Goal: Information Seeking & Learning: Learn about a topic

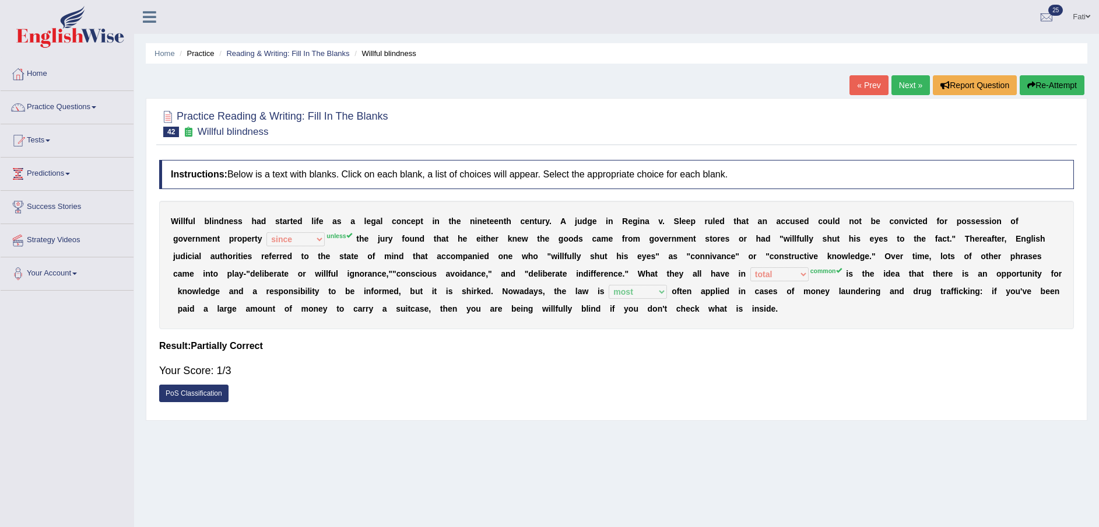
select select "since"
select select "total"
select select "most"
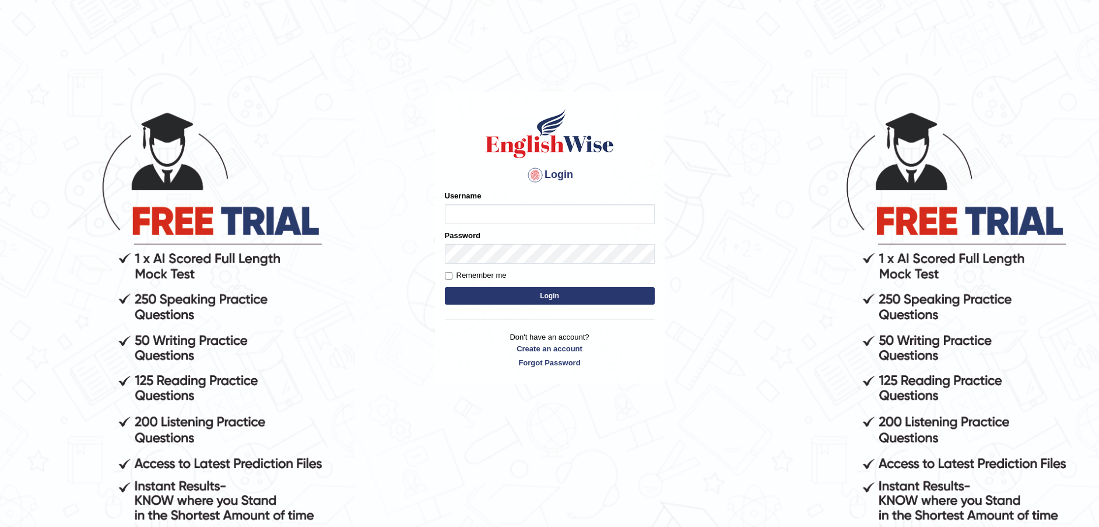
type input "Fatimah"
click at [555, 296] on button "Login" at bounding box center [550, 295] width 210 height 17
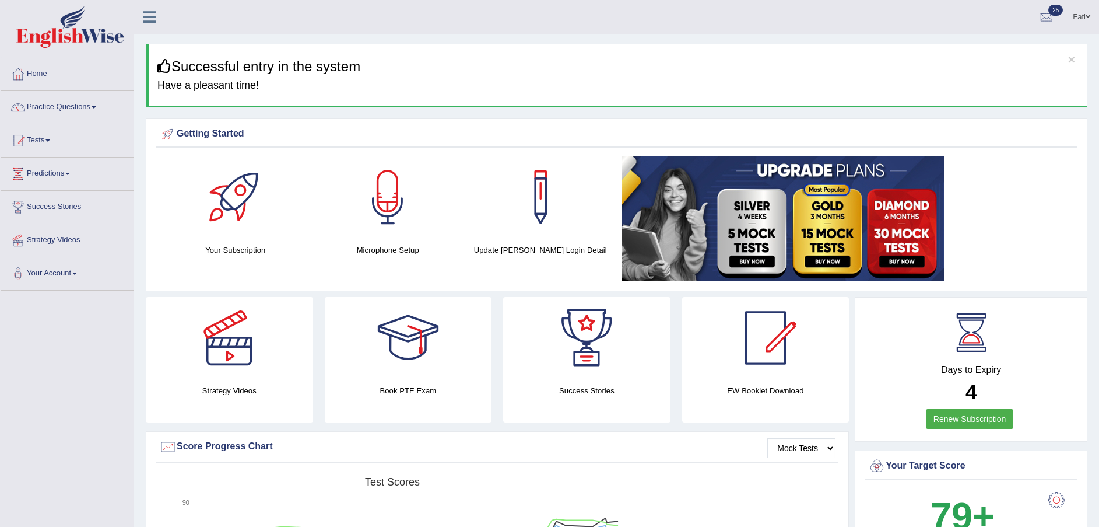
click at [44, 108] on link "Practice Questions" at bounding box center [67, 105] width 133 height 29
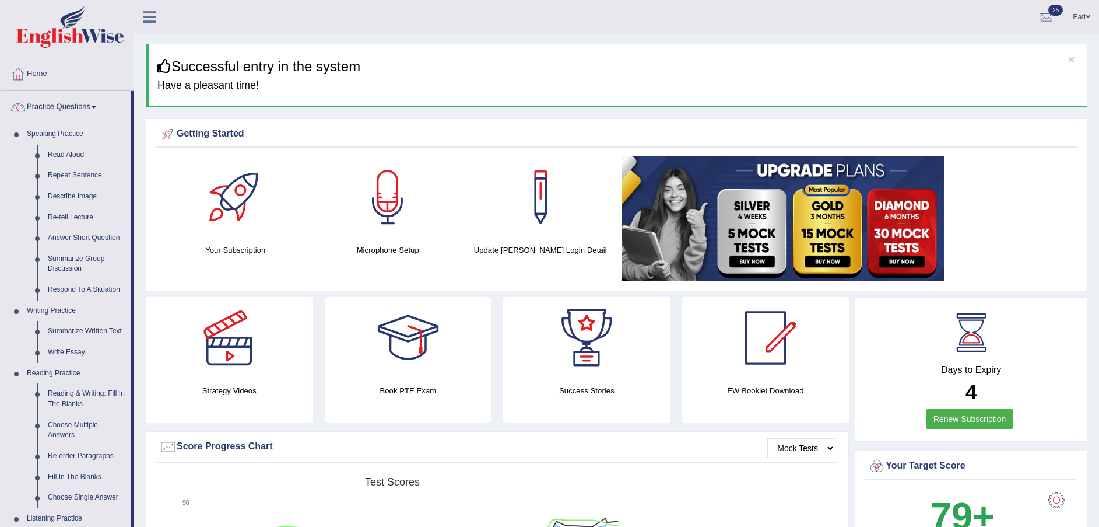
click at [48, 106] on link "Practice Questions" at bounding box center [66, 105] width 130 height 29
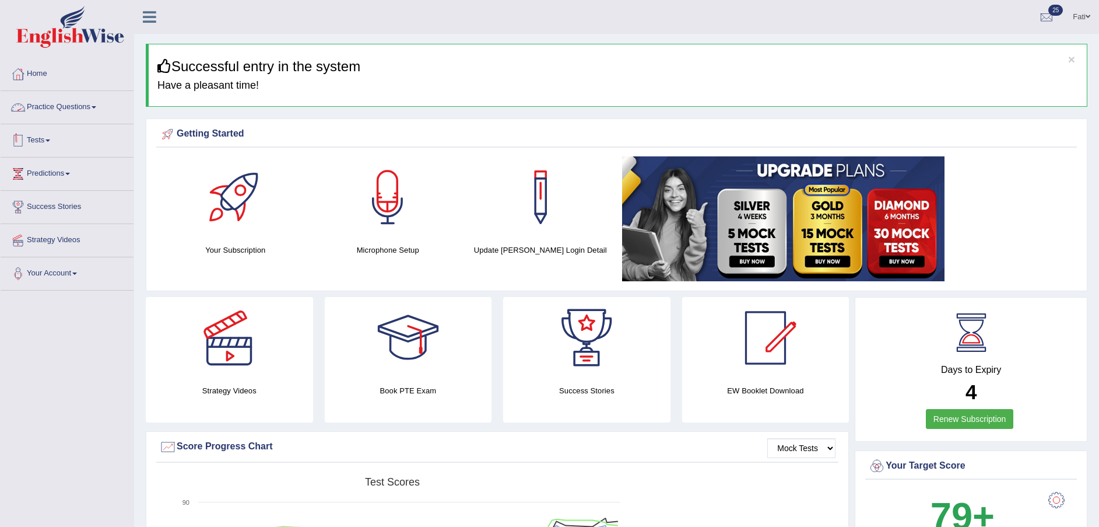
click at [48, 136] on link "Tests" at bounding box center [67, 138] width 133 height 29
click at [45, 209] on link "History" at bounding box center [76, 208] width 109 height 21
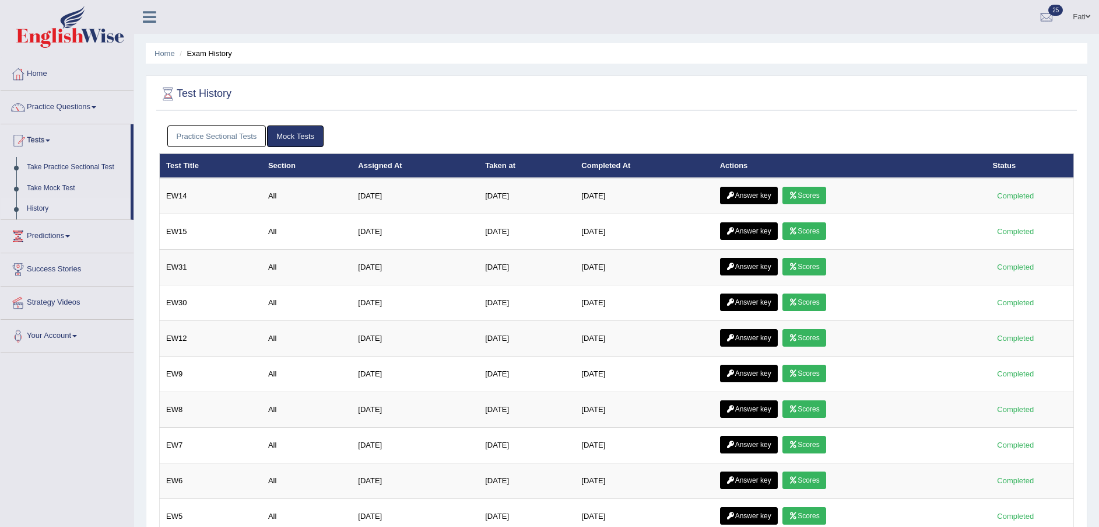
click at [72, 166] on link "Take Practice Sectional Test" at bounding box center [76, 167] width 109 height 21
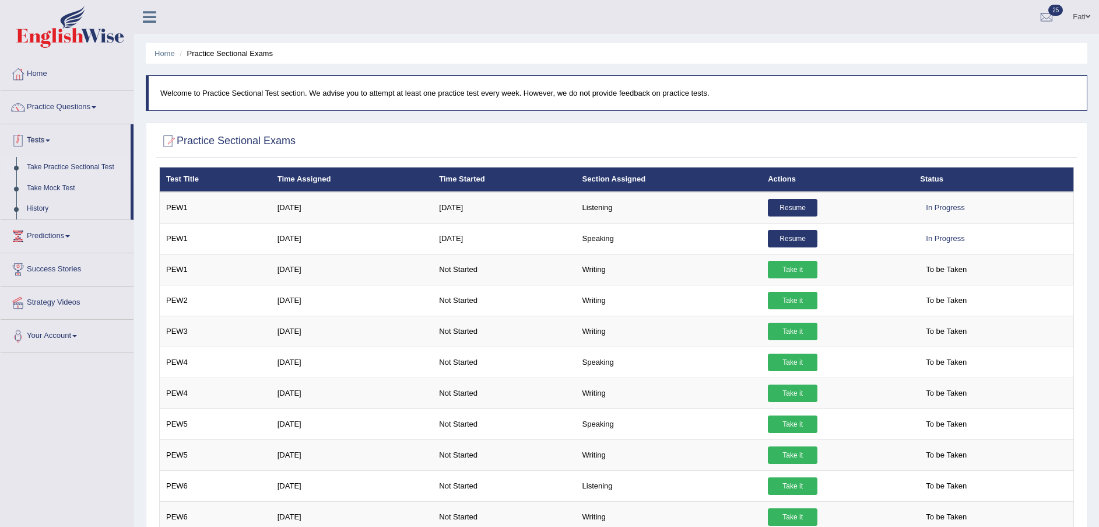
click at [43, 143] on link "Tests" at bounding box center [66, 138] width 130 height 29
click at [55, 104] on link "Practice Questions" at bounding box center [67, 105] width 133 height 29
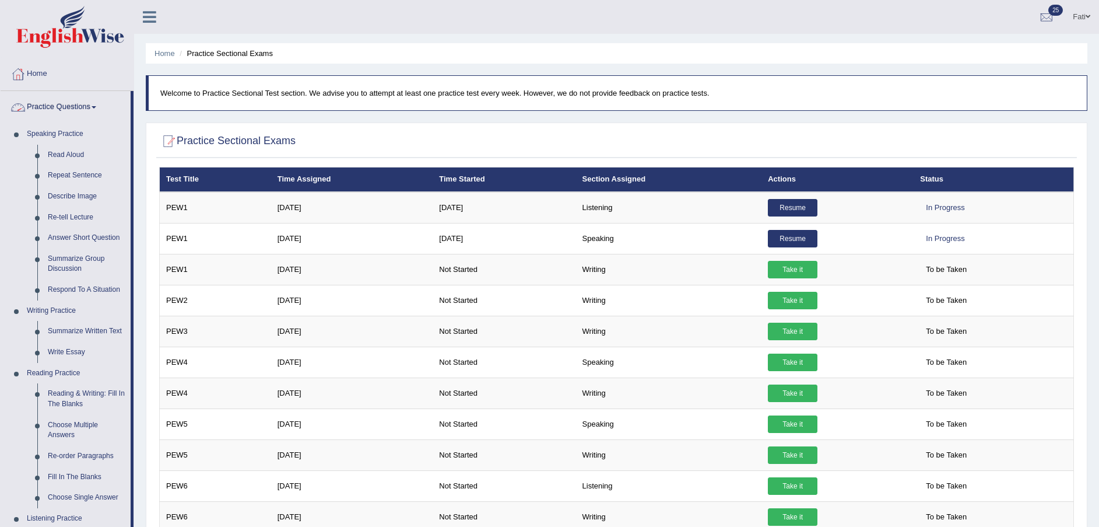
click at [73, 112] on link "Practice Questions" at bounding box center [66, 105] width 130 height 29
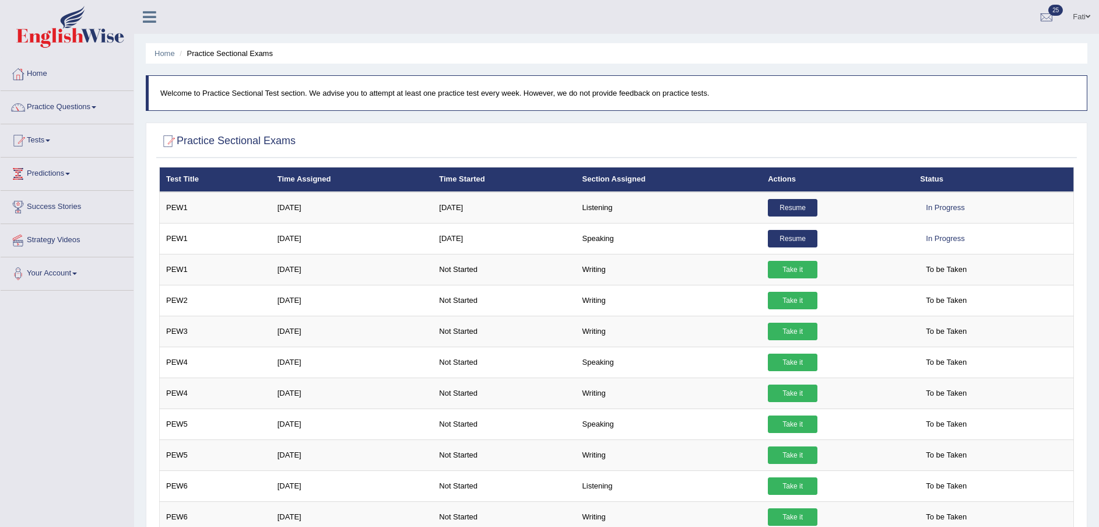
click at [51, 143] on link "Tests" at bounding box center [67, 138] width 133 height 29
click at [66, 111] on link "Practice Questions" at bounding box center [67, 105] width 133 height 29
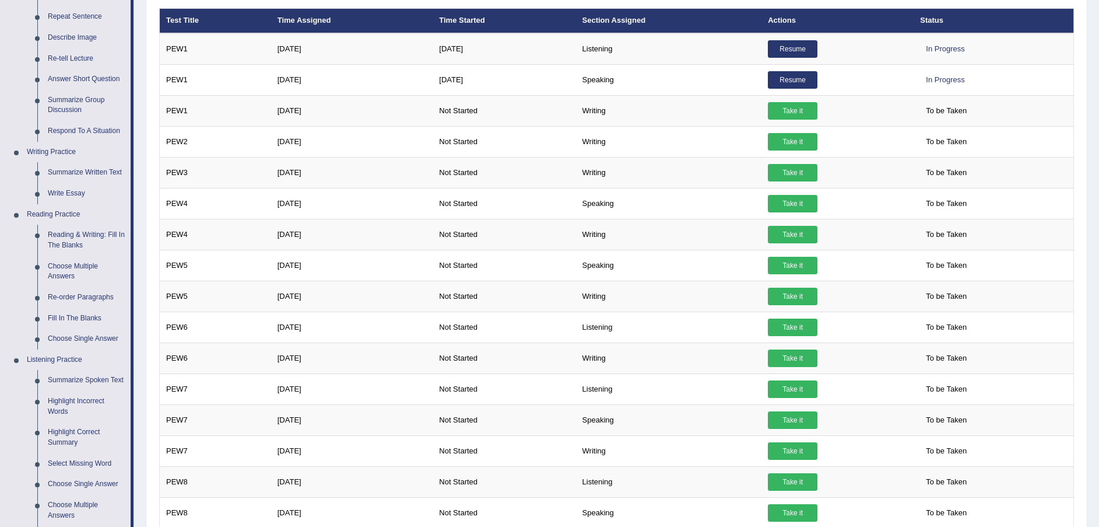
scroll to position [175, 0]
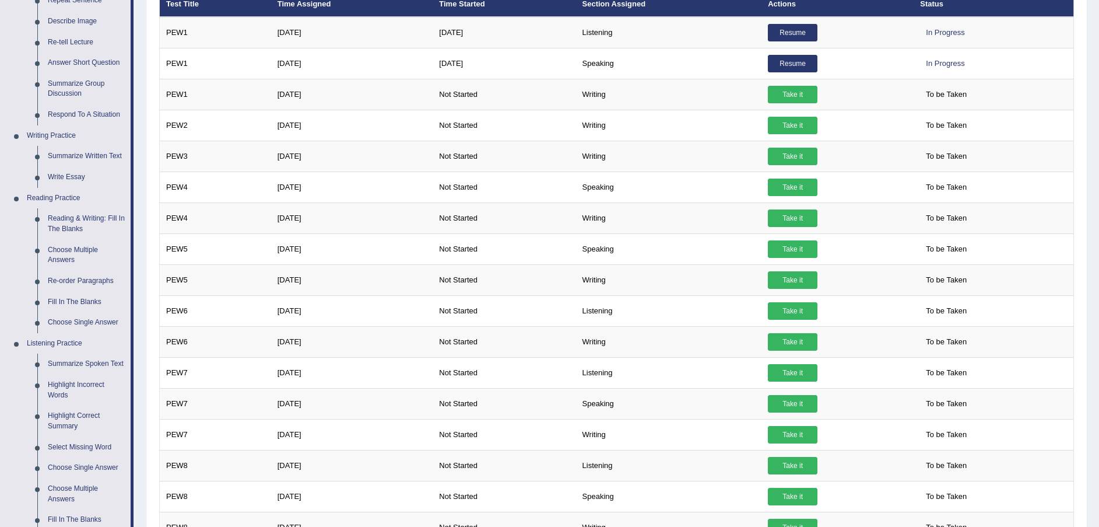
click at [68, 219] on link "Reading & Writing: Fill In The Blanks" at bounding box center [87, 223] width 88 height 31
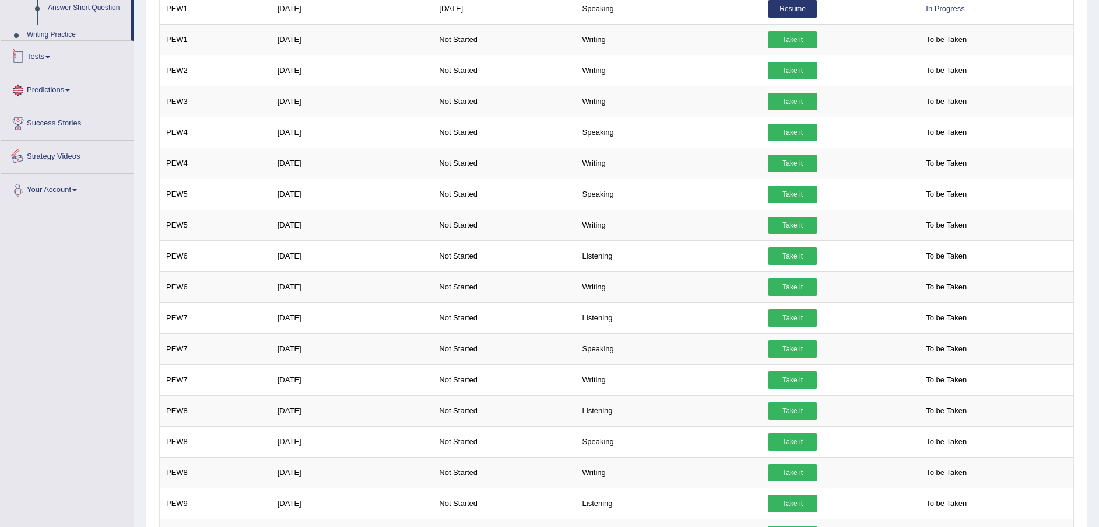
scroll to position [529, 0]
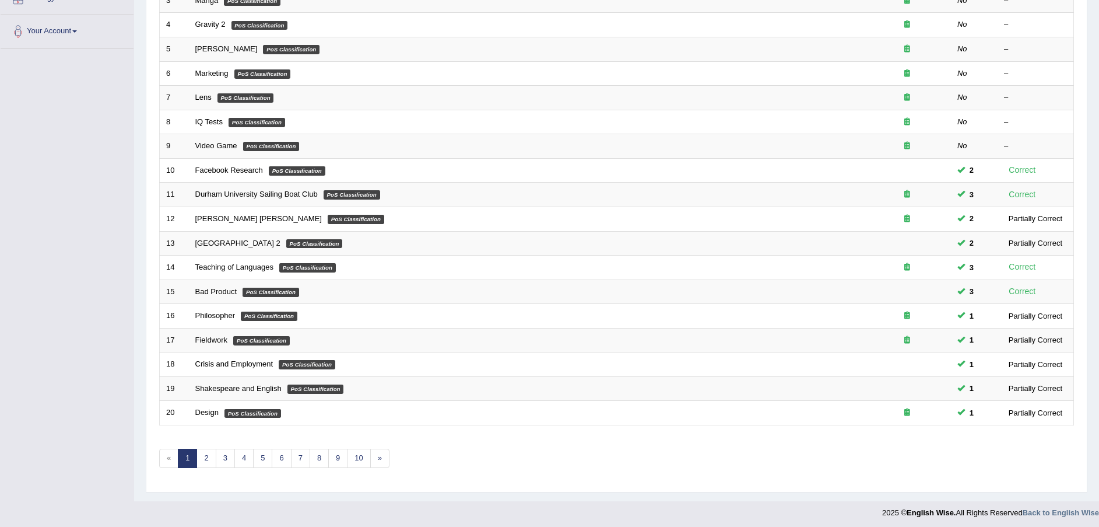
scroll to position [245, 0]
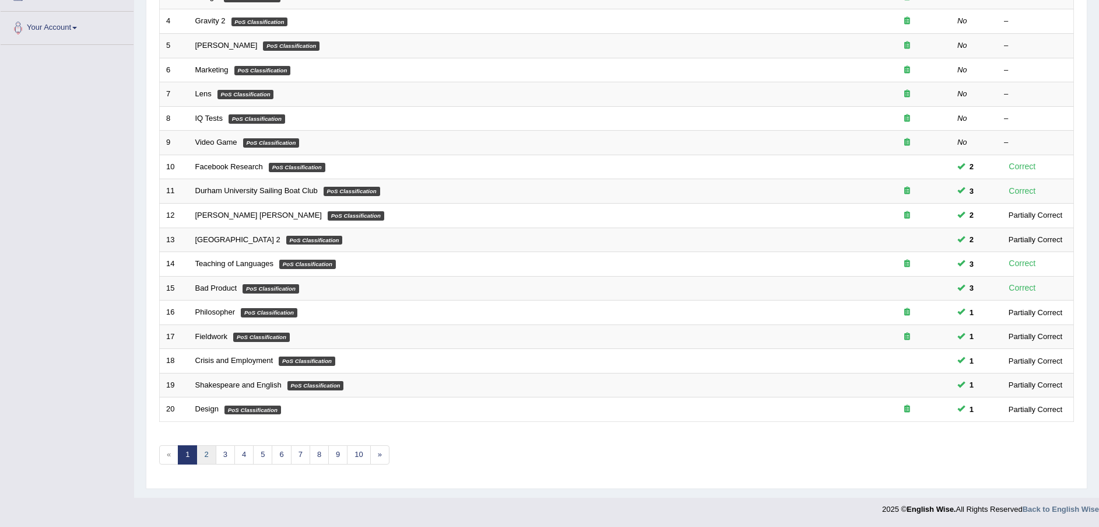
click at [207, 454] on link "2" at bounding box center [205, 454] width 19 height 19
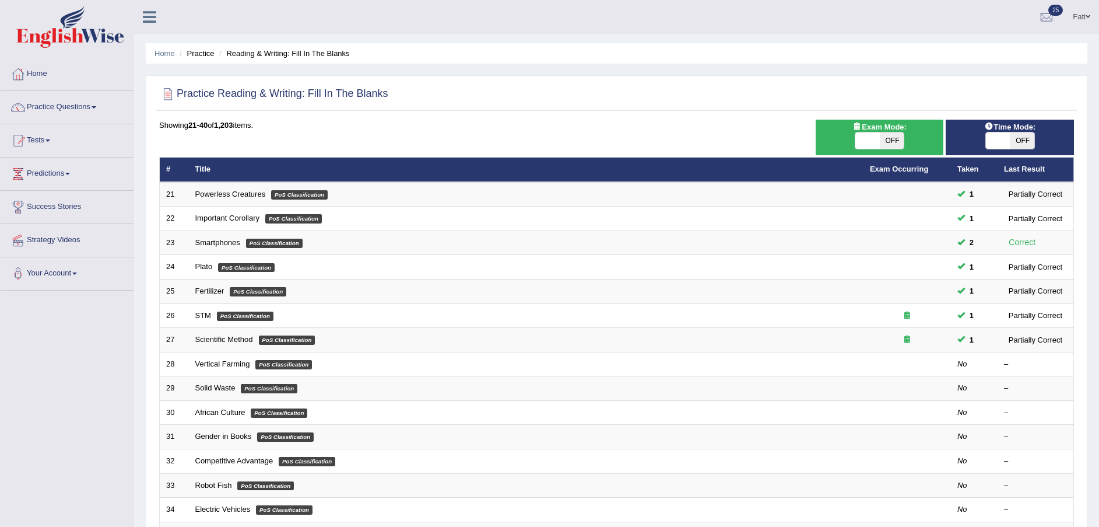
click at [231, 364] on link "Vertical Farming" at bounding box center [222, 363] width 55 height 9
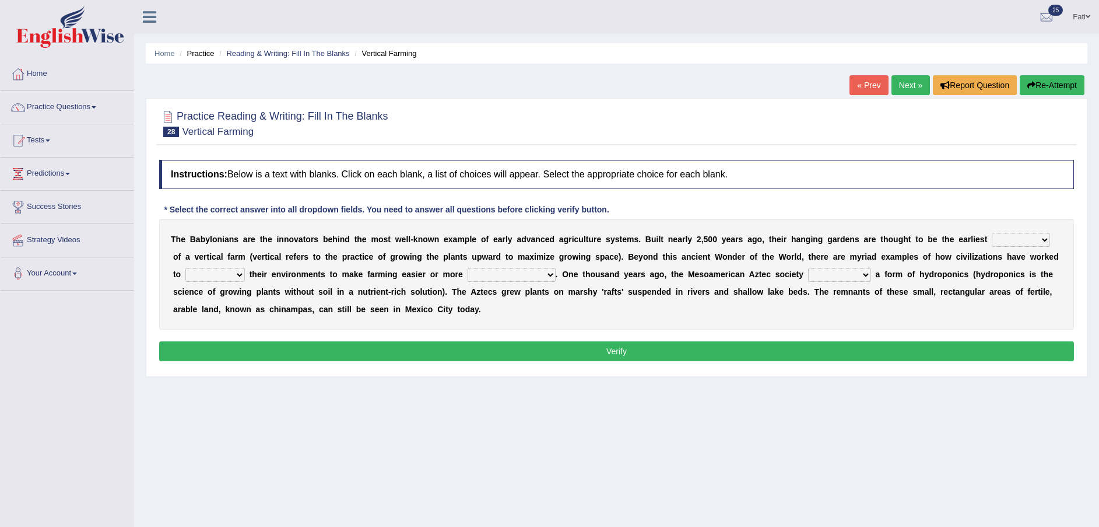
click at [992, 243] on select "prototype failure discredit protocol" at bounding box center [1021, 240] width 58 height 14
click at [710, 248] on div "T h e B a b y l o n i a n s a r e t h e i n n o v a t o r s b e h i n d t h e m…" at bounding box center [616, 274] width 915 height 111
click at [981, 246] on div "T h e B a b y l o n i a n s a r e t h e i n n o v a t o r s b e h i n d t h e m…" at bounding box center [616, 274] width 915 height 111
click at [768, 250] on div "T h e B a b y l o n i a n s a r e t h e i n n o v a t o r s b e h i n d t h e m…" at bounding box center [616, 274] width 915 height 111
click at [992, 239] on select "prototype failure discredit protocol" at bounding box center [1021, 240] width 58 height 14
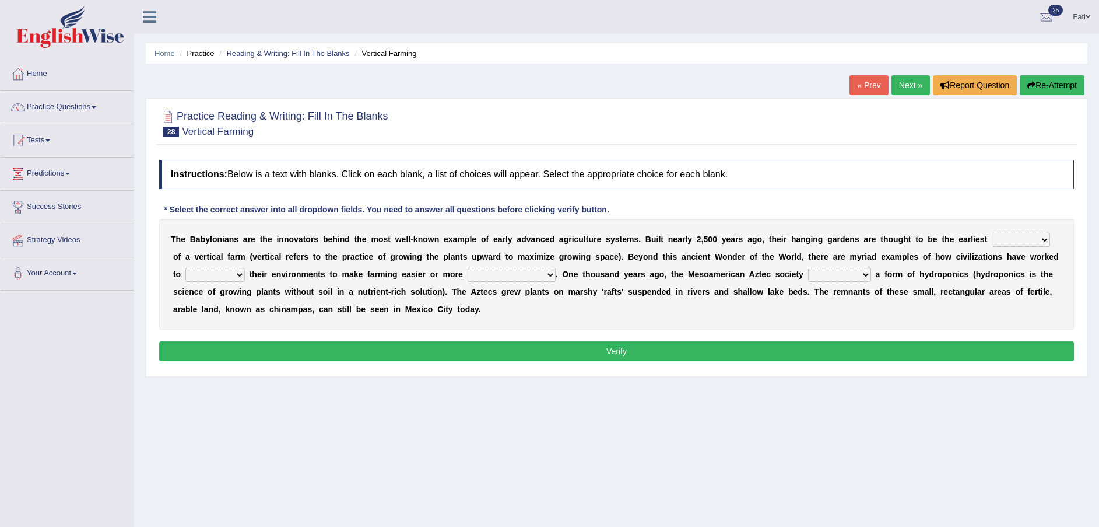
select select "failure"
click at [992, 233] on select "prototype failure discredit protocol" at bounding box center [1021, 240] width 58 height 14
drag, startPoint x: 980, startPoint y: 261, endPoint x: 980, endPoint y: 267, distance: 5.9
click at [980, 267] on div "T h e B a b y l o n i a n s a r e t h e i n n o v a t o r s b e h i n d t h e m…" at bounding box center [616, 274] width 915 height 111
select select "escape"
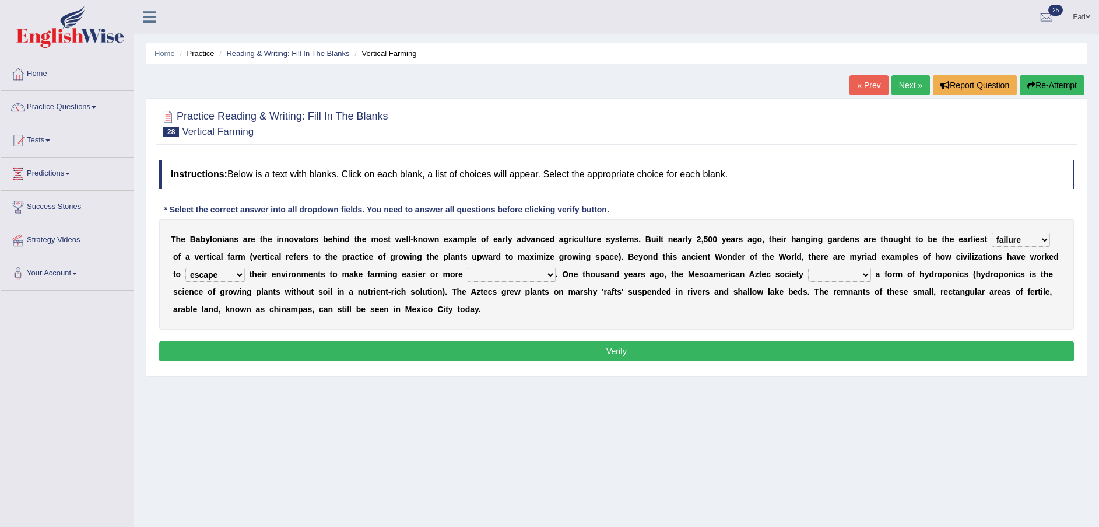
click at [245, 268] on select "manipulate escape respect disarrange" at bounding box center [214, 275] width 59 height 14
click at [468, 275] on select "productive constructive connective counterproductive" at bounding box center [512, 275] width 88 height 14
select select "productive"
click at [468, 268] on select "productive constructive connective counterproductive" at bounding box center [512, 275] width 88 height 14
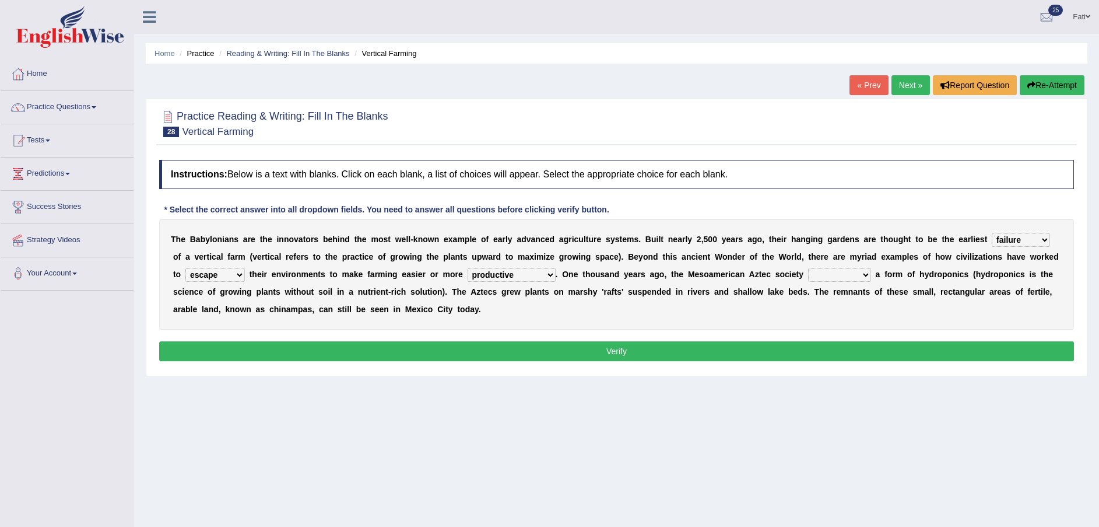
click at [245, 268] on select "manipulate escape respect disarrange" at bounding box center [214, 275] width 59 height 14
click at [698, 314] on div "T h e B a b y l o n i a n s a r e t h e i n n o v a t o r s b e h i n d t h e m…" at bounding box center [616, 274] width 915 height 111
click at [468, 273] on select "productive constructive connective counterproductive" at bounding box center [512, 275] width 88 height 14
click at [570, 317] on div "T h e B a b y l o n i a n s a r e t h e i n n o v a t o r s b e h i n d t h e m…" at bounding box center [616, 274] width 915 height 111
click at [808, 269] on select "domineered volunteered pioneered engineered" at bounding box center [839, 275] width 63 height 14
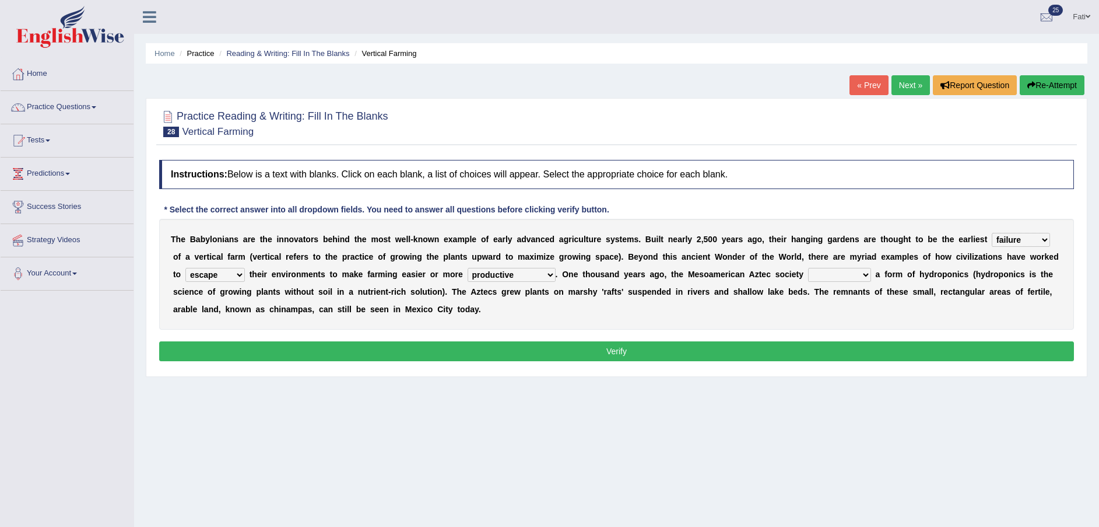
select select "pioneered"
click at [808, 268] on select "domineered volunteered pioneered engineered" at bounding box center [839, 275] width 63 height 14
click at [733, 345] on button "Verify" at bounding box center [616, 351] width 915 height 20
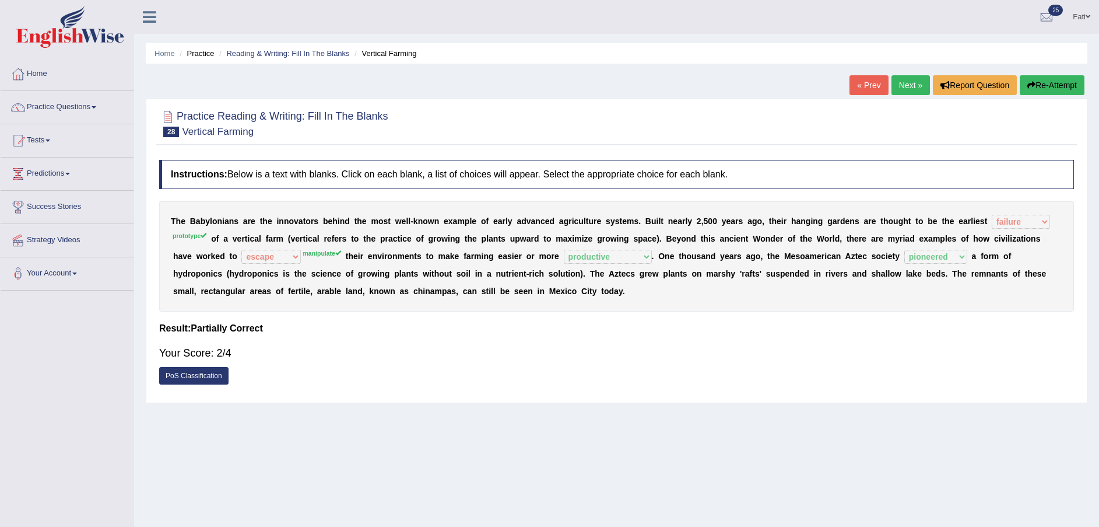
click at [1040, 81] on button "Re-Attempt" at bounding box center [1052, 85] width 65 height 20
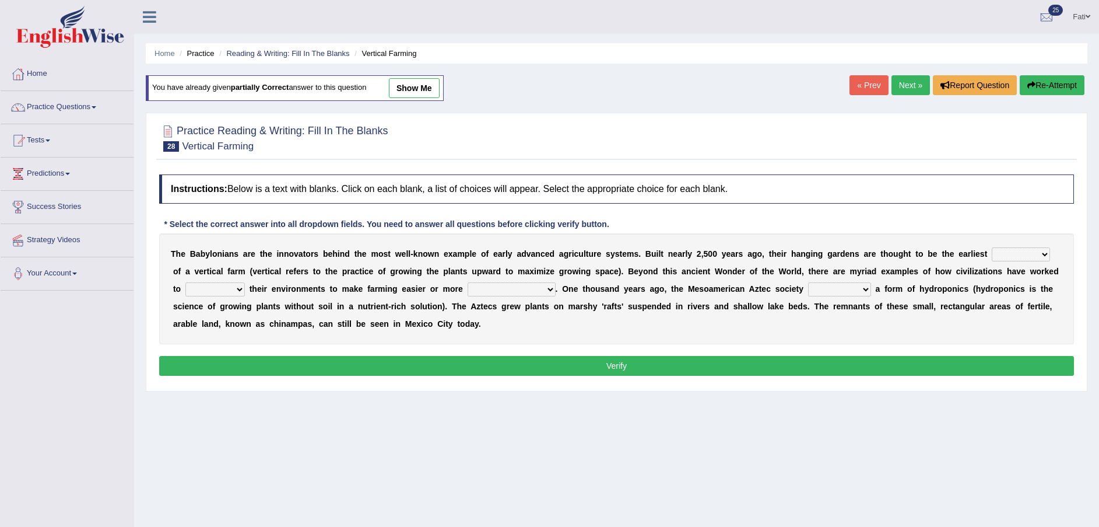
click at [992, 257] on select "prototype failure discredit protocol" at bounding box center [1021, 254] width 58 height 14
select select "prototype"
click at [992, 247] on select "prototype failure discredit protocol" at bounding box center [1021, 254] width 58 height 14
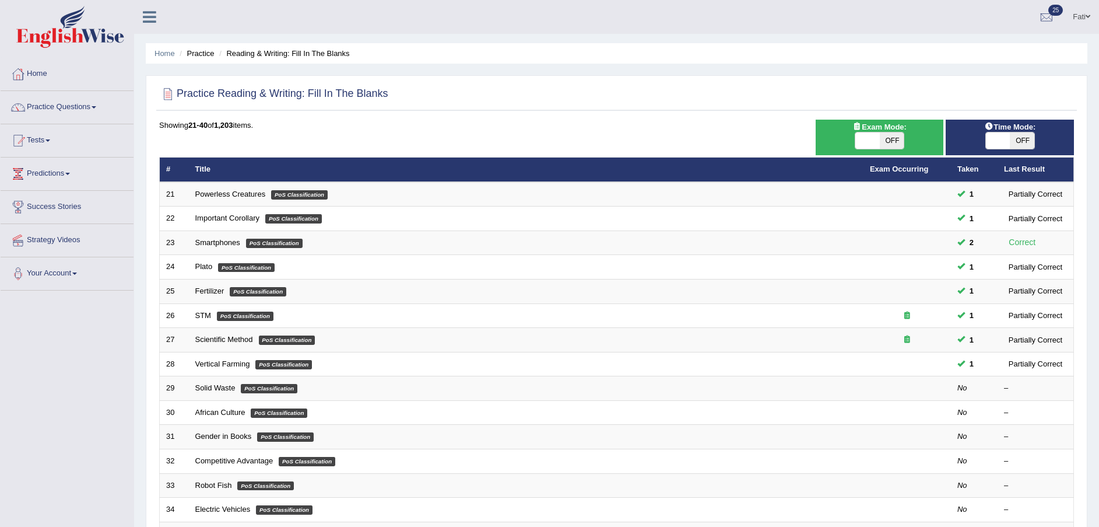
click at [891, 143] on span "OFF" at bounding box center [892, 140] width 24 height 16
checkbox input "true"
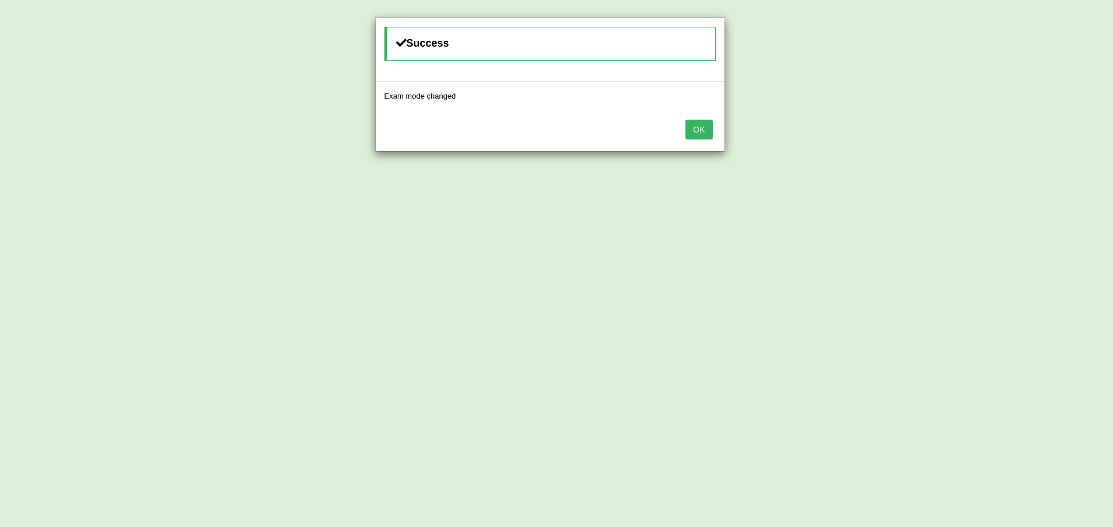
click at [696, 126] on button "OK" at bounding box center [698, 130] width 27 height 20
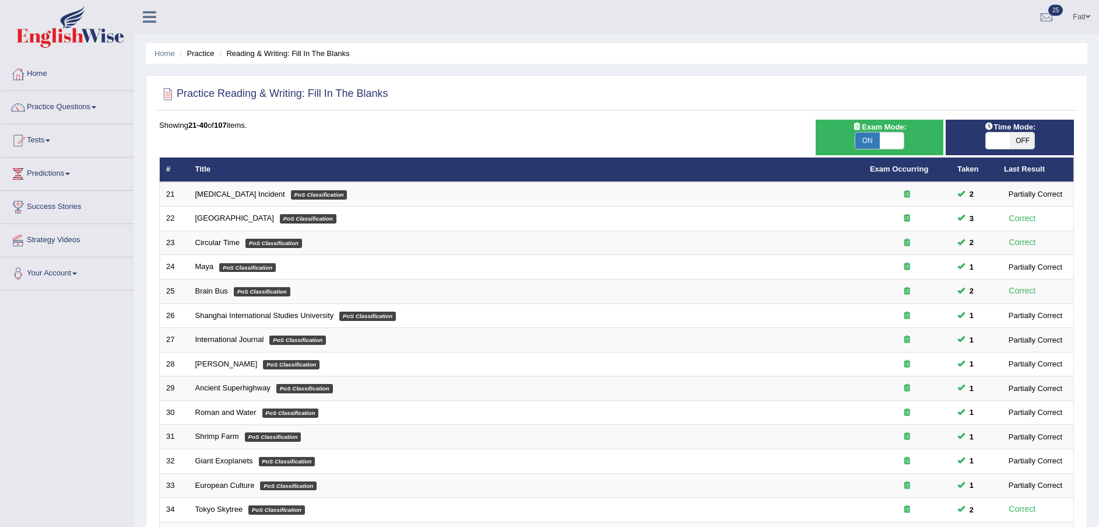
click at [1020, 140] on span "OFF" at bounding box center [1022, 140] width 24 height 16
checkbox input "true"
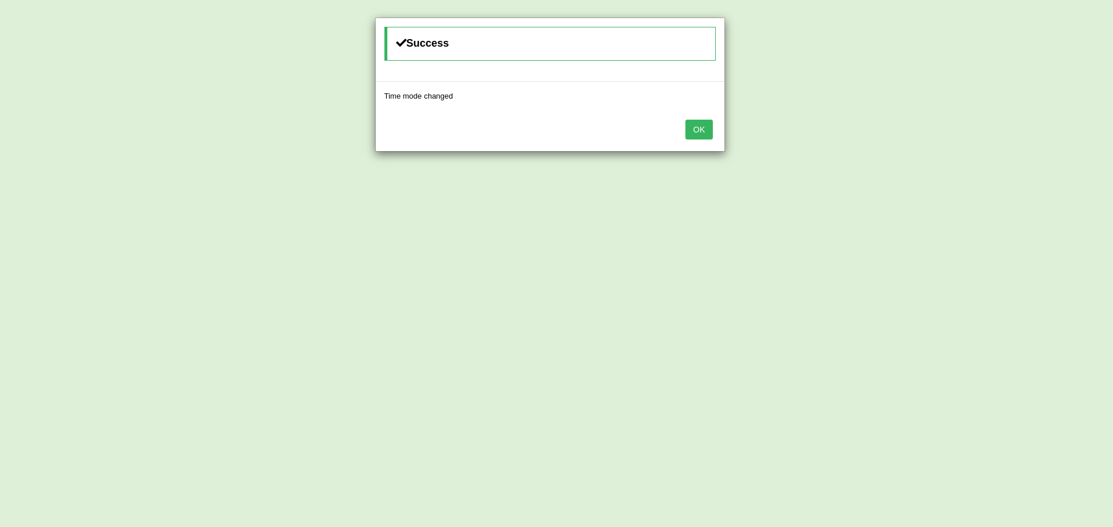
click at [700, 129] on button "OK" at bounding box center [698, 130] width 27 height 20
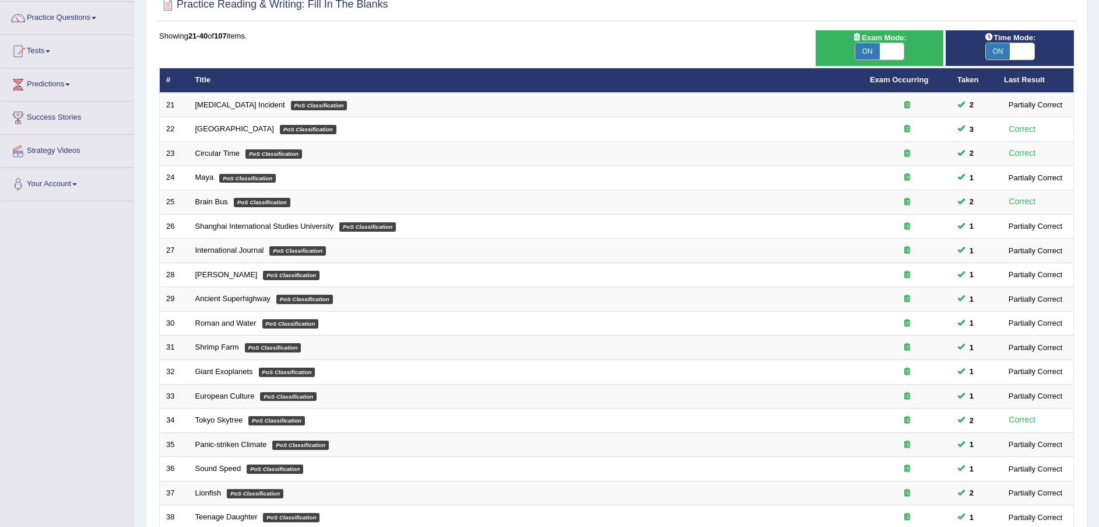
scroll to position [245, 0]
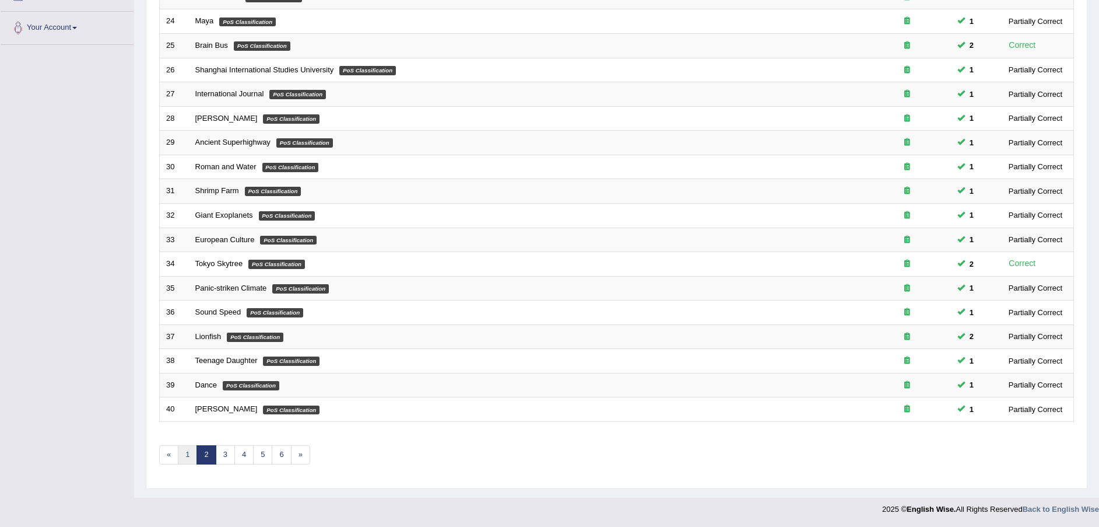
click at [192, 458] on link "1" at bounding box center [187, 454] width 19 height 19
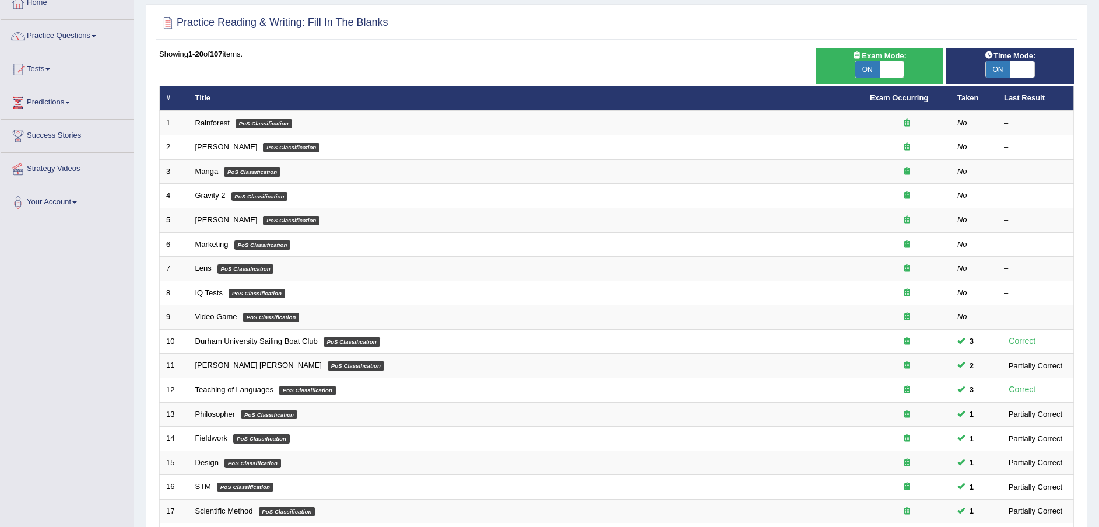
scroll to position [87, 0]
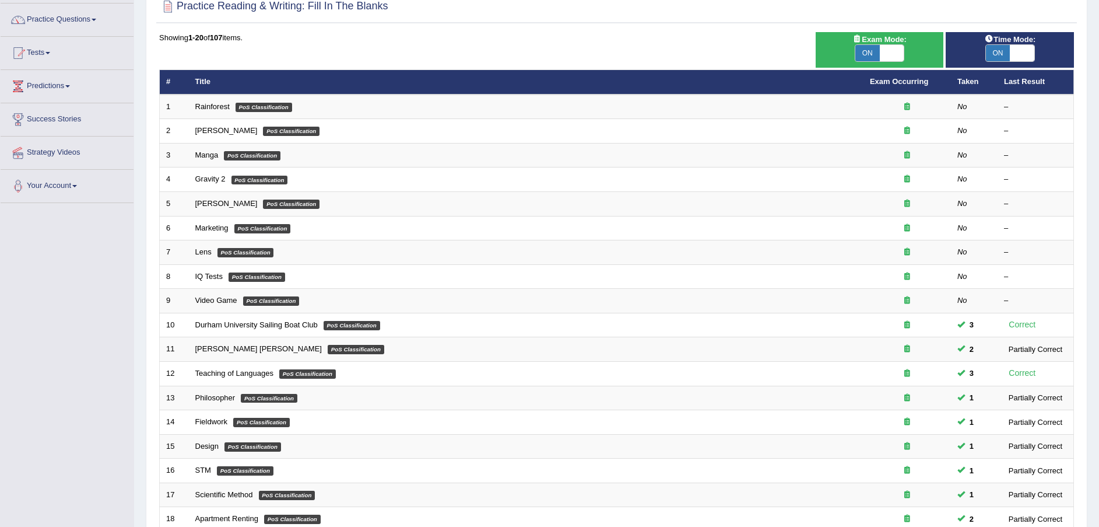
click at [202, 111] on td "Rainforest PoS Classification" at bounding box center [526, 106] width 675 height 24
click at [205, 110] on link "Rainforest" at bounding box center [212, 106] width 34 height 9
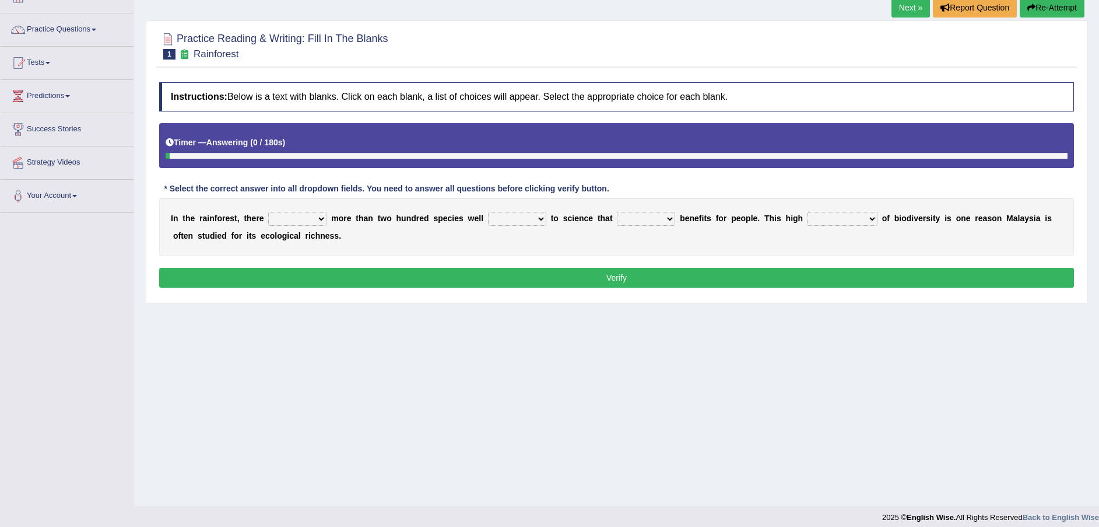
scroll to position [86, 0]
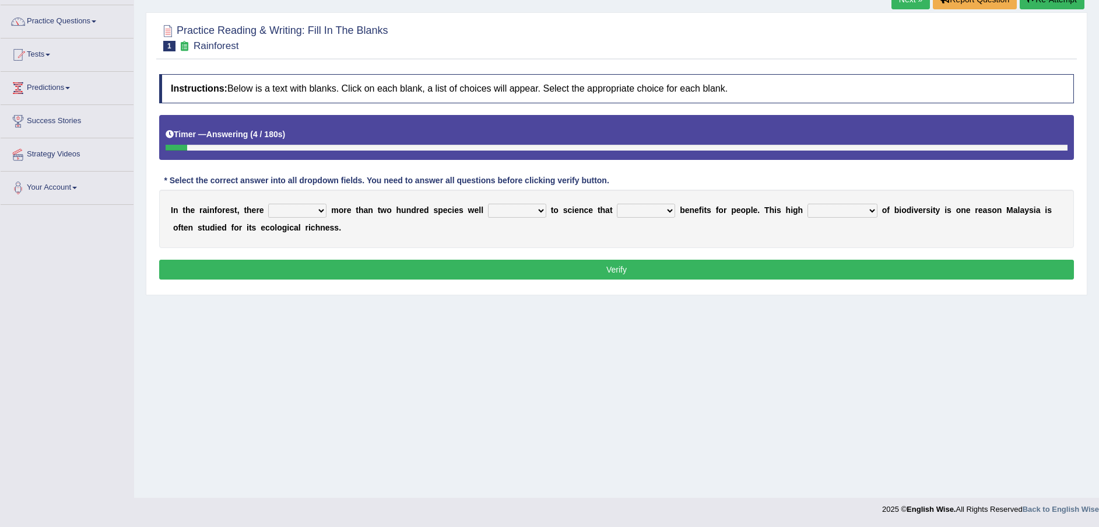
click at [306, 212] on select "have can be has is" at bounding box center [297, 210] width 58 height 14
select select "is"
click at [268, 203] on select "have can be has is" at bounding box center [297, 210] width 58 height 14
click at [500, 214] on select "knowing known knew know" at bounding box center [517, 210] width 58 height 14
select select "known"
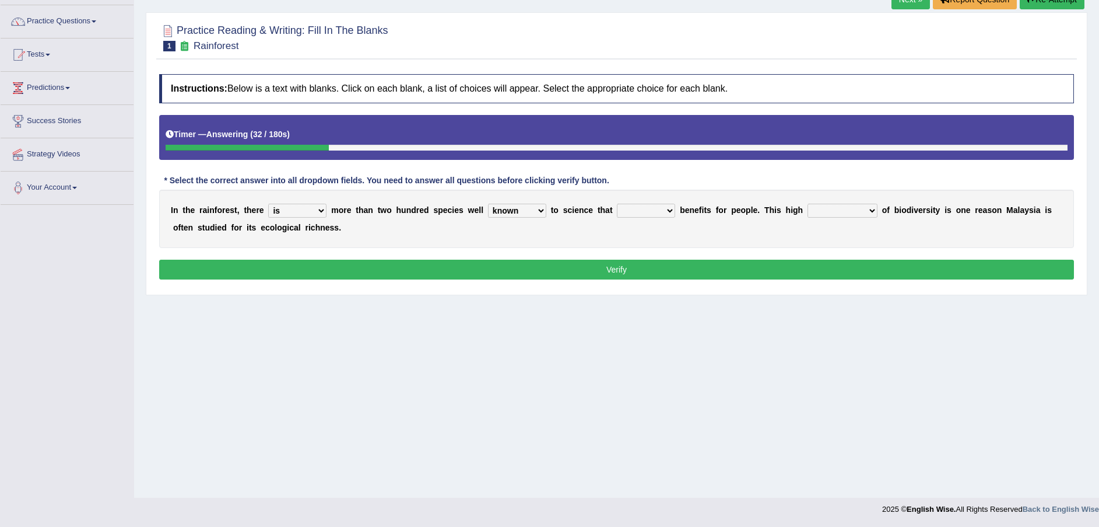
click at [488, 203] on select "knowing known knew know" at bounding box center [517, 210] width 58 height 14
click at [617, 210] on select "contain contained containing contains" at bounding box center [646, 210] width 58 height 14
select select "contains"
click at [617, 203] on select "contain contained containing contains" at bounding box center [646, 210] width 58 height 14
click at [812, 209] on select "condensation conjunction continuity complexity" at bounding box center [843, 210] width 70 height 14
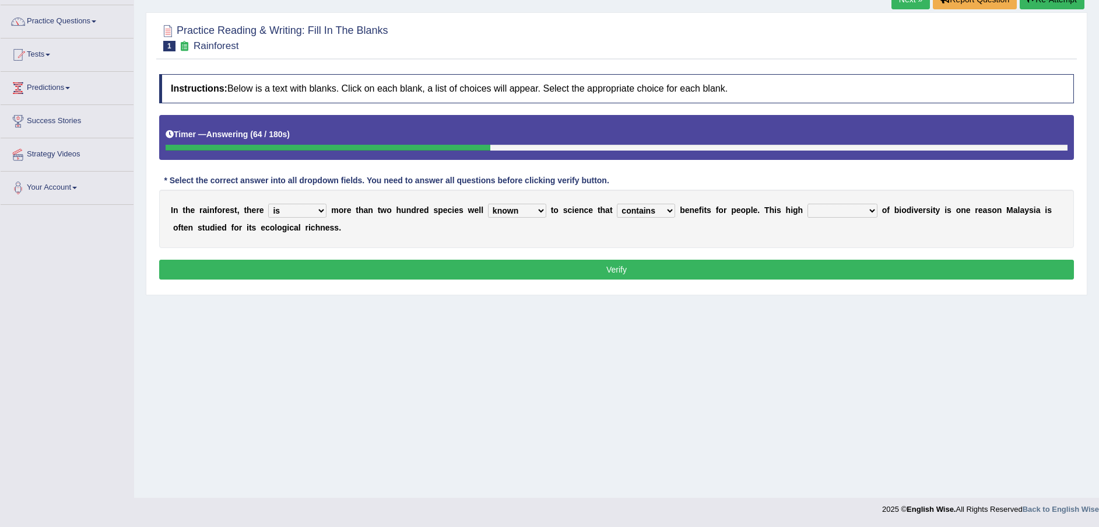
select select "complexity"
click at [808, 203] on select "condensation conjunction continuity complexity" at bounding box center [843, 210] width 70 height 14
click at [810, 265] on button "Verify" at bounding box center [616, 269] width 915 height 20
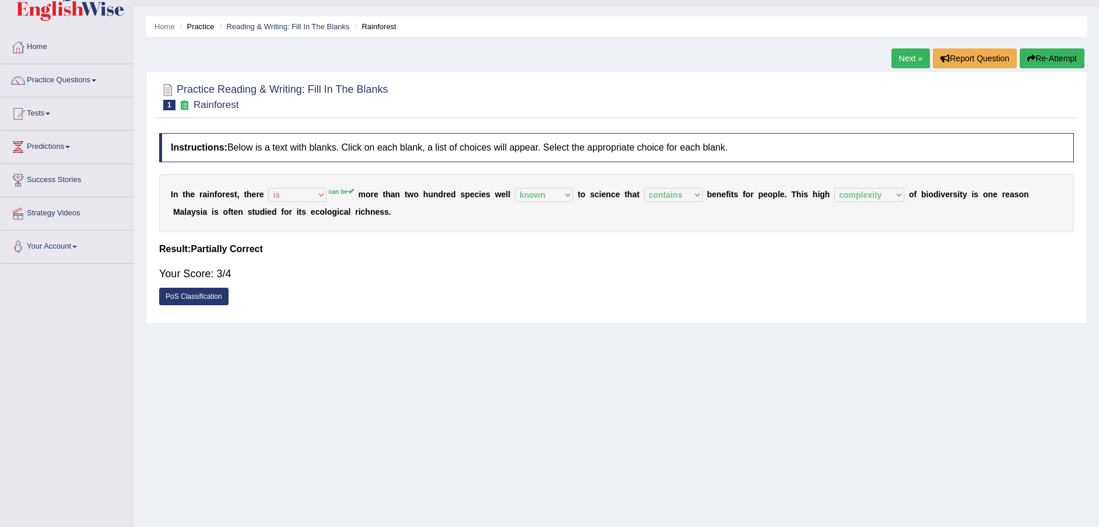
scroll to position [0, 0]
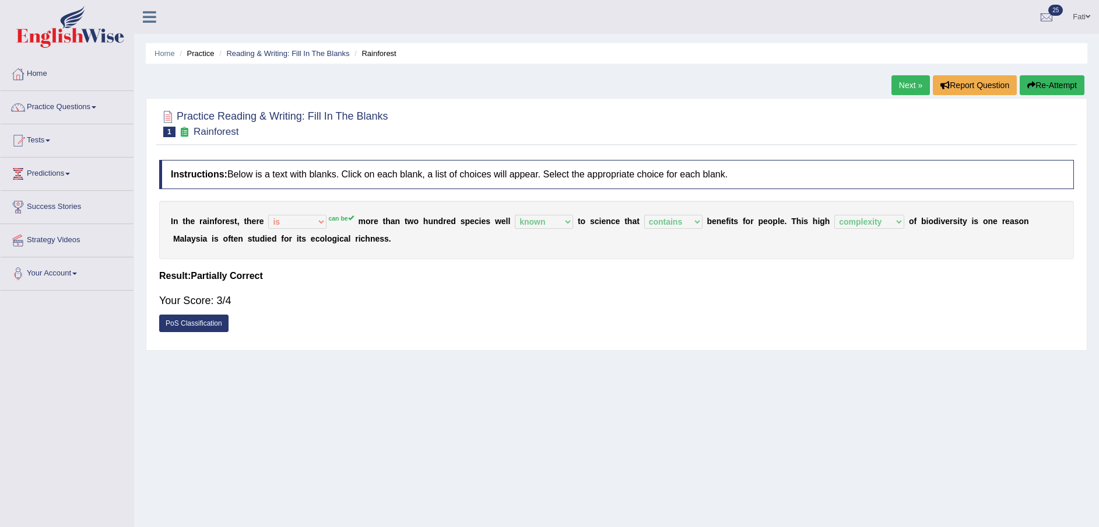
click at [918, 80] on link "Next »" at bounding box center [911, 85] width 38 height 20
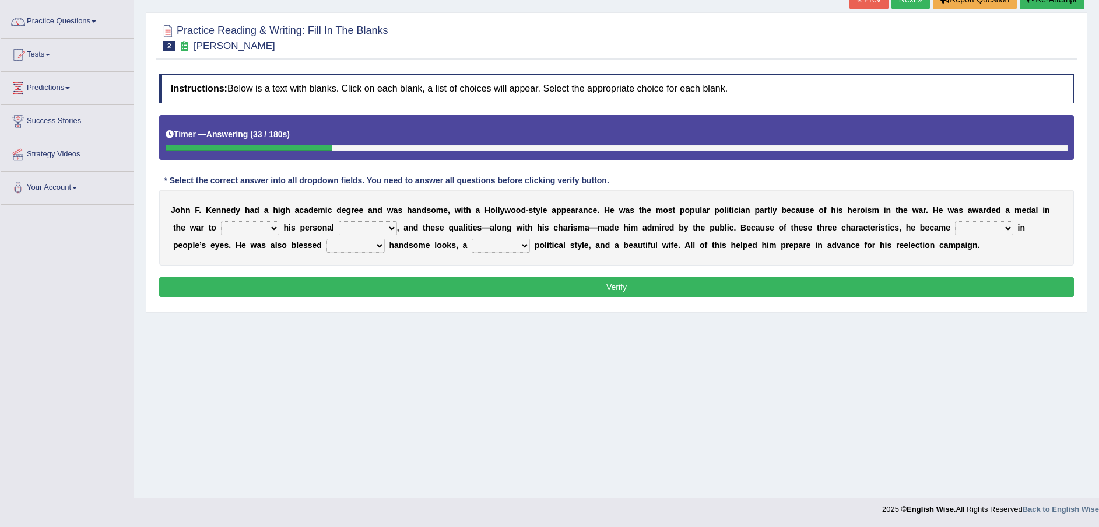
click at [221, 221] on select "prove show evidence upthrow" at bounding box center [250, 228] width 58 height 14
click at [339, 226] on select "passion courage charm liking" at bounding box center [368, 228] width 58 height 14
select select "charm"
click at [339, 221] on select "passion courage charm liking" at bounding box center [368, 228] width 58 height 14
click at [221, 224] on select "prove show evidence upthrow" at bounding box center [250, 228] width 58 height 14
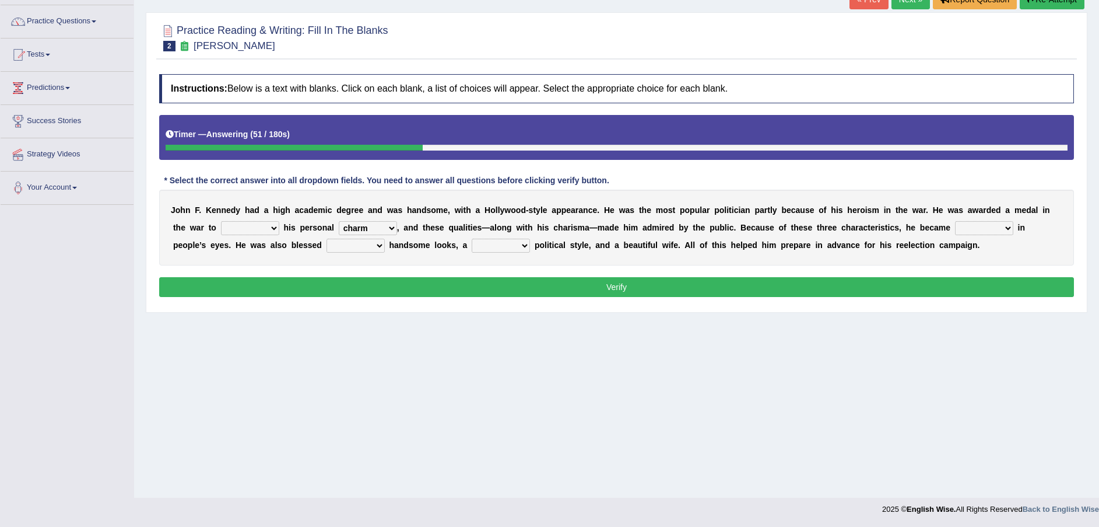
select select "prove"
click at [221, 221] on select "prove show evidence upthrow" at bounding box center [250, 228] width 58 height 14
click at [955, 230] on select "iconic ironic identical impotent" at bounding box center [984, 228] width 58 height 14
select select "iconic"
click at [955, 221] on select "iconic ironic identical impotent" at bounding box center [984, 228] width 58 height 14
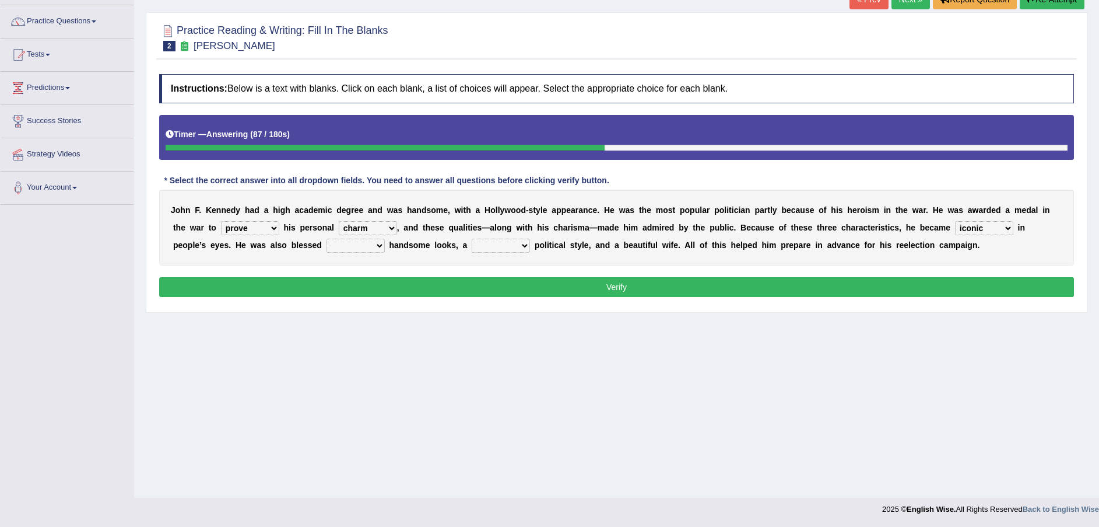
click at [327, 241] on select "with in upon to" at bounding box center [356, 245] width 58 height 14
click at [327, 238] on select "with in upon to" at bounding box center [356, 245] width 58 height 14
click at [327, 245] on select "with in upon to" at bounding box center [356, 245] width 58 height 14
select select "in"
click at [327, 238] on select "with in upon to" at bounding box center [356, 245] width 58 height 14
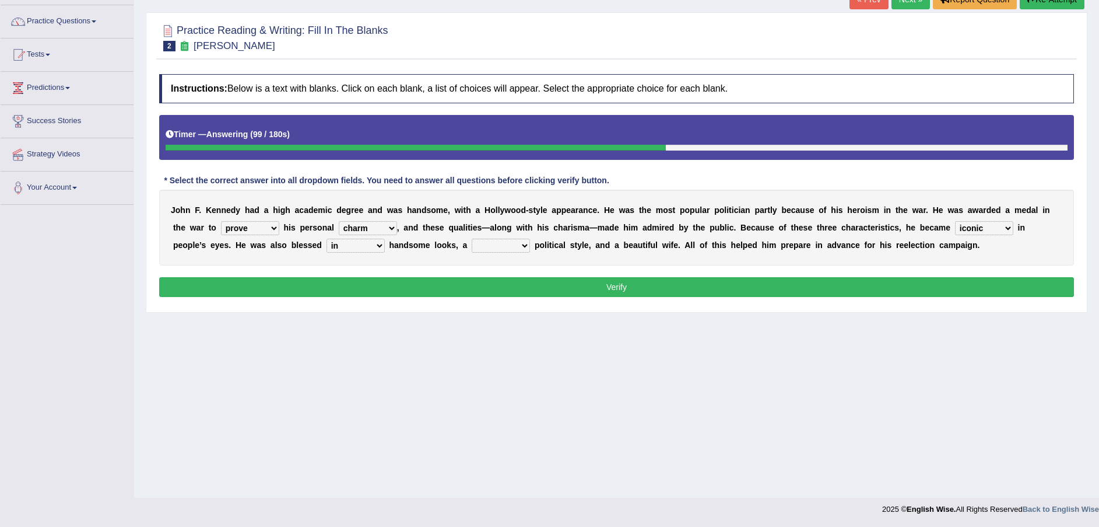
click at [472, 248] on select "mending mends mended mend" at bounding box center [501, 245] width 58 height 14
select select "mends"
click at [472, 238] on select "mending mends mended mend" at bounding box center [501, 245] width 58 height 14
click at [392, 289] on button "Verify" at bounding box center [616, 287] width 915 height 20
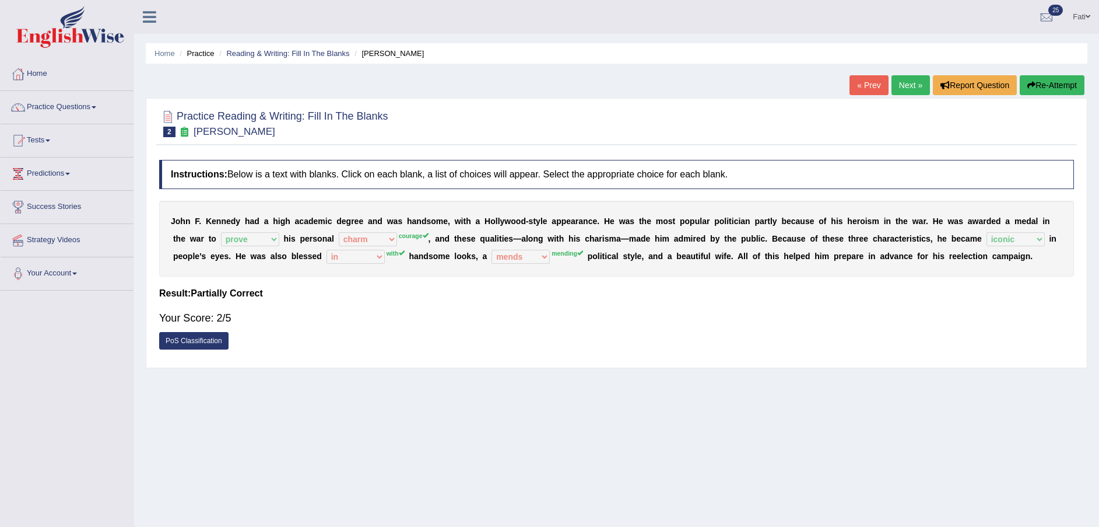
click at [1055, 88] on button "Re-Attempt" at bounding box center [1052, 85] width 65 height 20
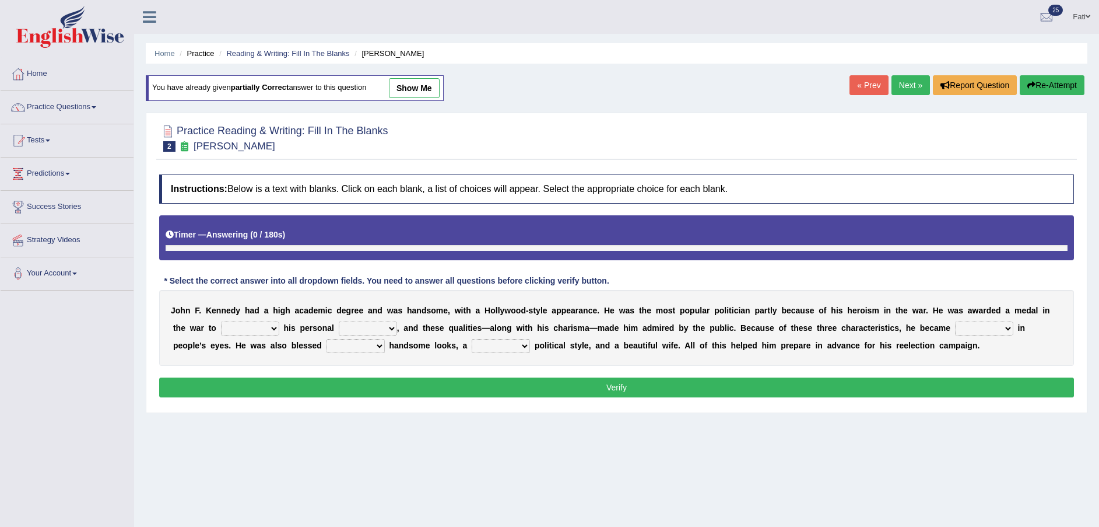
scroll to position [86, 0]
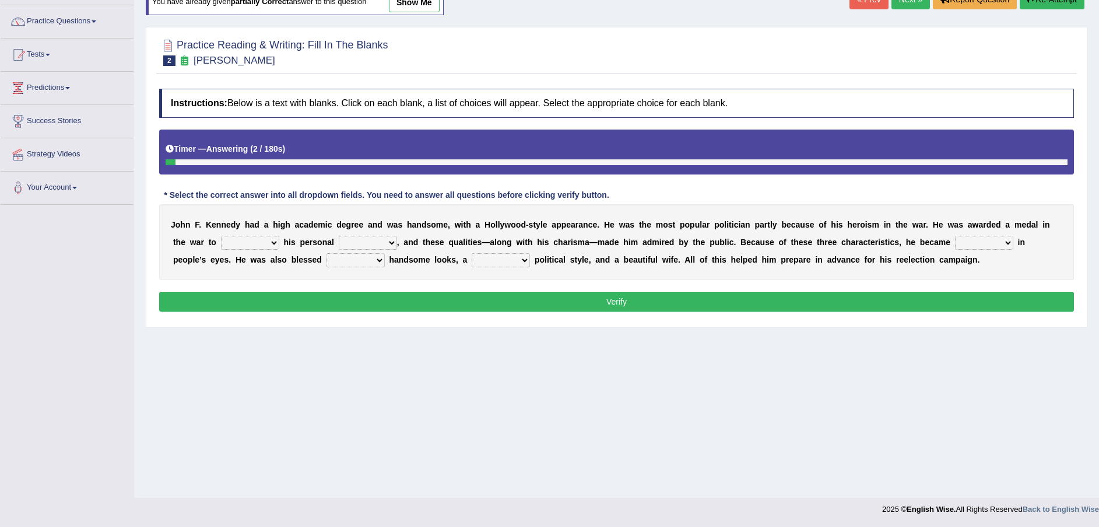
click at [221, 243] on select "prove show evidence upthrow" at bounding box center [250, 243] width 58 height 14
select select "prove"
click at [221, 236] on select "prove show evidence upthrow" at bounding box center [250, 243] width 58 height 14
click at [339, 243] on select "passion courage charm liking" at bounding box center [368, 243] width 58 height 14
select select "courage"
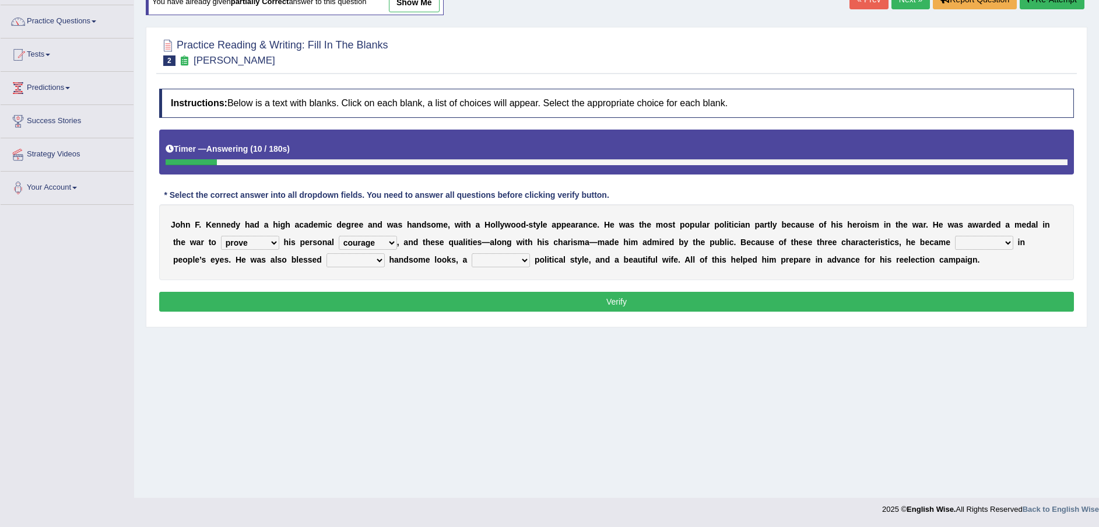
click at [339, 236] on select "passion courage charm liking" at bounding box center [368, 243] width 58 height 14
click at [955, 245] on select "iconic ironic identical impotent" at bounding box center [984, 243] width 58 height 14
select select "iconic"
click at [955, 236] on select "iconic ironic identical impotent" at bounding box center [984, 243] width 58 height 14
click at [327, 261] on select "with in upon to" at bounding box center [356, 260] width 58 height 14
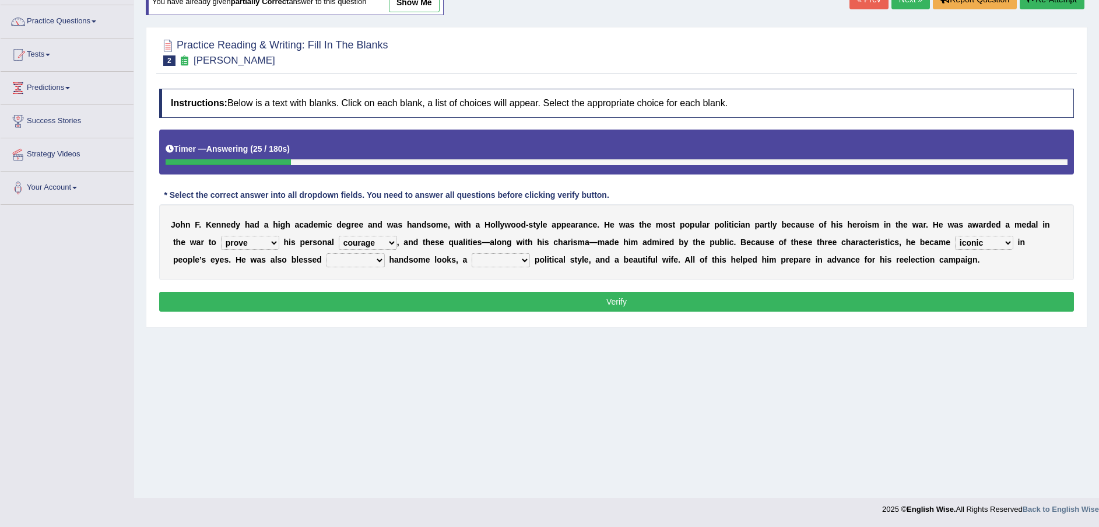
select select "with"
click at [327, 253] on select "with in upon to" at bounding box center [356, 260] width 58 height 14
click at [472, 259] on select "mending mends mended mend" at bounding box center [501, 260] width 58 height 14
select select "mending"
click at [472, 253] on select "mending mends mended mend" at bounding box center [501, 260] width 58 height 14
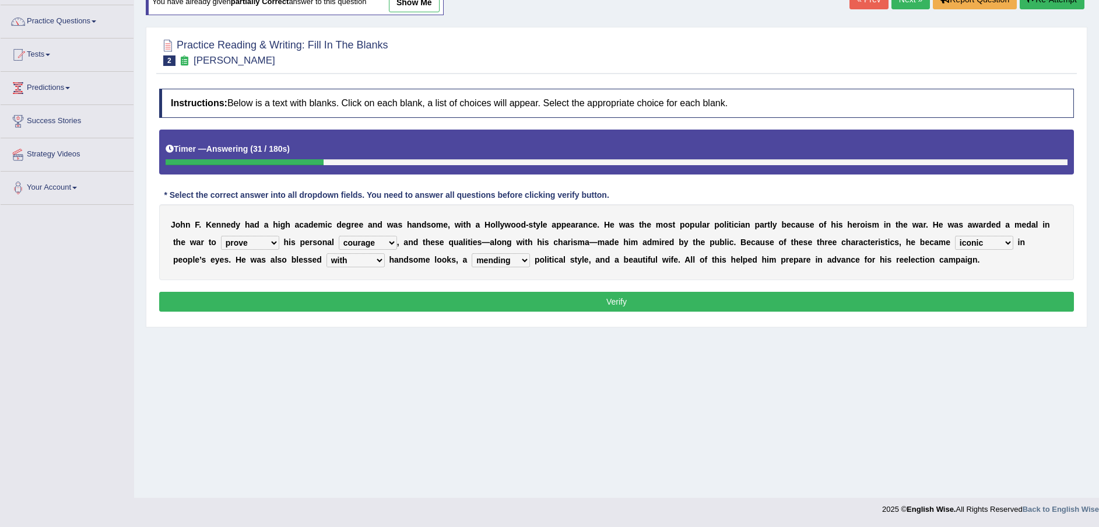
click at [492, 305] on button "Verify" at bounding box center [616, 302] width 915 height 20
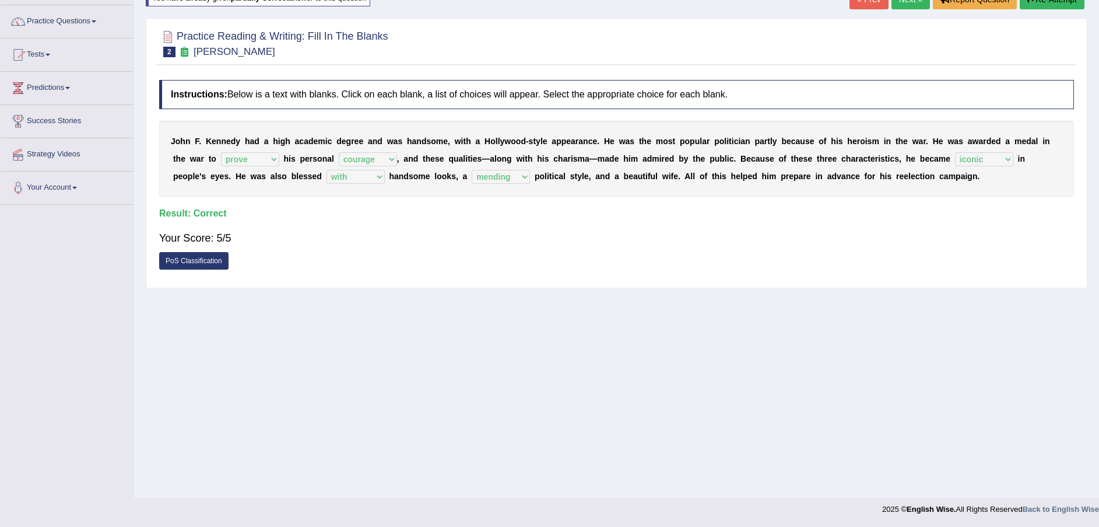
scroll to position [0, 0]
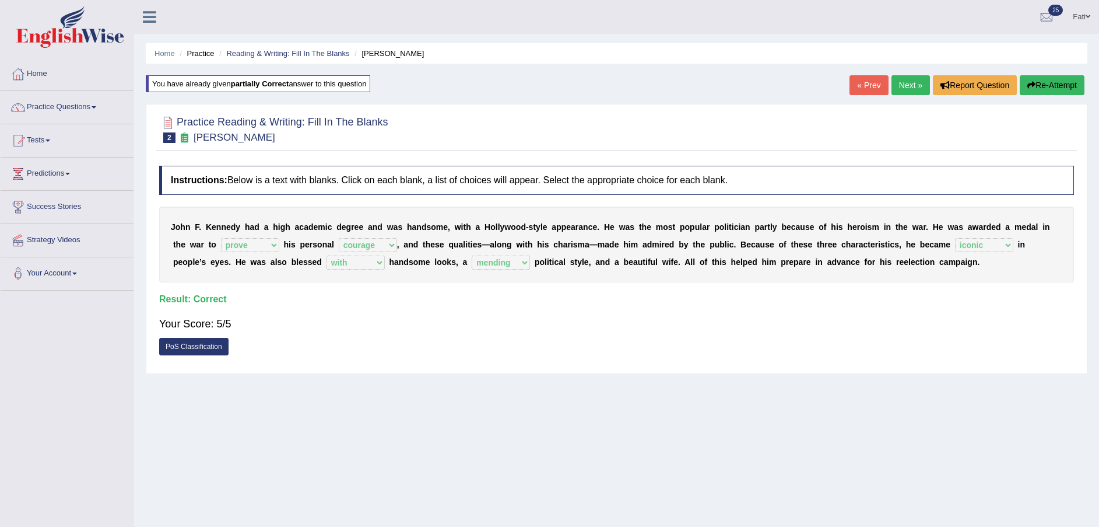
click at [913, 86] on link "Next »" at bounding box center [911, 85] width 38 height 20
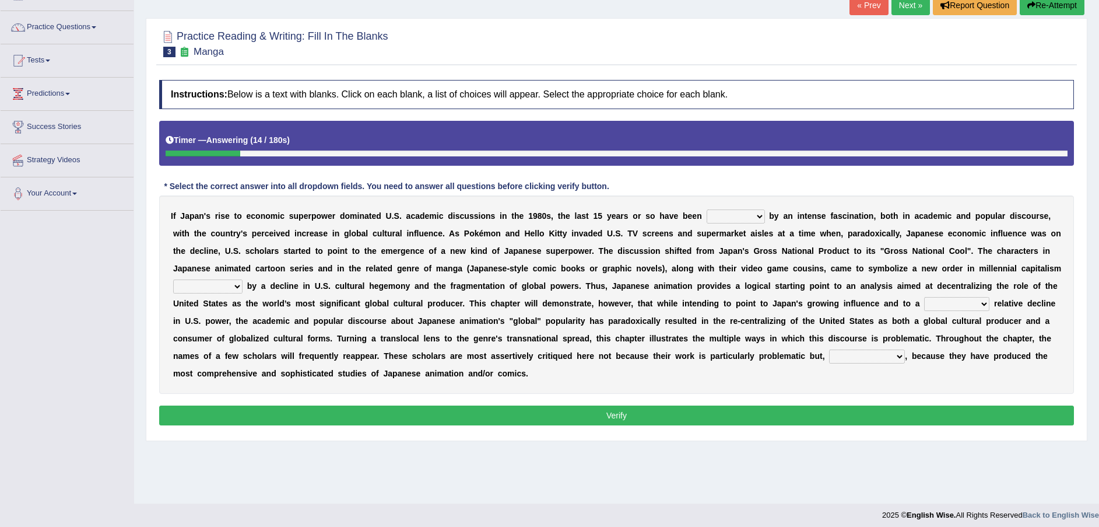
click at [707, 216] on select "marked dedicated made inspired" at bounding box center [736, 216] width 58 height 14
select select "inspired"
click at [707, 209] on select "marked dedicated made inspired" at bounding box center [736, 216] width 58 height 14
click at [243, 279] on select "pocessed characterized opposed tangled" at bounding box center [207, 286] width 69 height 14
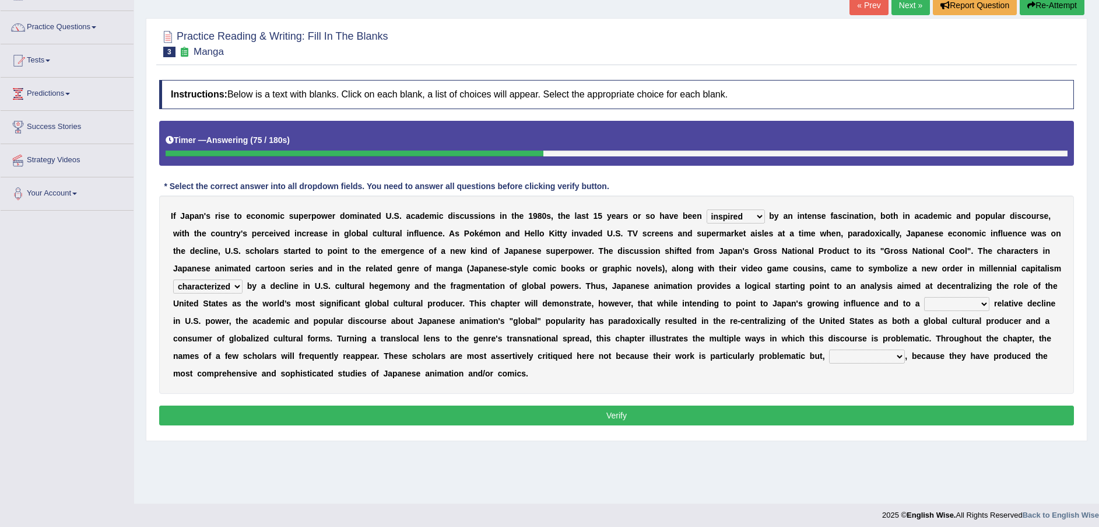
click at [243, 279] on select "pocessed characterized opposed tangled" at bounding box center [207, 286] width 69 height 14
select select "pocessed"
click at [243, 279] on select "pocessed characterized opposed tangled" at bounding box center [207, 286] width 69 height 14
click at [924, 303] on select "concomitant discrete proportional legitimate" at bounding box center [956, 304] width 65 height 14
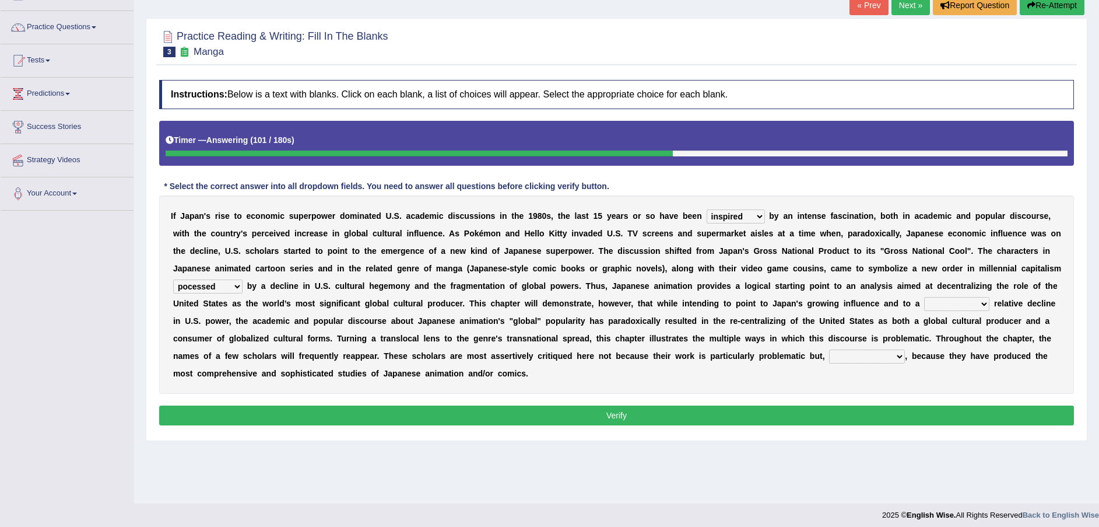
select select "proportional"
click at [924, 297] on select "concomitant discrete proportional legitimate" at bounding box center [956, 304] width 65 height 14
click at [924, 303] on select "concomitant discrete proportional legitimate" at bounding box center [956, 304] width 65 height 14
click at [781, 430] on div "Home Practice Reading & Writing: Fill In The Blanks Manga « Prev Next » Report …" at bounding box center [616, 211] width 965 height 583
click at [829, 357] on select "however on the contrary in addition on the whole" at bounding box center [867, 356] width 76 height 14
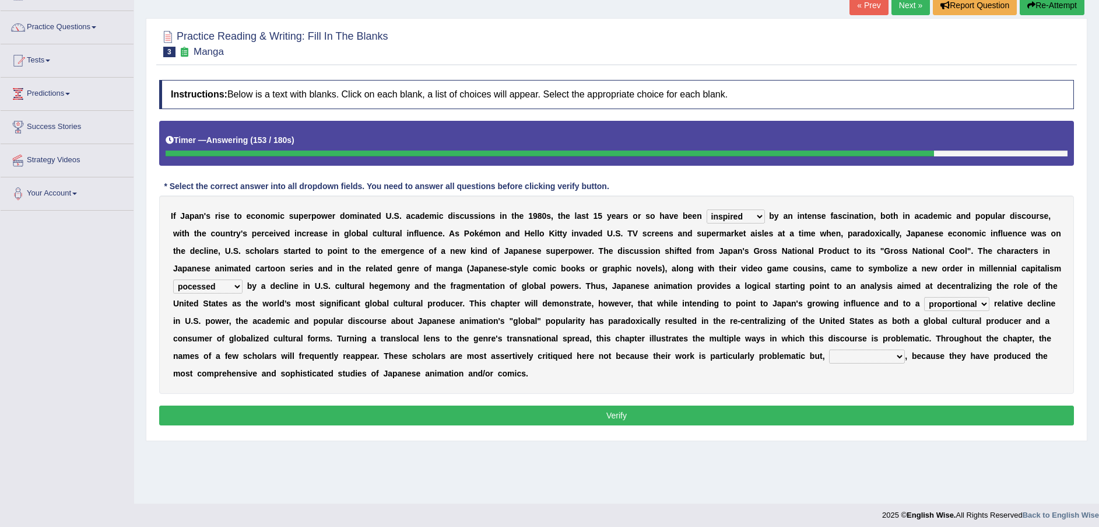
select select "on the contrary"
click at [829, 349] on select "however on the contrary in addition on the whole" at bounding box center [867, 356] width 76 height 14
click at [462, 405] on button "Verify" at bounding box center [616, 415] width 915 height 20
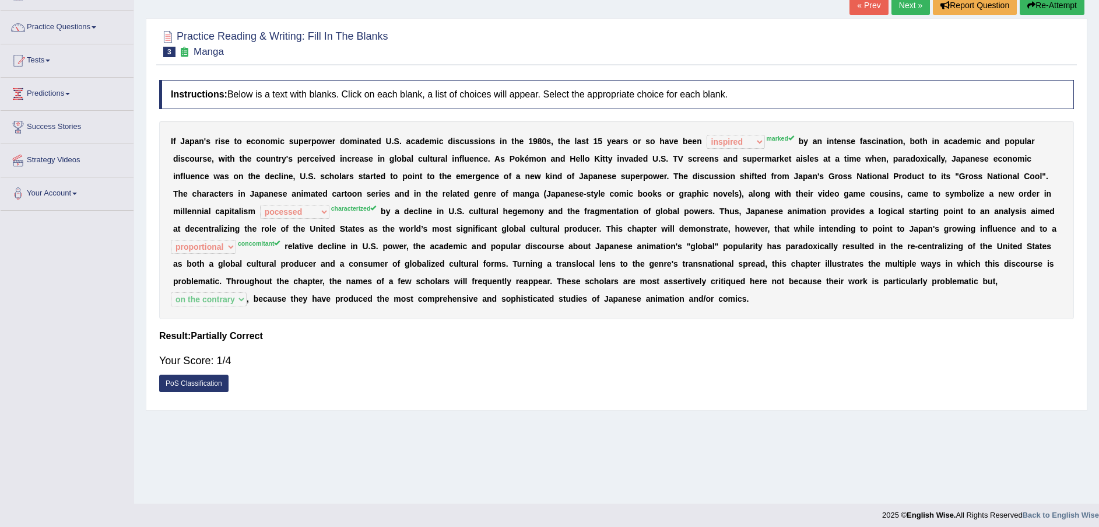
click at [1054, 10] on button "Re-Attempt" at bounding box center [1052, 5] width 65 height 20
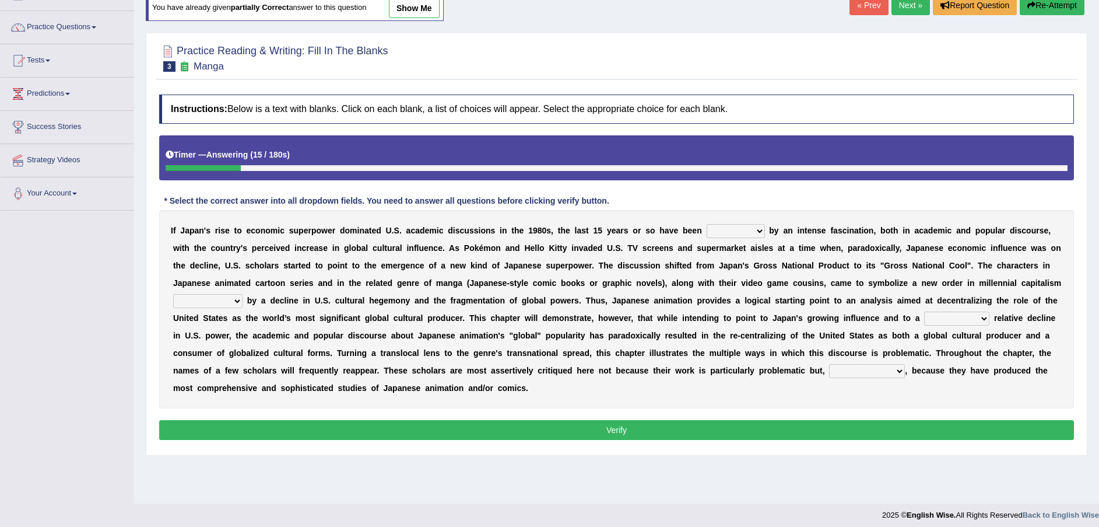
click at [712, 234] on select "marked dedicated made inspired" at bounding box center [736, 231] width 58 height 14
select select "marked"
click at [707, 224] on select "marked dedicated made inspired" at bounding box center [736, 231] width 58 height 14
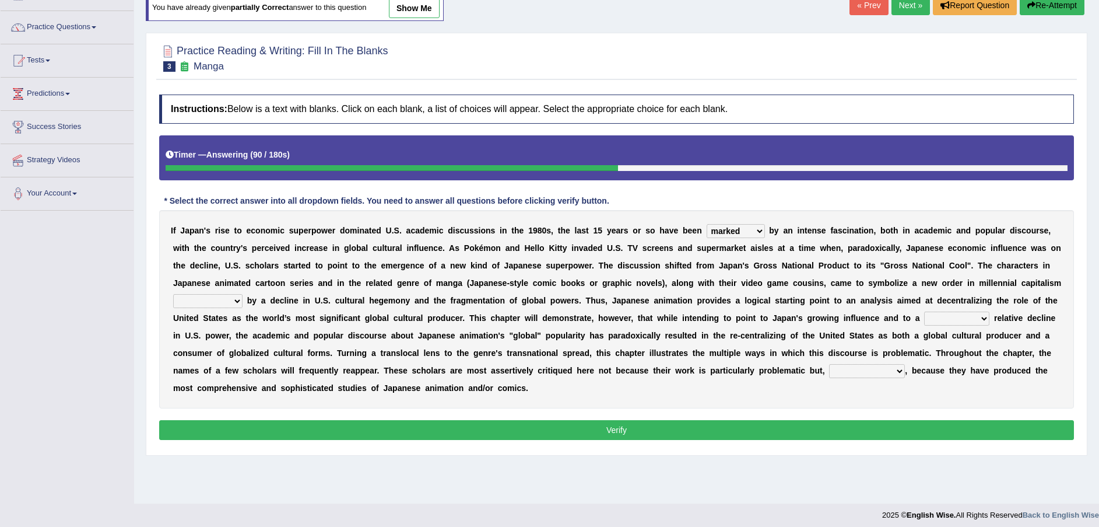
click at [243, 294] on select "pocessed characterized opposed tangled" at bounding box center [207, 301] width 69 height 14
select select "characterized"
click at [243, 294] on select "pocessed characterized opposed tangled" at bounding box center [207, 301] width 69 height 14
click at [924, 318] on select "concomitant discrete proportional legitimate" at bounding box center [956, 318] width 65 height 14
select select "concomitant"
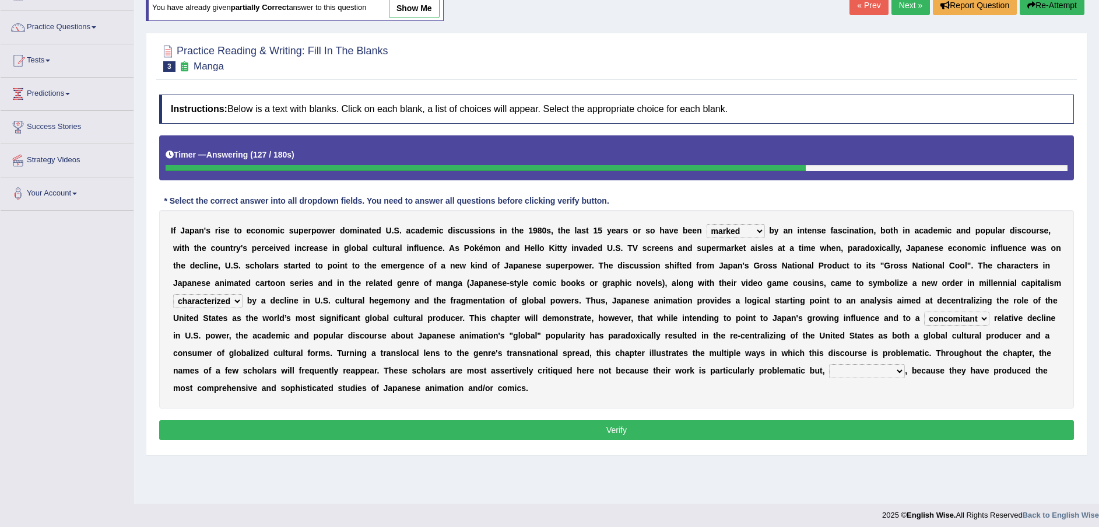
click at [924, 311] on select "concomitant discrete proportional legitimate" at bounding box center [956, 318] width 65 height 14
click at [829, 370] on select "however on the contrary in addition on the whole" at bounding box center [867, 371] width 76 height 14
select select "on the contrary"
click at [829, 364] on select "however on the contrary in addition on the whole" at bounding box center [867, 371] width 76 height 14
click at [496, 420] on button "Verify" at bounding box center [616, 430] width 915 height 20
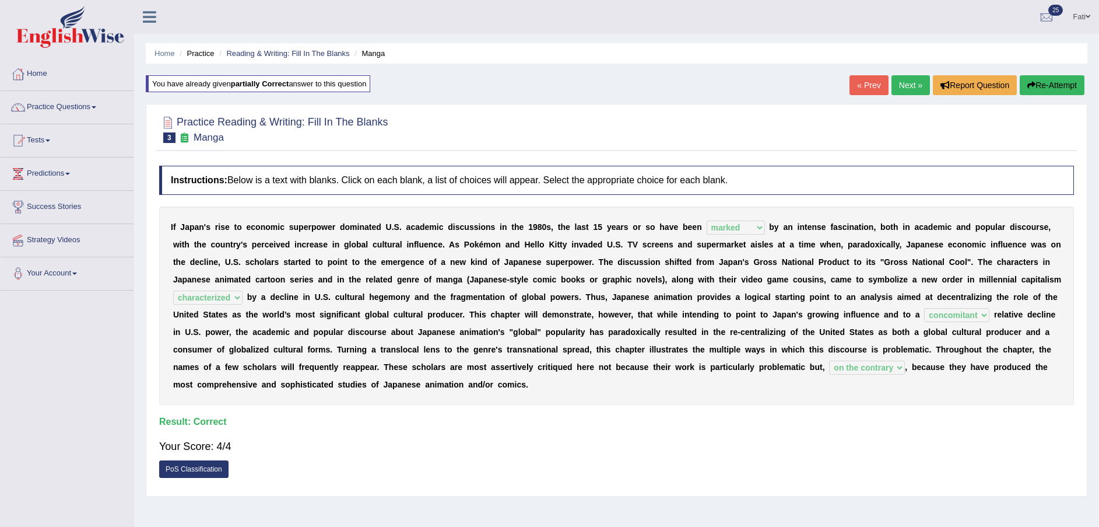
click at [921, 86] on link "Next »" at bounding box center [911, 85] width 38 height 20
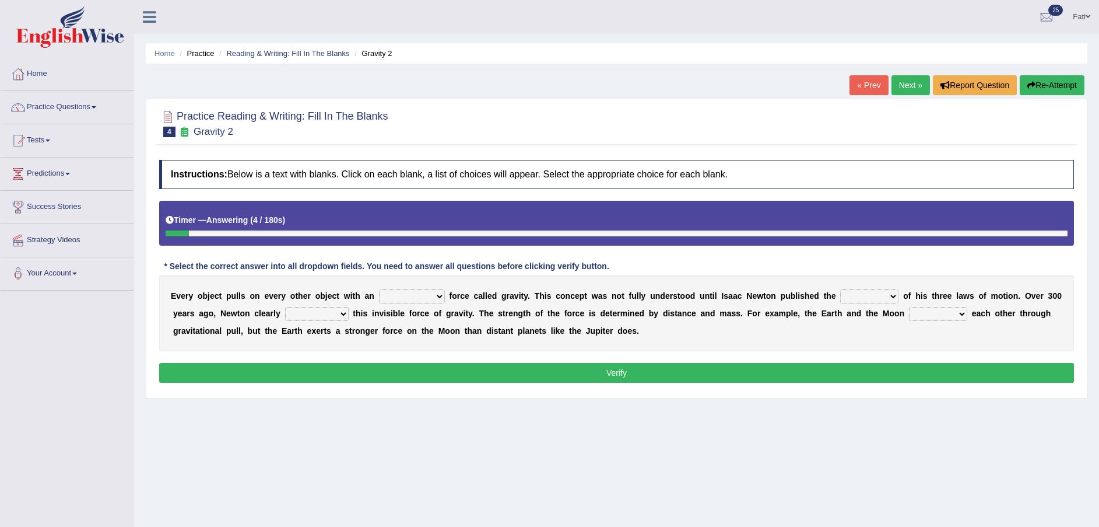
click at [395, 298] on select "invisible unknown unbelievable inconsistent" at bounding box center [412, 296] width 66 height 14
select select "unknown"
click at [379, 289] on select "invisible unknown unbelievable inconsistent" at bounding box center [412, 296] width 66 height 14
click at [844, 297] on select "concept theory method argument" at bounding box center [869, 296] width 58 height 14
select select "concept"
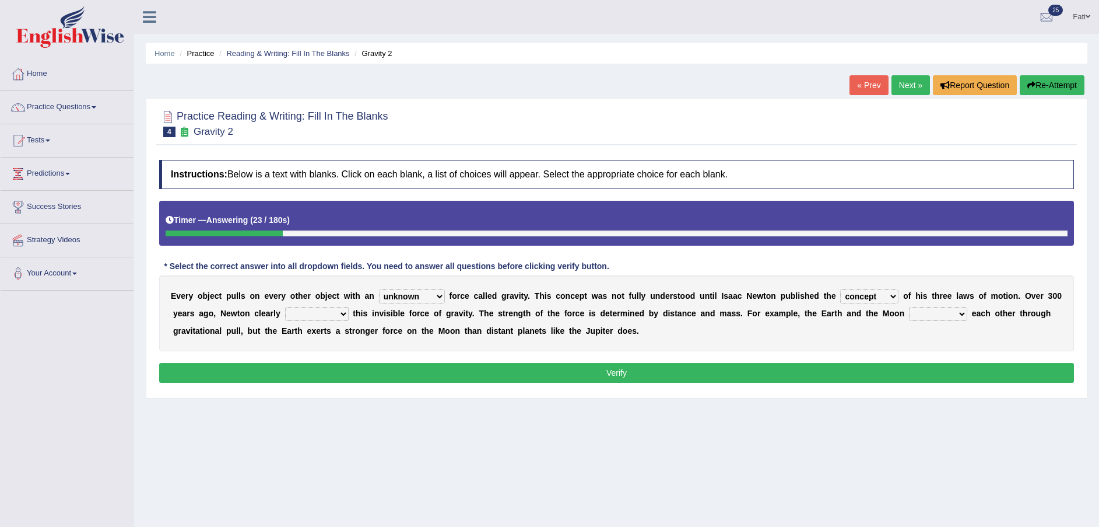
click at [840, 289] on select "concept theory method argument" at bounding box center [869, 296] width 58 height 14
click at [285, 317] on select "explained undermined overturned realized" at bounding box center [317, 314] width 64 height 14
select select "explained"
click at [285, 307] on select "explained undermined overturned realized" at bounding box center [317, 314] width 64 height 14
click at [909, 311] on select "affect spin evade span" at bounding box center [938, 314] width 58 height 14
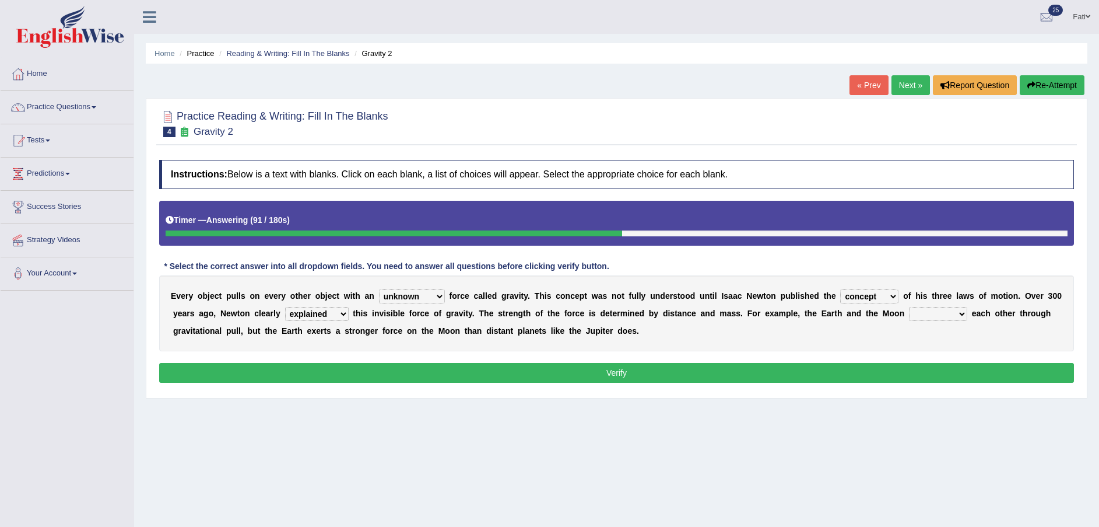
click at [909, 315] on select "affect spin evade span" at bounding box center [938, 314] width 58 height 14
select select "affect"
click at [909, 307] on select "affect spin evade span" at bounding box center [938, 314] width 58 height 14
click at [832, 366] on button "Verify" at bounding box center [616, 373] width 915 height 20
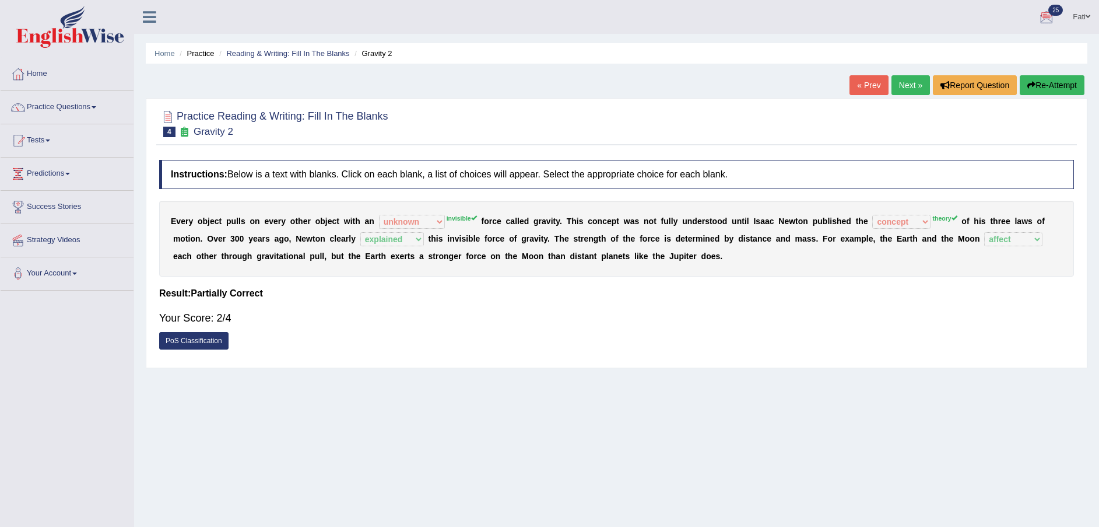
click at [1040, 89] on button "Re-Attempt" at bounding box center [1052, 85] width 65 height 20
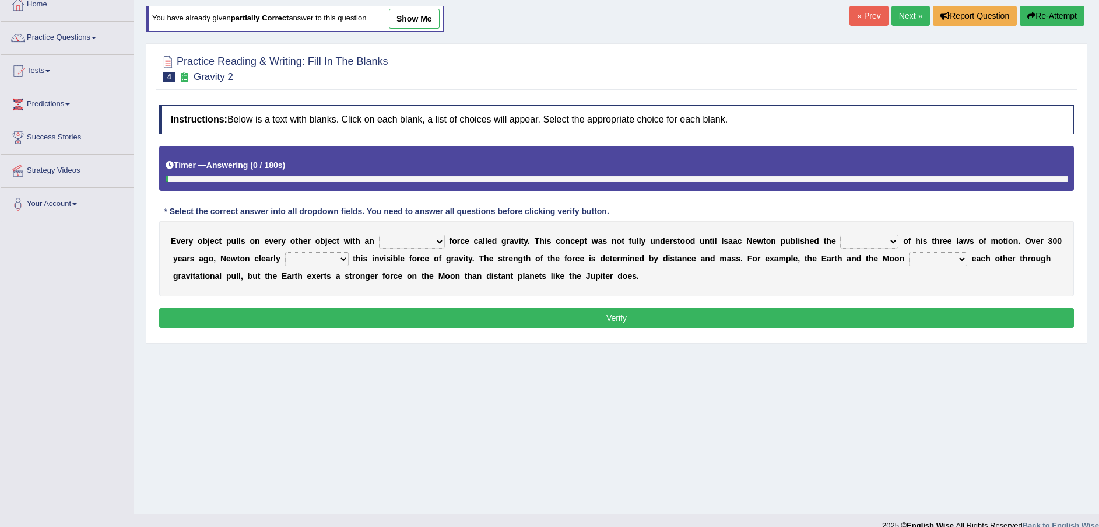
scroll to position [86, 0]
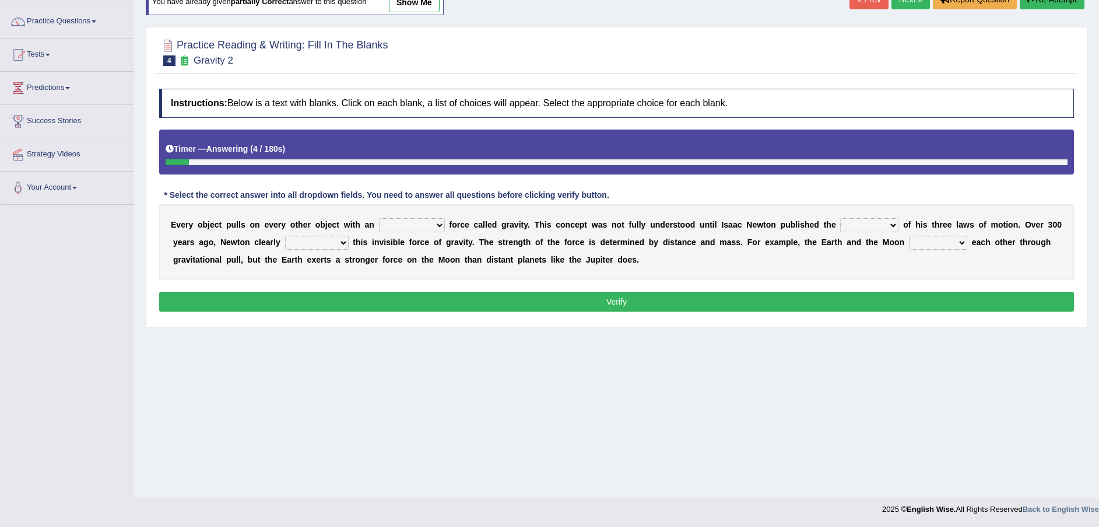
click at [415, 225] on select "invisible unknown unbelievable inconsistent" at bounding box center [412, 225] width 66 height 14
select select "invisible"
click at [379, 218] on select "invisible unknown unbelievable inconsistent" at bounding box center [412, 225] width 66 height 14
click at [851, 222] on select "concept theory method argument" at bounding box center [869, 225] width 58 height 14
select select "theory"
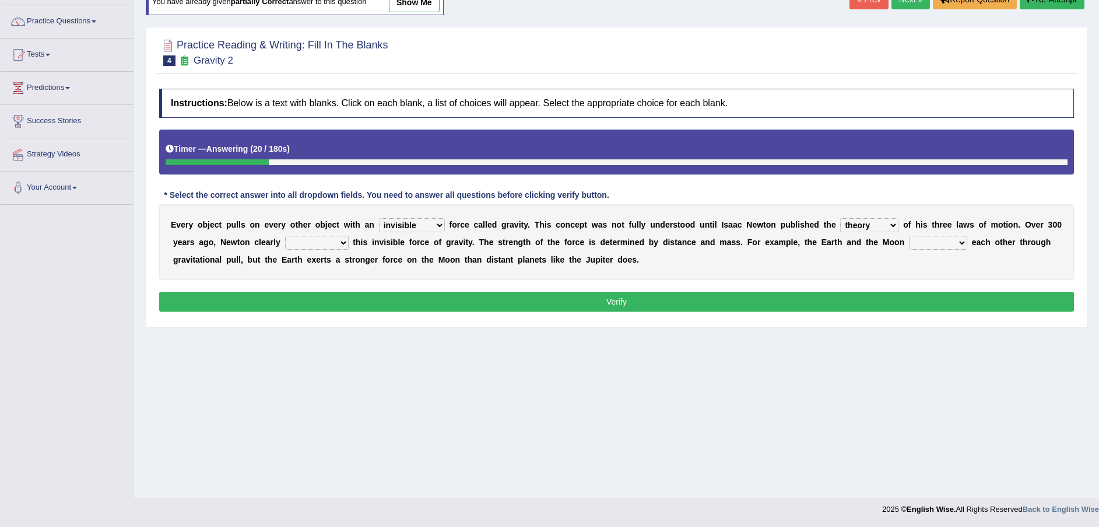
click at [840, 218] on select "concept theory method argument" at bounding box center [869, 225] width 58 height 14
click at [266, 234] on div "E v e r y o b j e c t p u l l s o n e v e r y o t h e r o b j e c t w i t h a n…" at bounding box center [616, 242] width 915 height 76
click at [285, 244] on select "explained undermined overturned realized" at bounding box center [317, 243] width 64 height 14
select select "explained"
click at [285, 236] on select "explained undermined overturned realized" at bounding box center [317, 243] width 64 height 14
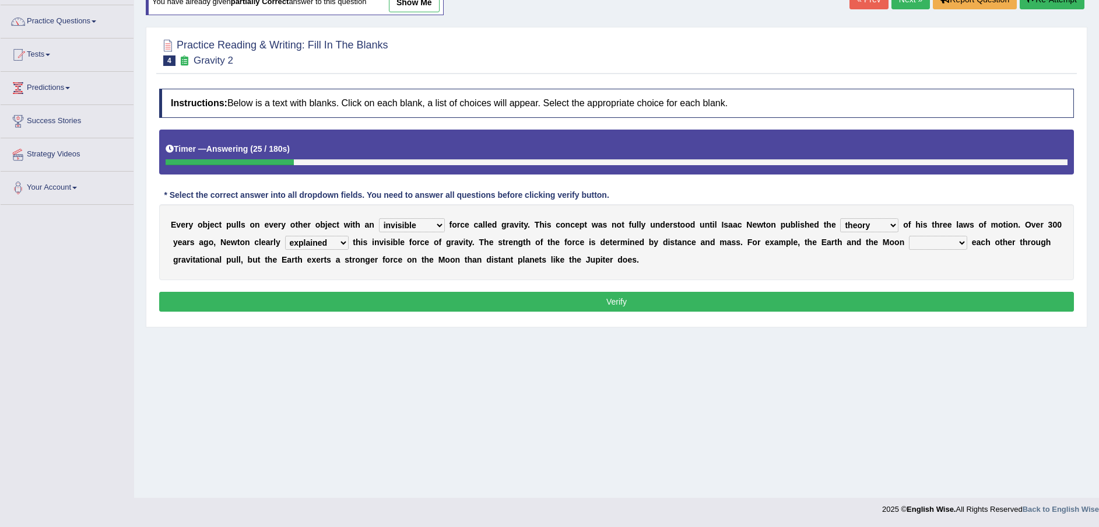
click at [909, 245] on select "affect spin evade span" at bounding box center [938, 243] width 58 height 14
select select "affect"
click at [909, 236] on select "affect spin evade span" at bounding box center [938, 243] width 58 height 14
click at [816, 300] on button "Verify" at bounding box center [616, 302] width 915 height 20
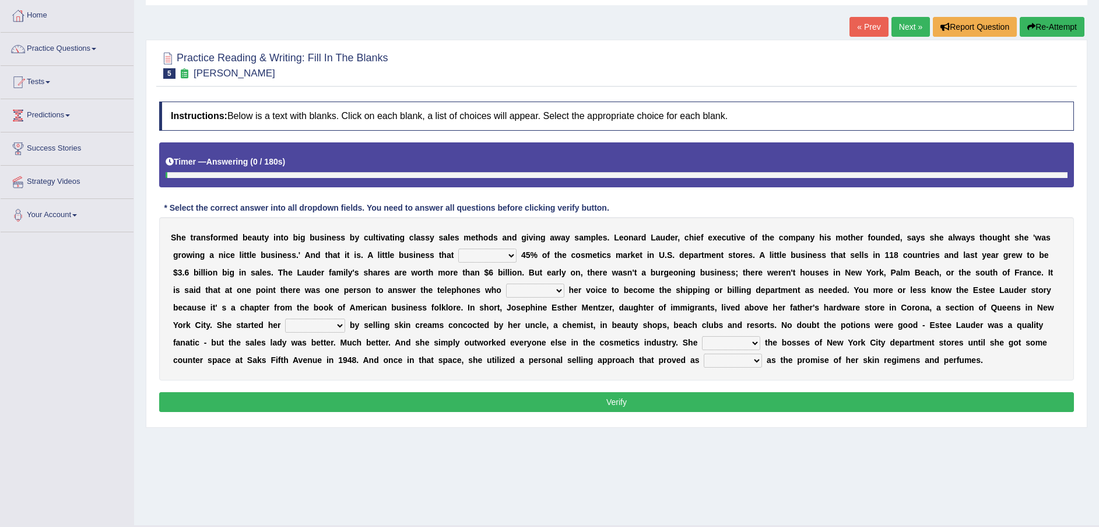
scroll to position [86, 0]
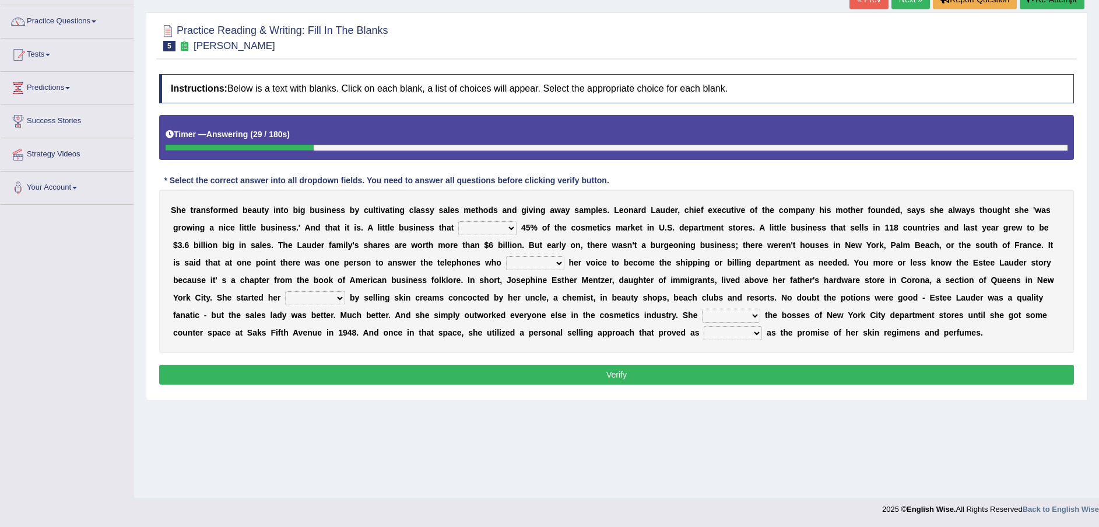
click at [458, 227] on select "has controls makes maintains" at bounding box center [487, 228] width 58 height 14
select select "controls"
click at [458, 221] on select "has controls makes maintains" at bounding box center [487, 228] width 58 height 14
click at [506, 265] on select "switched changed raised used" at bounding box center [535, 263] width 58 height 14
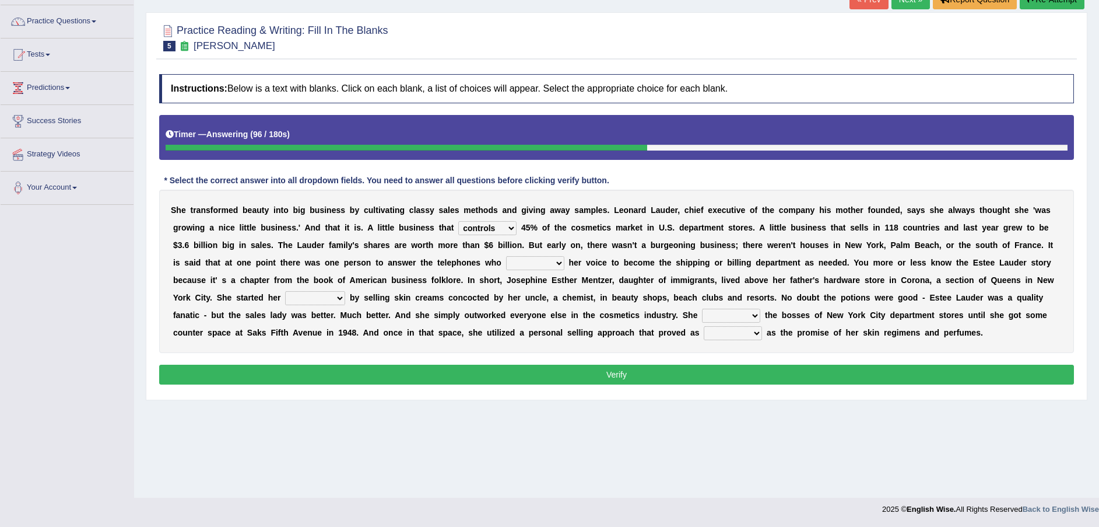
select select "raised"
click at [506, 256] on select "switched changed raised used" at bounding box center [535, 263] width 58 height 14
click at [345, 291] on select "job institute companion enterprise" at bounding box center [315, 298] width 60 height 14
select select "job"
click at [345, 291] on select "job institute companion enterprise" at bounding box center [315, 298] width 60 height 14
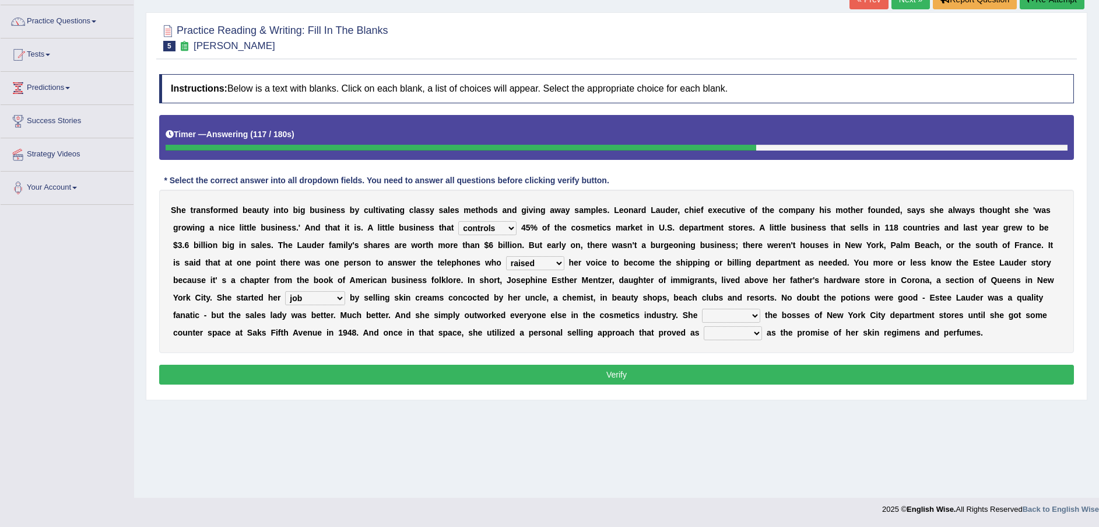
click at [702, 318] on select "stated bridged stalked heaved" at bounding box center [731, 315] width 58 height 14
click at [858, 315] on b "r" at bounding box center [859, 314] width 3 height 9
drag, startPoint x: 376, startPoint y: 314, endPoint x: 389, endPoint y: 317, distance: 13.3
click at [702, 315] on select "stated bridged stalked heaved" at bounding box center [731, 315] width 58 height 14
select select "stated"
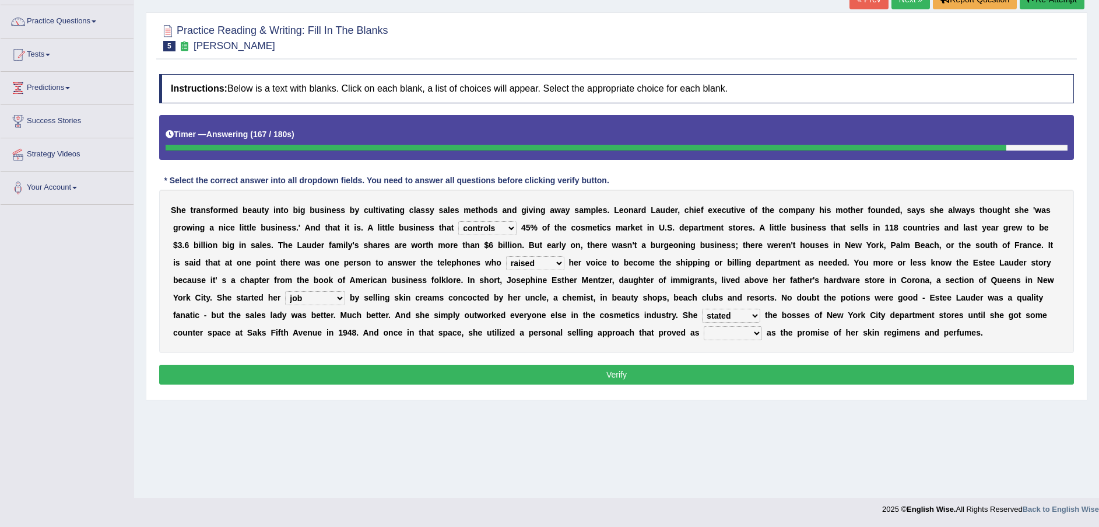
click at [702, 308] on select "stated bridged stalked heaved" at bounding box center [731, 315] width 58 height 14
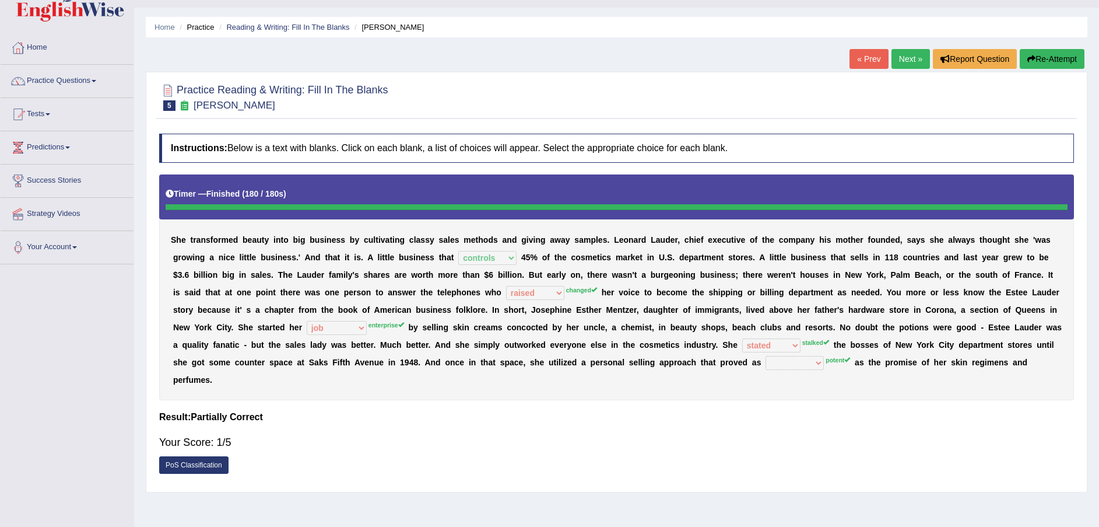
scroll to position [0, 0]
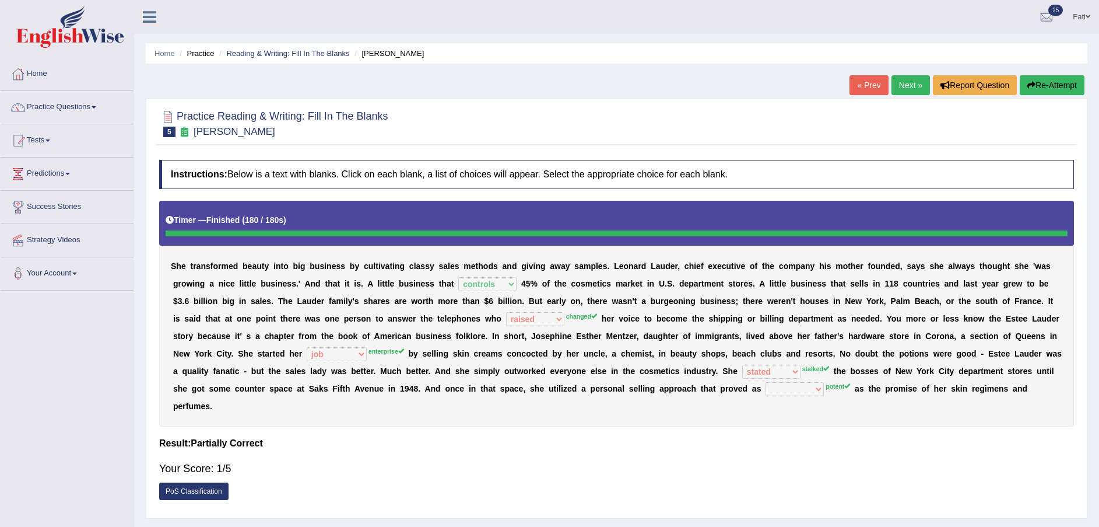
click at [1049, 82] on button "Re-Attempt" at bounding box center [1052, 85] width 65 height 20
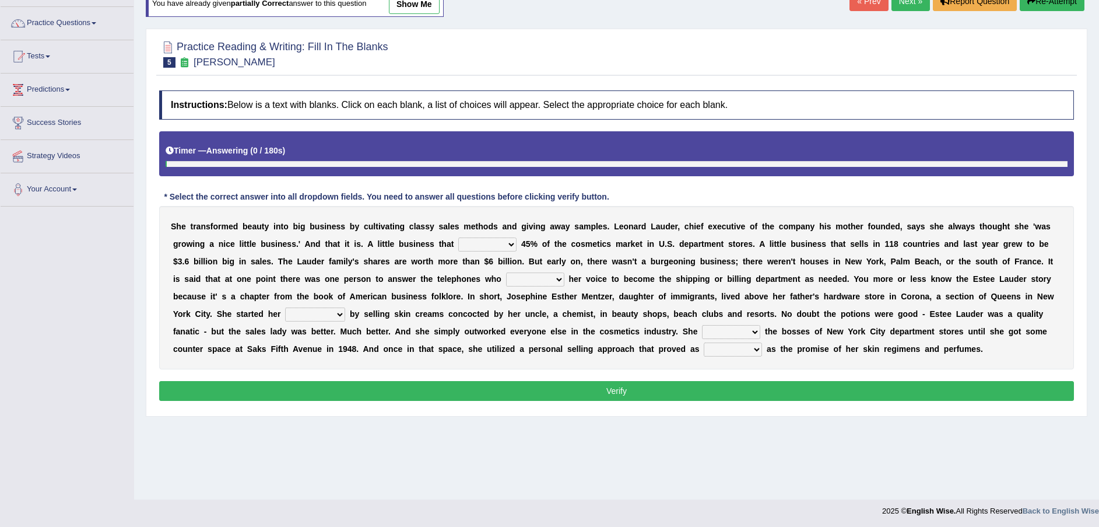
scroll to position [86, 0]
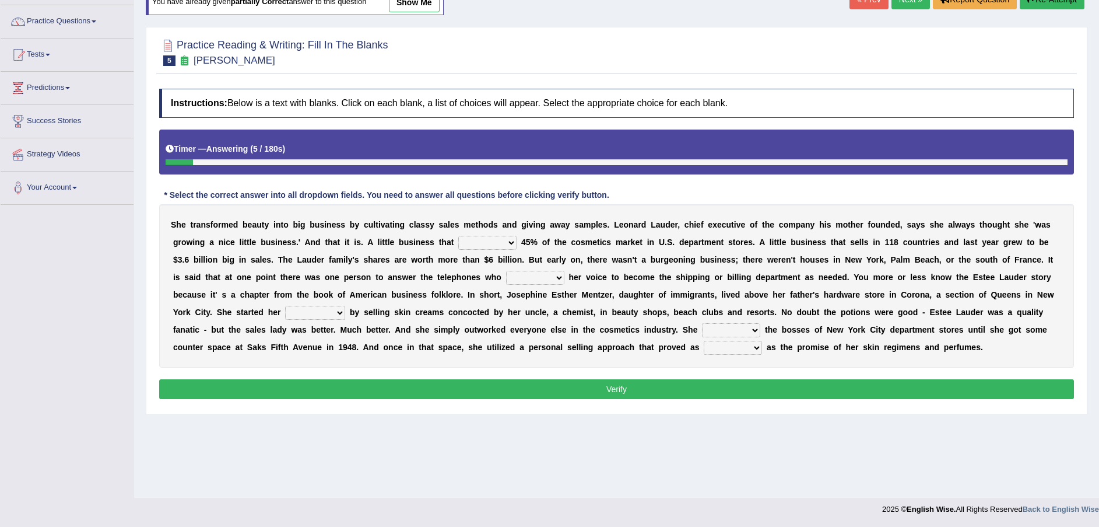
click at [458, 241] on select "has controls makes maintains" at bounding box center [487, 243] width 58 height 14
select select "makes"
click at [458, 236] on select "has controls makes maintains" at bounding box center [487, 243] width 58 height 14
click at [458, 242] on select "has controls makes maintains" at bounding box center [487, 243] width 58 height 14
drag, startPoint x: 553, startPoint y: 304, endPoint x: 555, endPoint y: 298, distance: 6.3
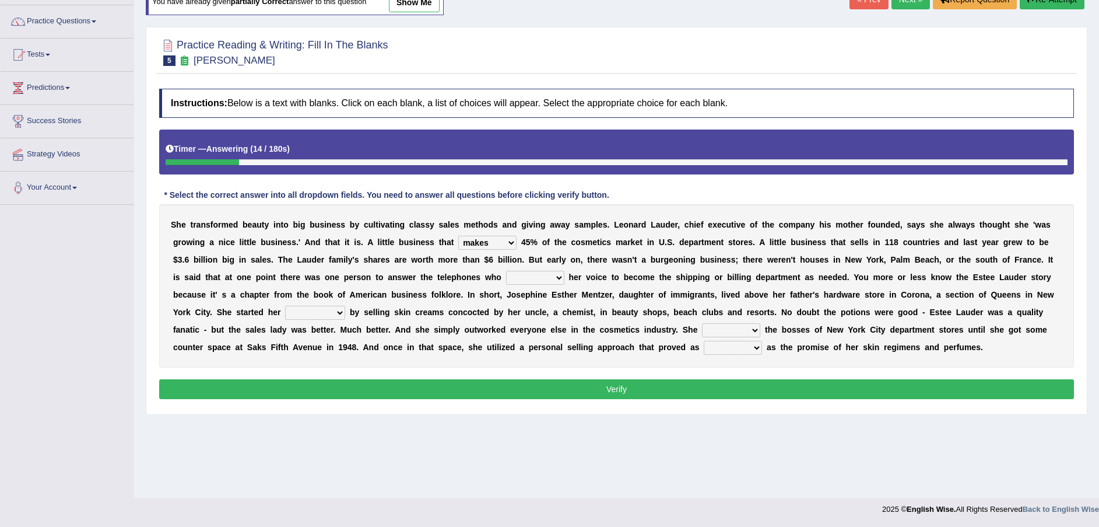
click at [555, 298] on div "S h e t r a n s f o r m e d b e a u t y i n t o b i g b u s i n e s s b y c u l…" at bounding box center [616, 285] width 915 height 163
click at [458, 248] on select "has controls makes maintains" at bounding box center [487, 243] width 58 height 14
click at [458, 236] on select "has controls makes maintains" at bounding box center [487, 243] width 58 height 14
click at [506, 273] on select "switched changed raised used" at bounding box center [535, 278] width 58 height 14
click at [671, 299] on b "i" at bounding box center [672, 294] width 2 height 9
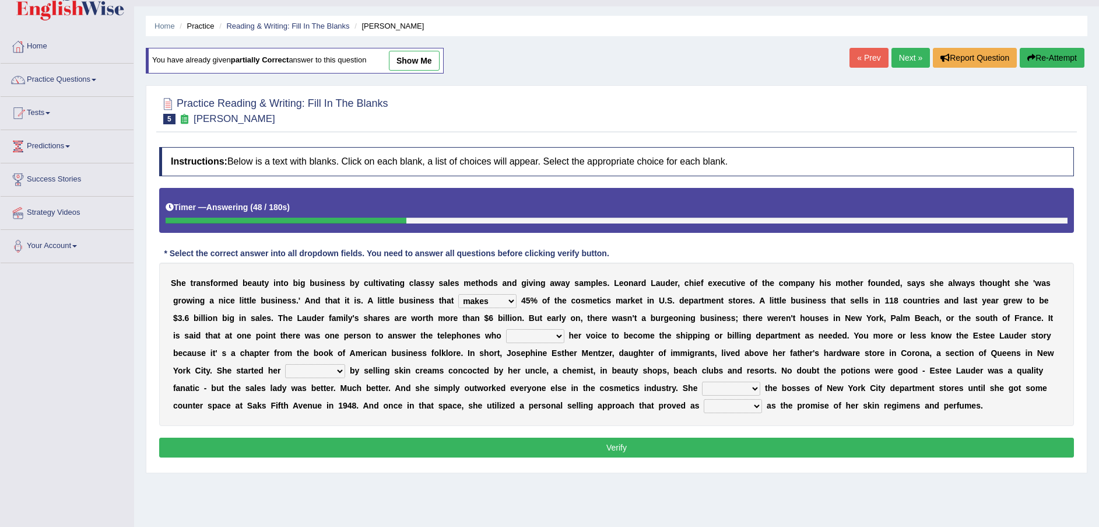
scroll to position [0, 0]
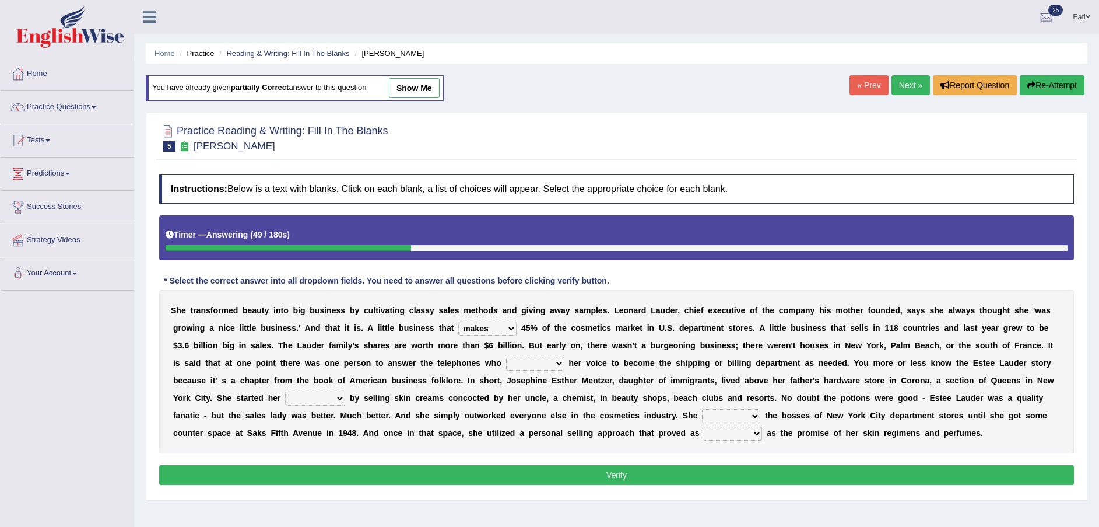
click at [1039, 78] on button "Re-Attempt" at bounding box center [1052, 85] width 65 height 20
click at [1050, 83] on button "Re-Attempt" at bounding box center [1052, 85] width 65 height 20
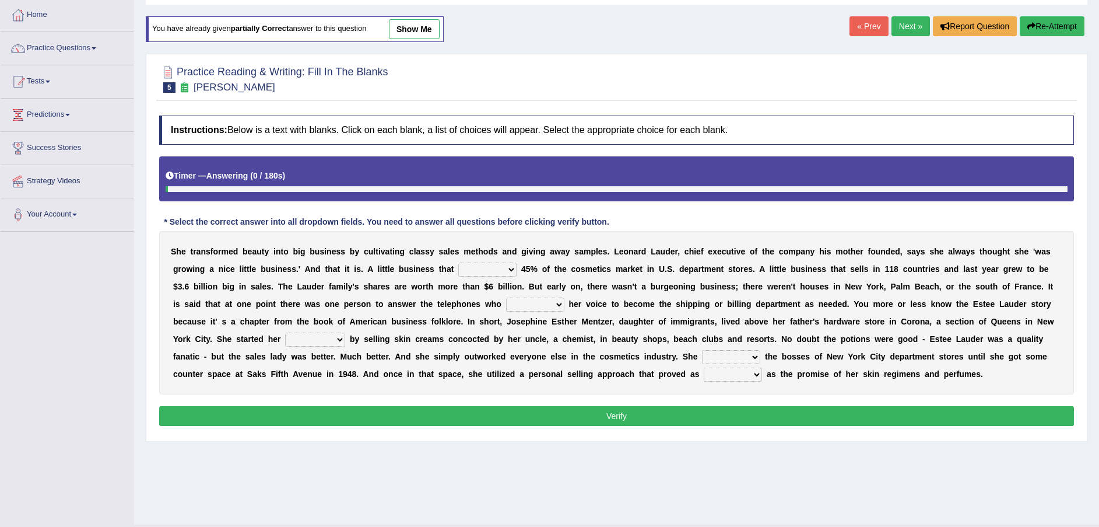
scroll to position [86, 0]
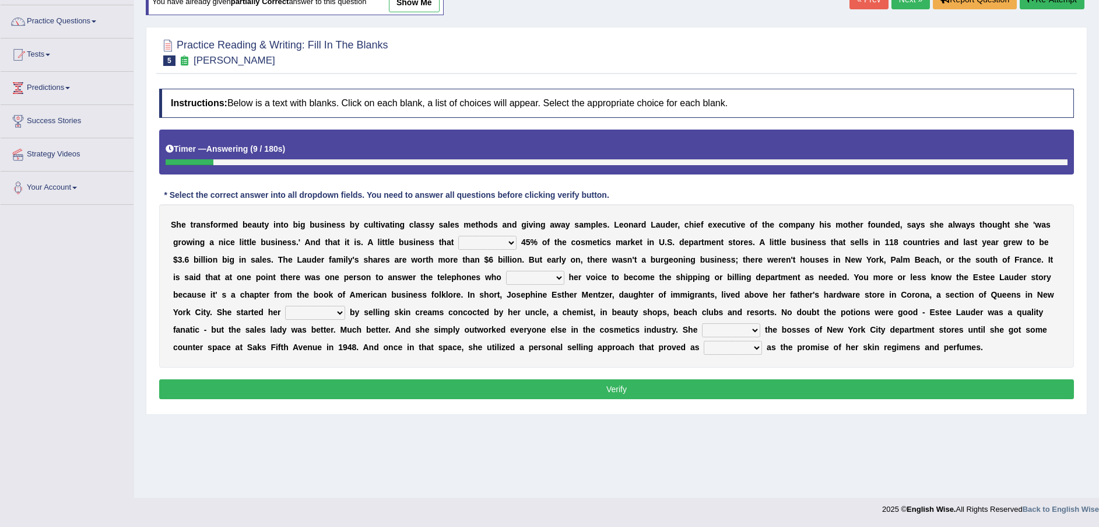
click at [458, 241] on select "has controls makes maintains" at bounding box center [487, 243] width 58 height 14
click at [560, 266] on div "S h e t r a n s f o r m e d b e a u t y i n t o b i g b u s i n e s s b y c u l…" at bounding box center [616, 285] width 915 height 163
click at [458, 243] on select "has controls makes maintains" at bounding box center [487, 243] width 58 height 14
click at [492, 300] on div "S h e t r a n s f o r m e d b e a u t y i n t o b i g b u s i n e s s b y c u l…" at bounding box center [616, 285] width 915 height 163
click at [458, 241] on select "has controls makes maintains" at bounding box center [487, 243] width 58 height 14
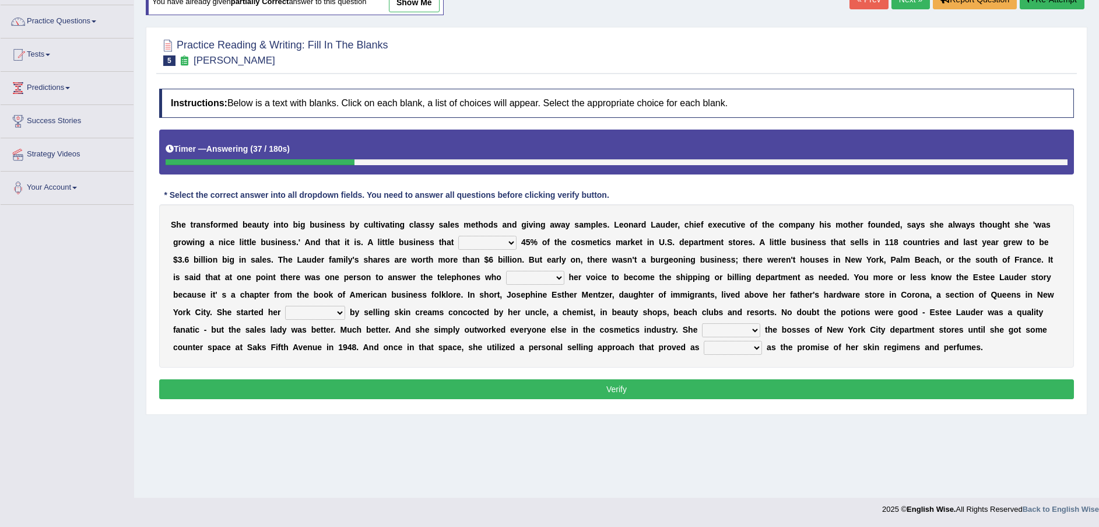
click at [509, 267] on div "S h e t r a n s f o r m e d b e a u t y i n t o b i g b u s i n e s s b y c u l…" at bounding box center [616, 285] width 915 height 163
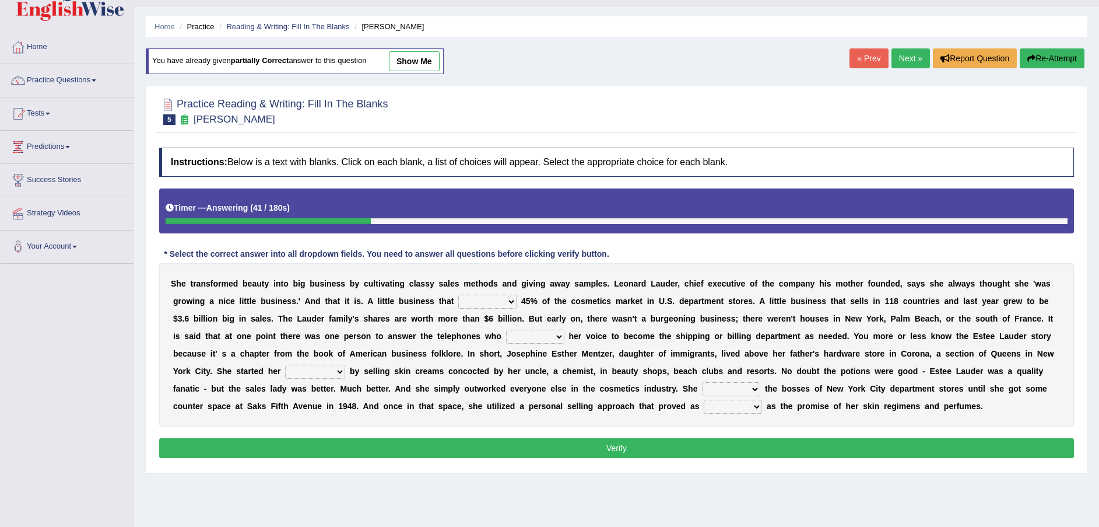
scroll to position [0, 0]
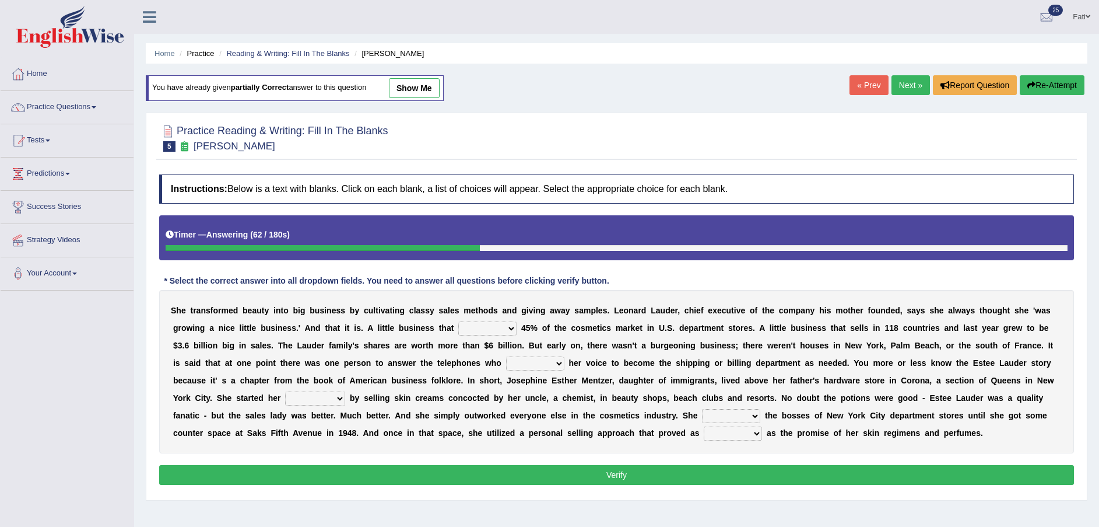
click at [458, 328] on select "has controls makes maintains" at bounding box center [487, 328] width 58 height 14
click at [503, 355] on div "S h e t r a n s f o r m e d b e a u t y i n t o b i g b u s i n e s s b y c u l…" at bounding box center [616, 371] width 915 height 163
click at [458, 329] on select "has controls makes maintains" at bounding box center [487, 328] width 58 height 14
select select "makes"
click at [458, 321] on select "has controls makes maintains" at bounding box center [487, 328] width 58 height 14
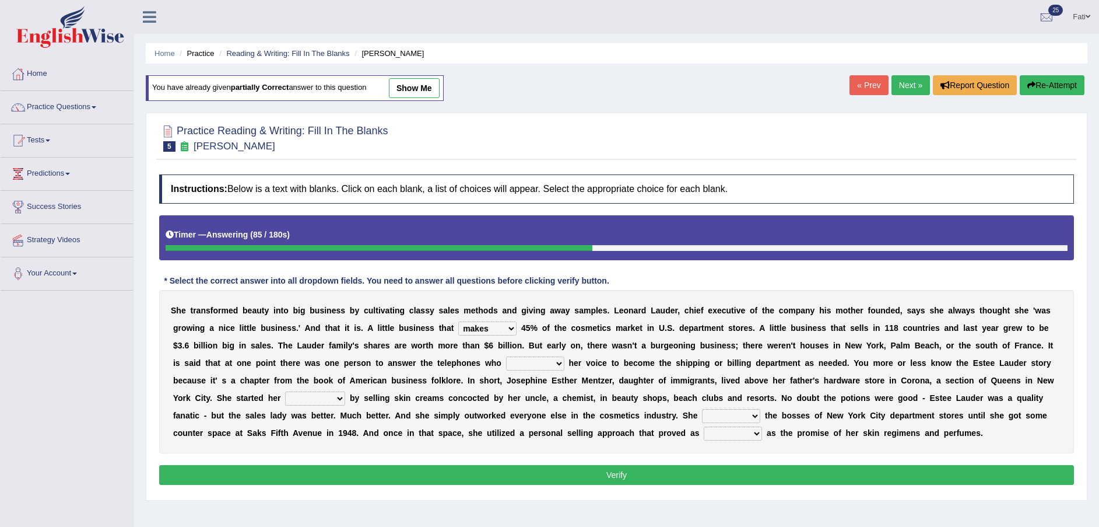
click at [458, 329] on select "has controls makes maintains" at bounding box center [487, 328] width 58 height 14
click at [707, 385] on b "t" at bounding box center [708, 380] width 3 height 9
click at [458, 328] on select "has controls makes maintains" at bounding box center [487, 328] width 58 height 14
click at [600, 329] on b "i" at bounding box center [601, 327] width 2 height 9
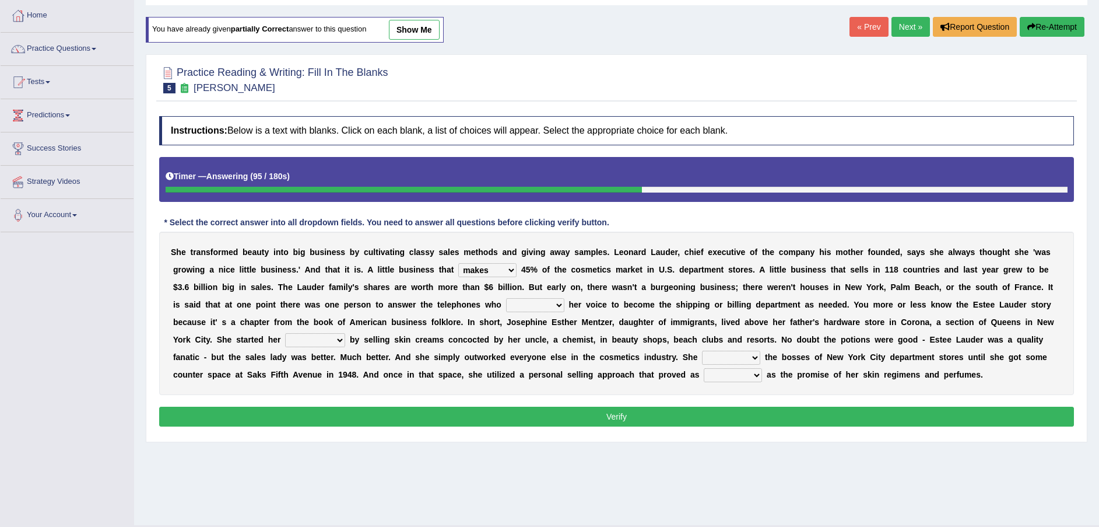
scroll to position [86, 0]
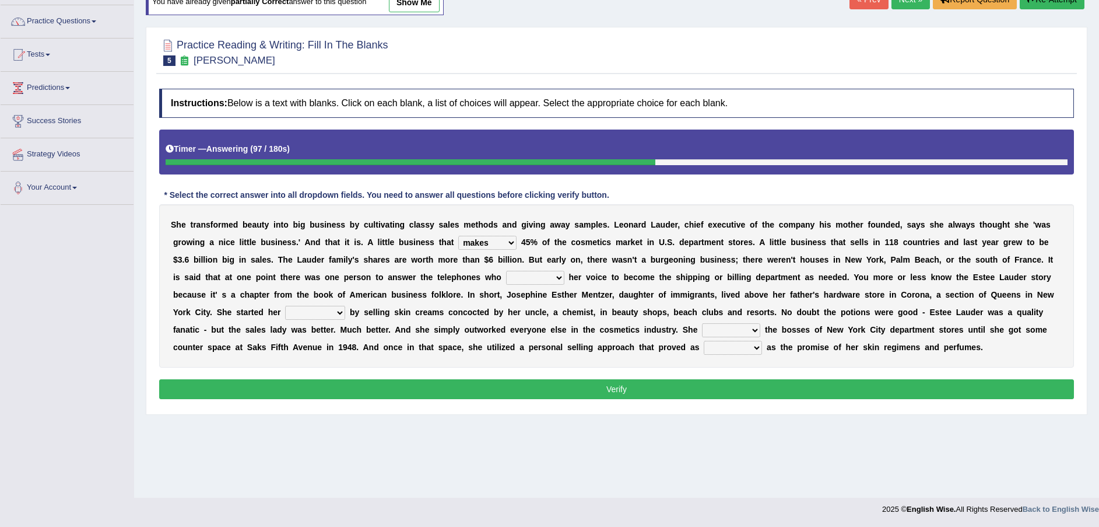
click at [458, 243] on select "has controls makes maintains" at bounding box center [487, 243] width 58 height 14
click at [359, 287] on div "S h e t r a n s f o r m e d b e a u t y i n t o b i g b u s i n e s s b y c u l…" at bounding box center [616, 285] width 915 height 163
click at [506, 273] on select "switched changed raised used" at bounding box center [535, 278] width 58 height 14
select select "switched"
click at [506, 271] on select "switched changed raised used" at bounding box center [535, 278] width 58 height 14
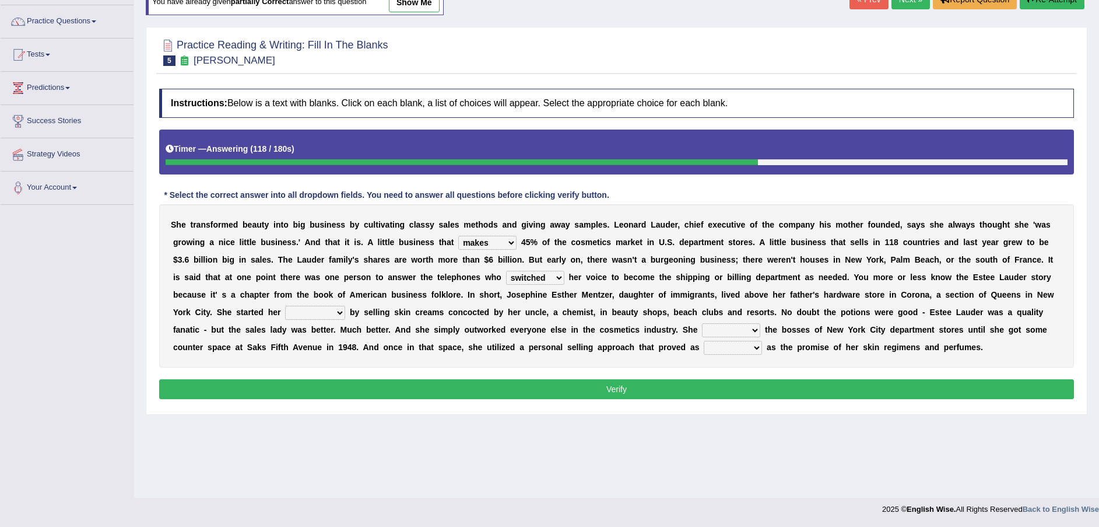
click at [702, 330] on select "stated bridged stalked heaved" at bounding box center [731, 330] width 58 height 14
click at [690, 293] on b "g" at bounding box center [692, 294] width 5 height 9
click at [345, 306] on select "job institute companion enterprise" at bounding box center [315, 313] width 60 height 14
click at [984, 342] on div "S h e t r a n s f o r m e d b e a u t y i n t o b i g b u s i n e s s b y c u l…" at bounding box center [616, 285] width 915 height 163
click at [345, 306] on select "job institute companion enterprise" at bounding box center [315, 313] width 60 height 14
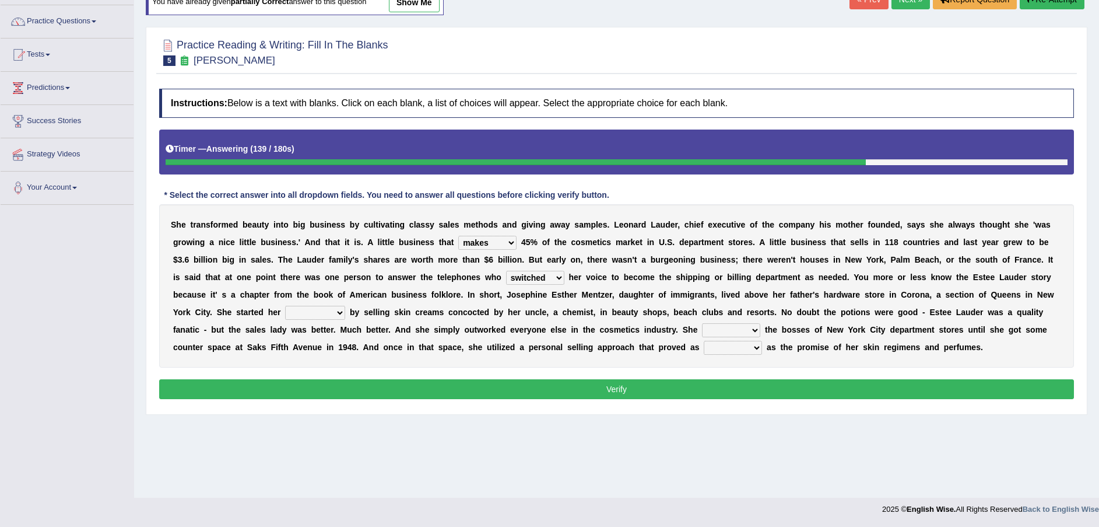
drag, startPoint x: 995, startPoint y: 338, endPoint x: 1001, endPoint y: 338, distance: 5.9
click at [999, 338] on div "S h e t r a n s f o r m e d b e a u t y i n t o b i g b u s i n e s s b y c u l…" at bounding box center [616, 285] width 915 height 163
click at [345, 306] on select "job institute companion enterprise" at bounding box center [315, 313] width 60 height 14
click at [551, 342] on b "o" at bounding box center [548, 346] width 5 height 9
click at [345, 306] on select "job institute companion enterprise" at bounding box center [315, 313] width 60 height 14
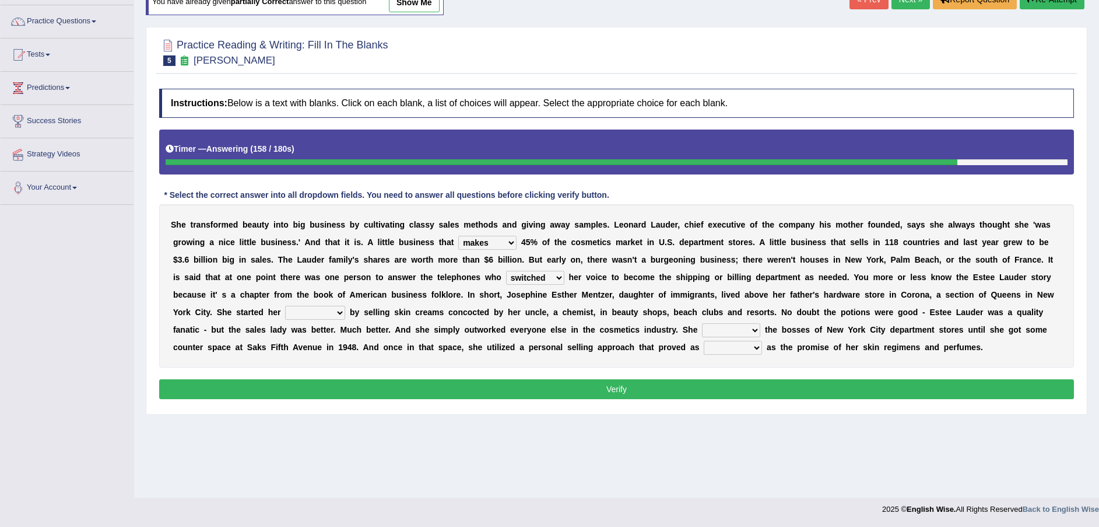
click at [1006, 346] on div "S h e t r a n s f o r m e d b e a u t y i n t o b i g b u s i n e s s b y c u l…" at bounding box center [616, 285] width 915 height 163
click at [458, 244] on select "has controls makes maintains" at bounding box center [487, 243] width 58 height 14
click at [747, 308] on b "r" at bounding box center [748, 311] width 3 height 9
click at [369, 286] on div "S h e t r a n s f o r m e d b e a u t y i n t o b i g b u s i n e s s b y c u l…" at bounding box center [616, 285] width 915 height 163
click at [506, 276] on select "switched changed raised used" at bounding box center [535, 278] width 58 height 14
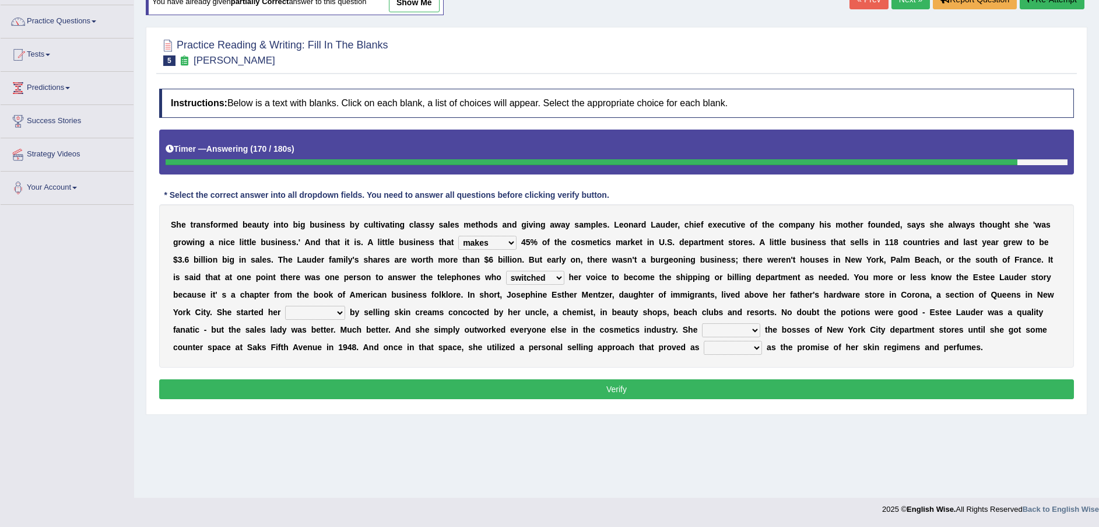
click at [801, 325] on b "e" at bounding box center [803, 329] width 5 height 9
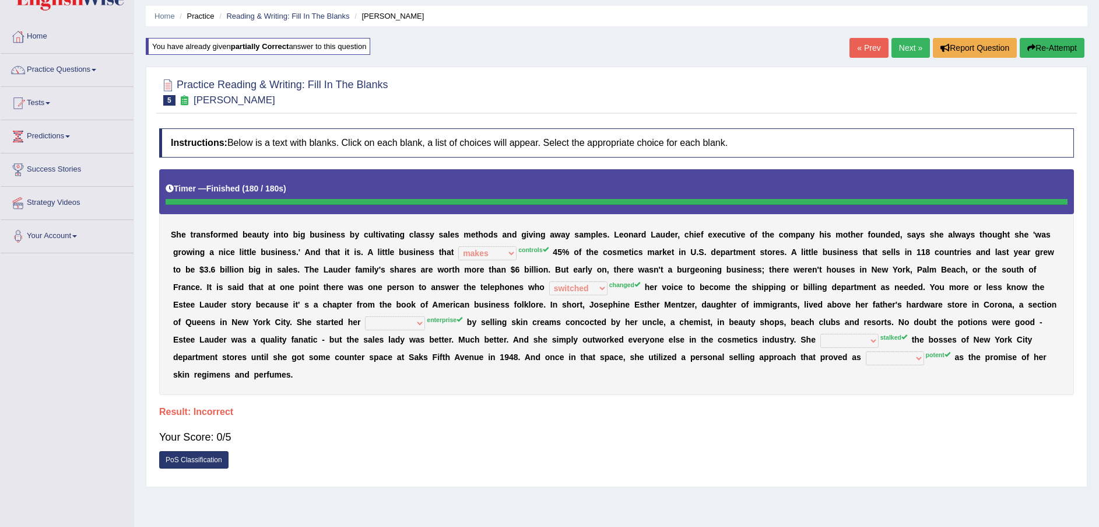
scroll to position [0, 0]
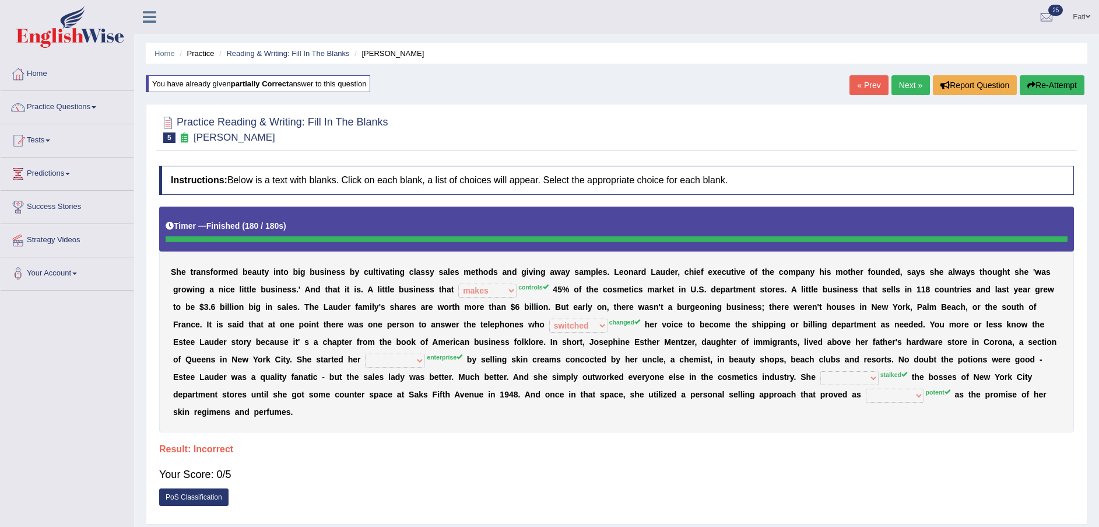
click at [1059, 87] on button "Re-Attempt" at bounding box center [1052, 85] width 65 height 20
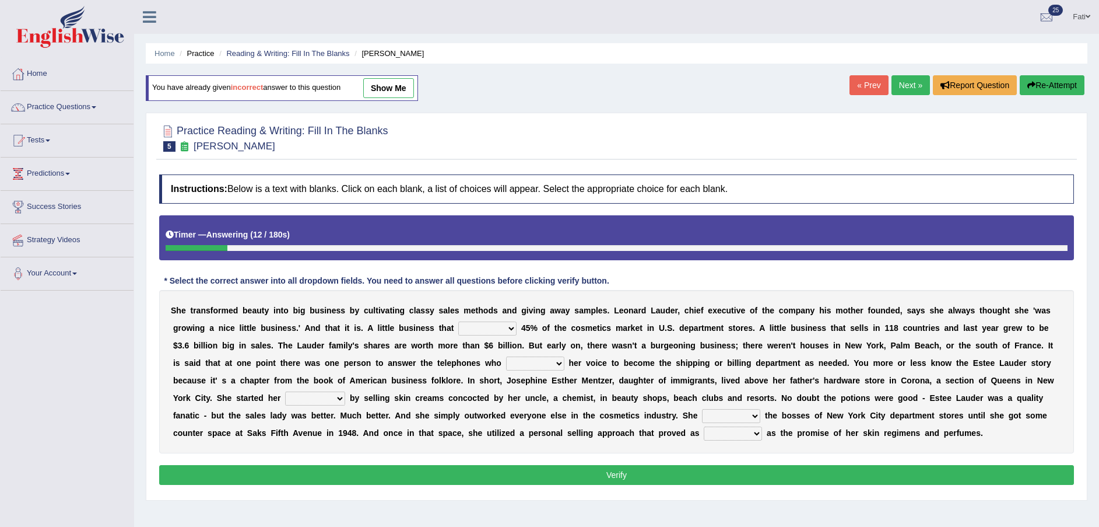
scroll to position [86, 0]
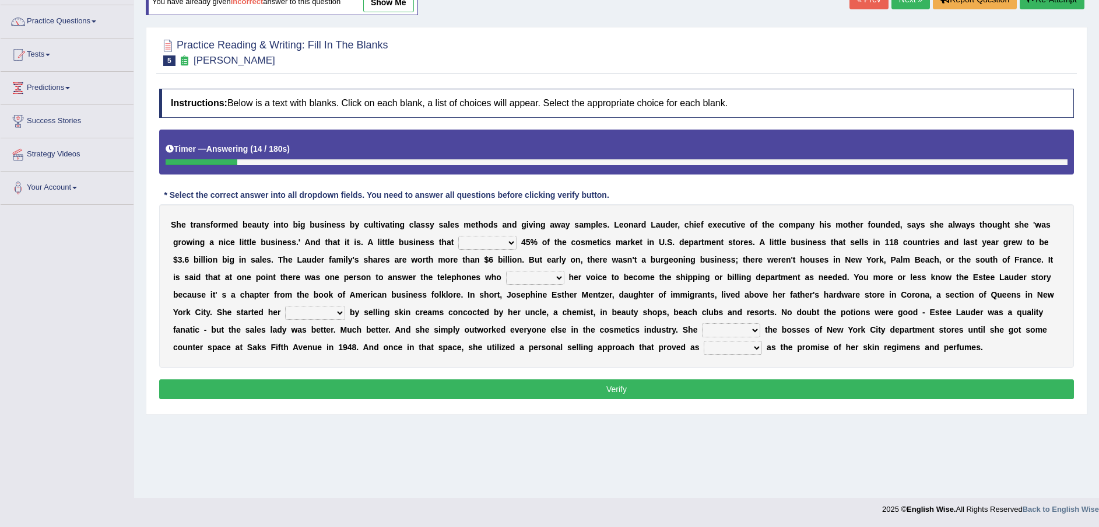
click at [458, 241] on select "has controls makes maintains" at bounding box center [487, 243] width 58 height 14
click at [667, 275] on b "e" at bounding box center [669, 276] width 5 height 9
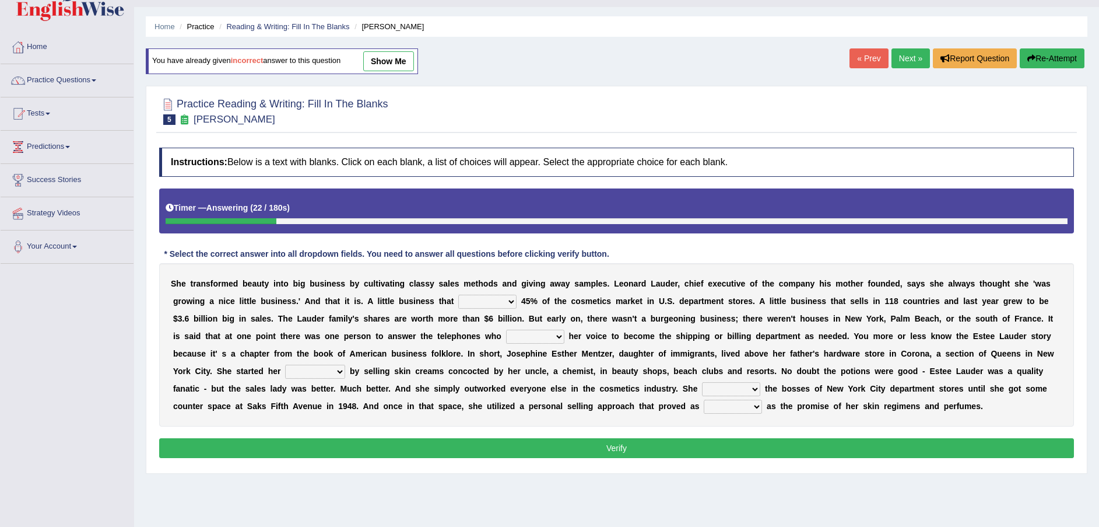
scroll to position [0, 0]
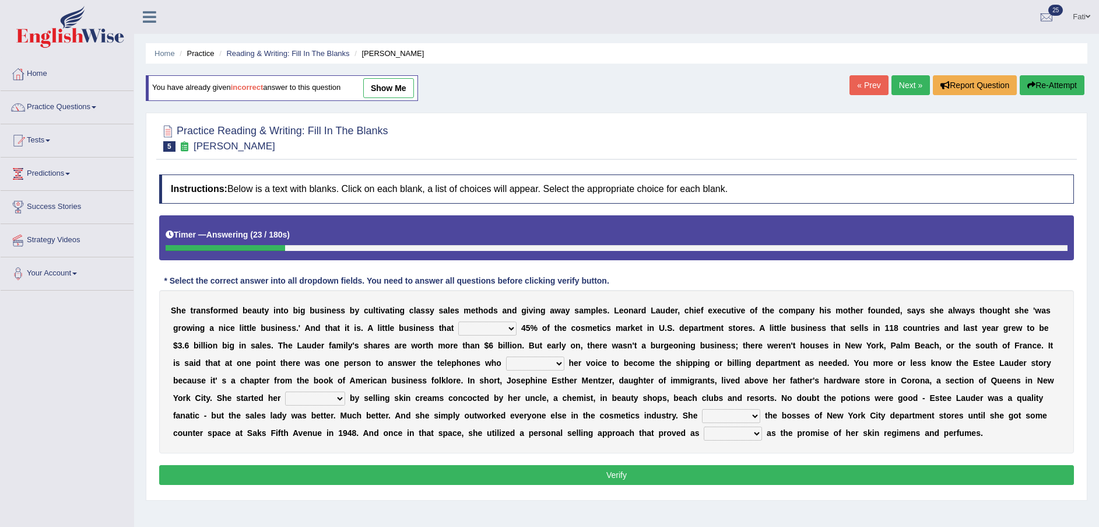
drag, startPoint x: 427, startPoint y: 326, endPoint x: 419, endPoint y: 330, distance: 9.1
click at [458, 328] on select "has controls makes maintains" at bounding box center [487, 328] width 58 height 14
click at [458, 321] on select "has controls makes maintains" at bounding box center [487, 328] width 58 height 14
click at [458, 327] on select "has controls makes maintains" at bounding box center [487, 328] width 58 height 14
select select "makes"
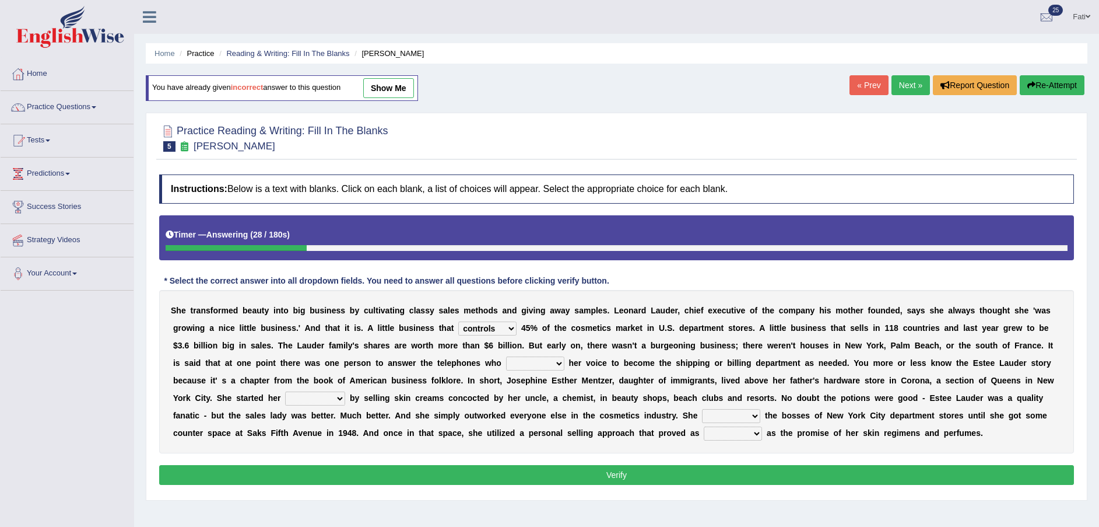
click at [458, 321] on select "has controls makes maintains" at bounding box center [487, 328] width 58 height 14
click at [506, 363] on select "switched changed raised used" at bounding box center [535, 363] width 58 height 14
select select "changed"
click at [506, 356] on select "switched changed raised used" at bounding box center [535, 363] width 58 height 14
click at [345, 391] on select "job institute companion enterprise" at bounding box center [315, 398] width 60 height 14
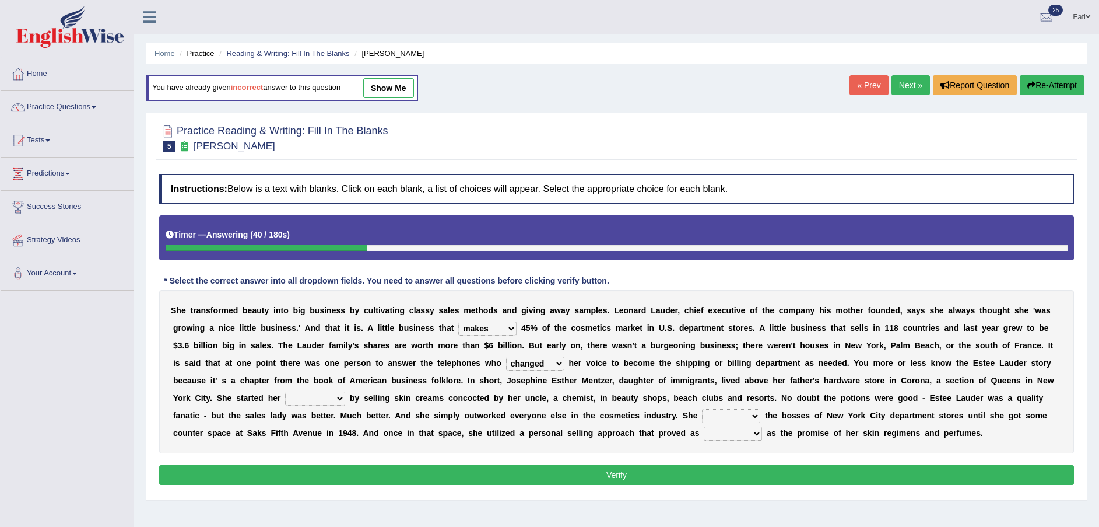
select select "institute"
click at [345, 391] on select "job institute companion enterprise" at bounding box center [315, 398] width 60 height 14
click at [702, 422] on select "stated bridged stalked heaved" at bounding box center [731, 416] width 58 height 14
select select "stated"
click at [702, 409] on select "stated bridged stalked heaved" at bounding box center [731, 416] width 58 height 14
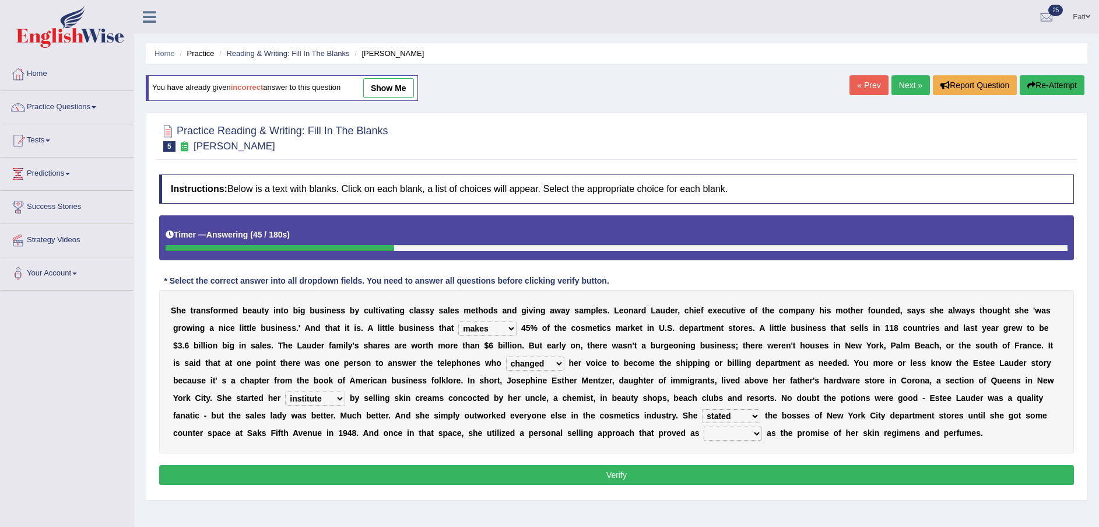
click at [704, 430] on select "potent ruthless potential expensive" at bounding box center [733, 433] width 58 height 14
select select "ruthless"
click at [704, 426] on select "potent ruthless potential expensive" at bounding box center [733, 433] width 58 height 14
click at [1042, 89] on button "Re-Attempt" at bounding box center [1052, 85] width 65 height 20
click at [458, 321] on select "has controls makes maintains" at bounding box center [487, 328] width 58 height 14
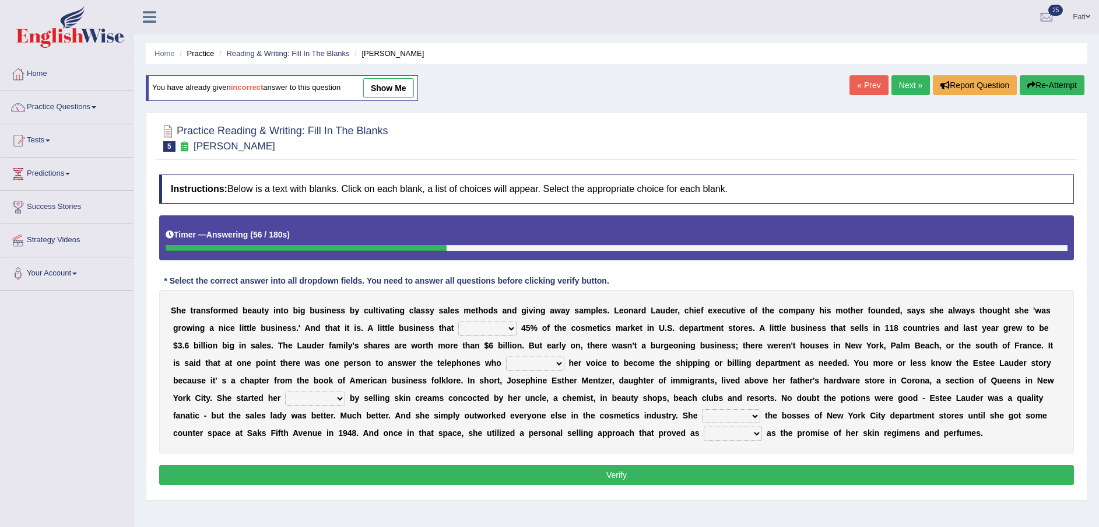
select select "makes"
click at [458, 321] on select "has controls makes maintains" at bounding box center [487, 328] width 58 height 14
click at [506, 362] on select "switched changed raised used" at bounding box center [535, 363] width 58 height 14
click at [787, 398] on b "o" at bounding box center [789, 397] width 5 height 9
click at [506, 367] on select "switched changed raised used" at bounding box center [535, 363] width 58 height 14
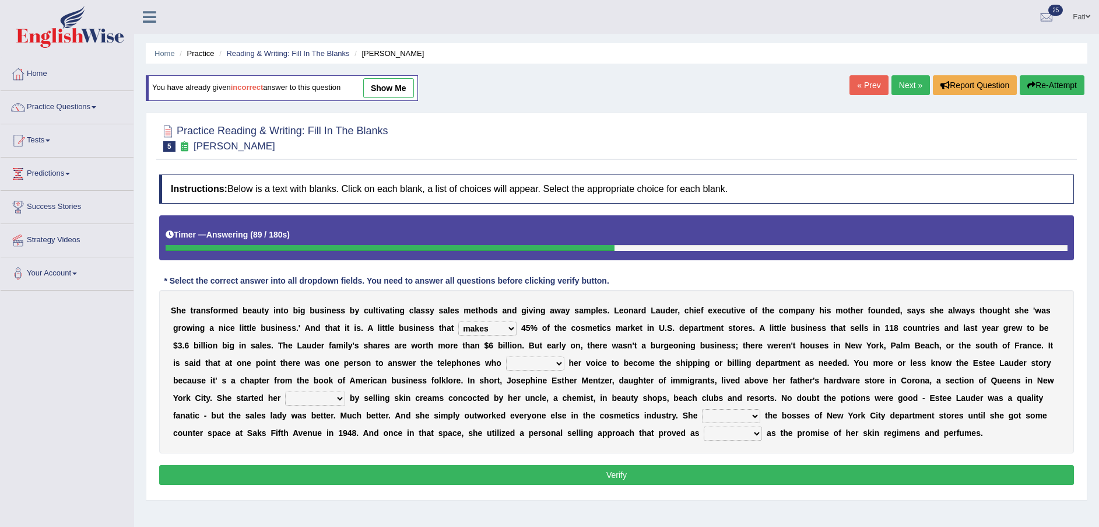
select select "changed"
click at [506, 356] on select "switched changed raised used" at bounding box center [535, 363] width 58 height 14
click at [345, 391] on select "job institute companion enterprise" at bounding box center [315, 398] width 60 height 14
click at [991, 427] on div "S h e t r a n s f o r m e d b e a u t y i n t o b i g b u s i n e s s b y c u l…" at bounding box center [616, 371] width 915 height 163
click at [345, 391] on select "job institute companion enterprise" at bounding box center [315, 398] width 60 height 14
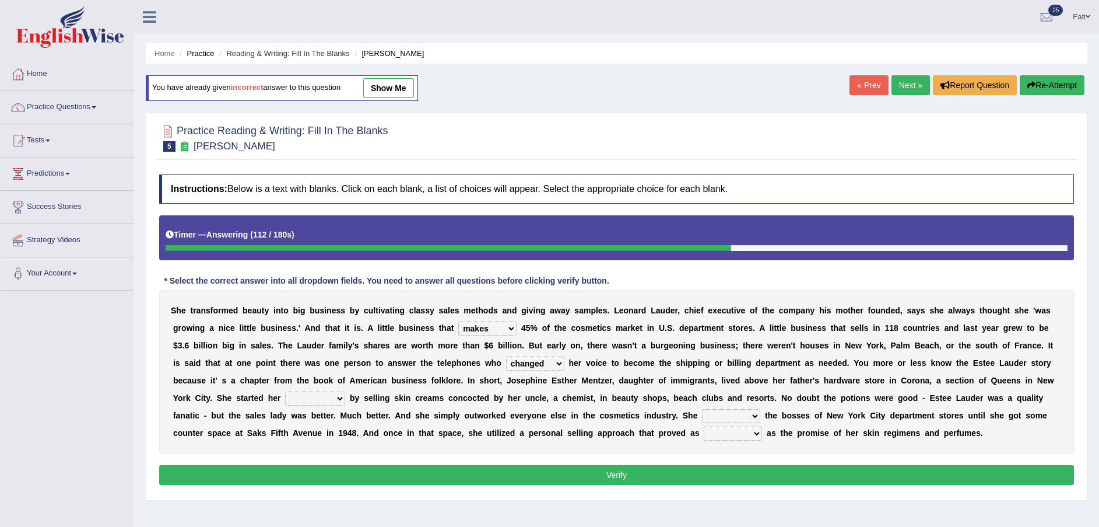
click at [710, 376] on b "s" at bounding box center [712, 380] width 5 height 9
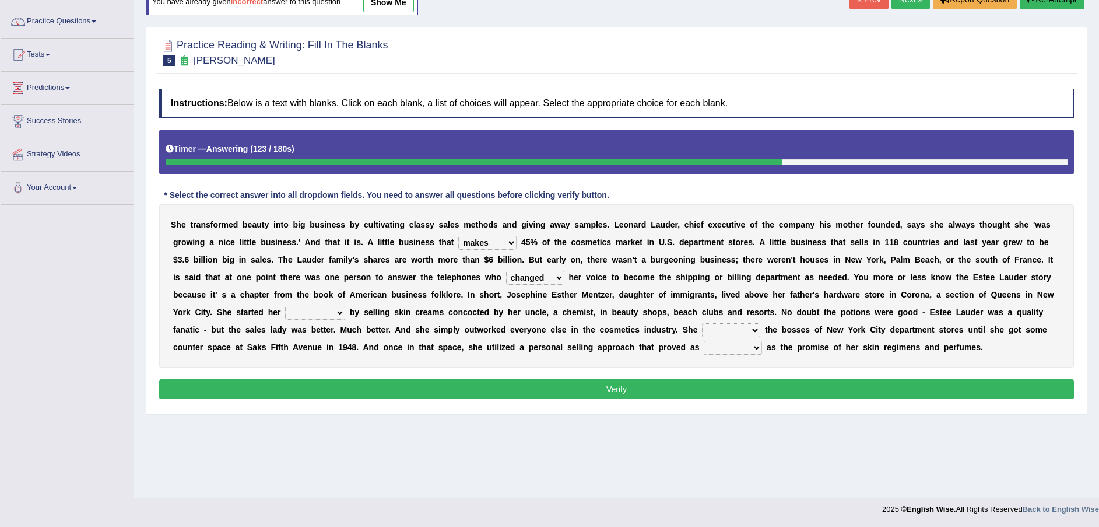
click at [401, 321] on div "S h e t r a n s f o r m e d b e a u t y i n t o b i g b u s i n e s s b y c u l…" at bounding box center [616, 285] width 915 height 163
click at [702, 332] on select "stated bridged stalked heaved" at bounding box center [731, 330] width 58 height 14
select select "stated"
click at [702, 323] on select "stated bridged stalked heaved" at bounding box center [731, 330] width 58 height 14
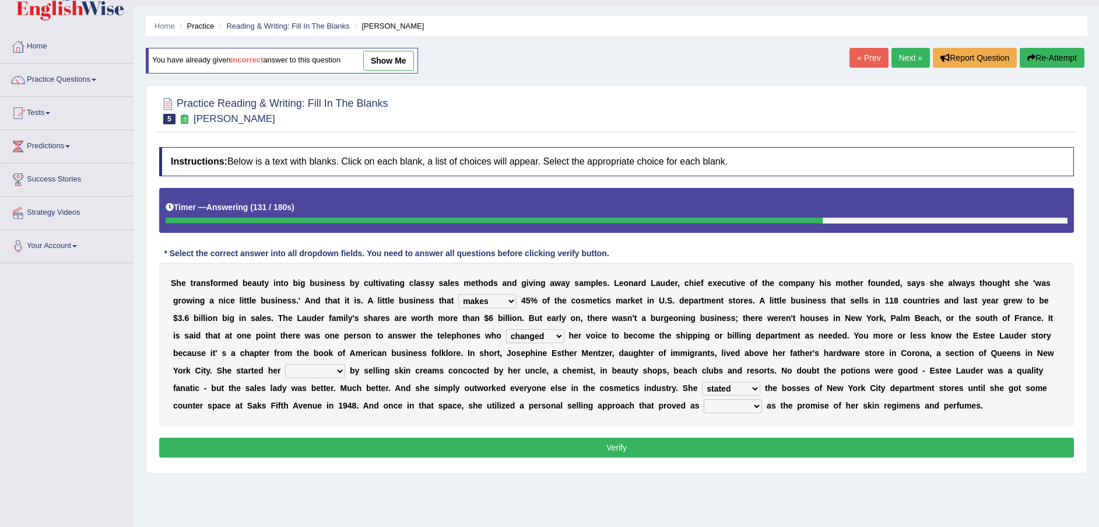
scroll to position [0, 0]
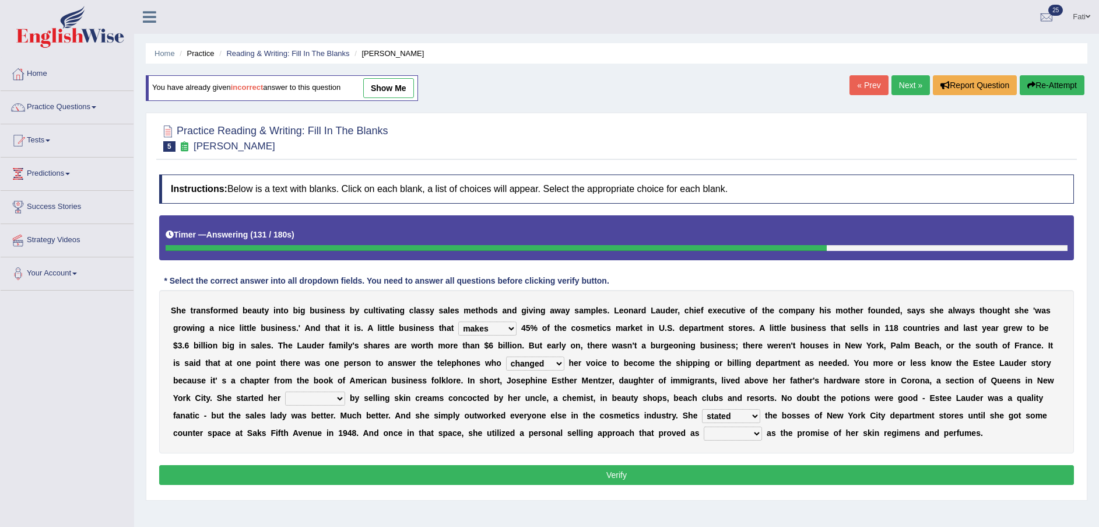
click at [1042, 84] on button "Re-Attempt" at bounding box center [1052, 85] width 65 height 20
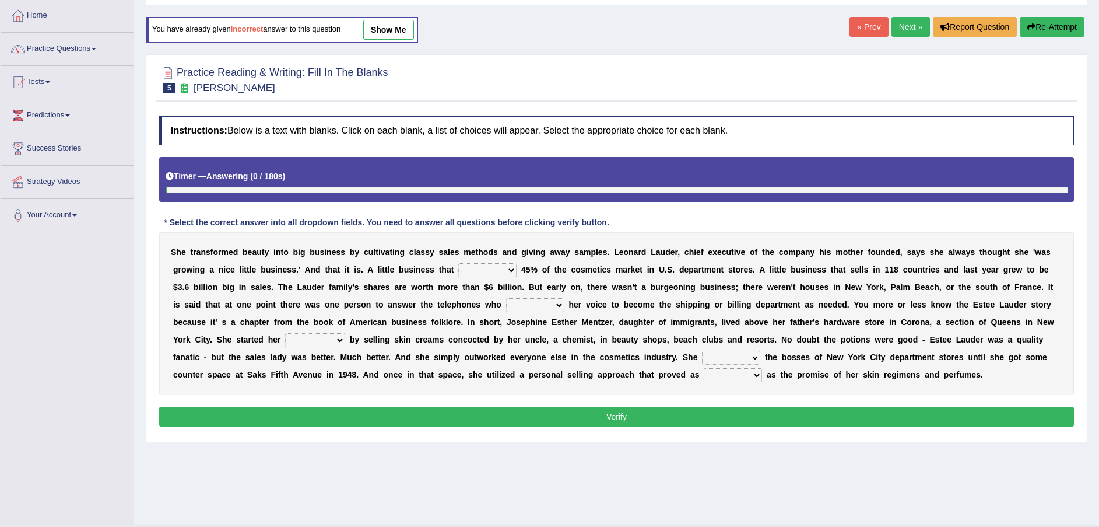
scroll to position [86, 0]
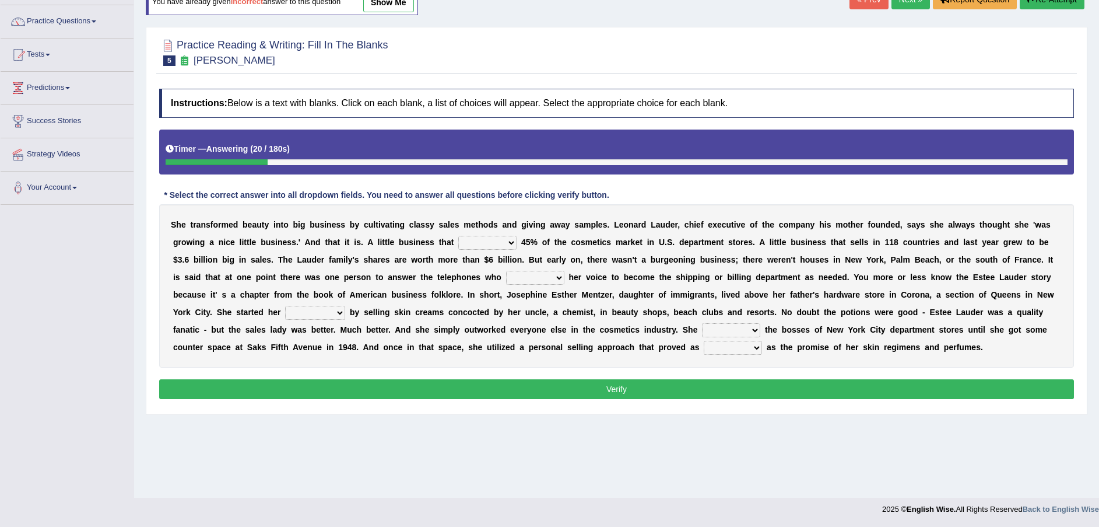
click at [458, 244] on select "has controls makes maintains" at bounding box center [487, 243] width 58 height 14
click at [976, 102] on h4 "Instructions: Below is a text with blanks. Click on each blank, a list of choic…" at bounding box center [616, 103] width 915 height 29
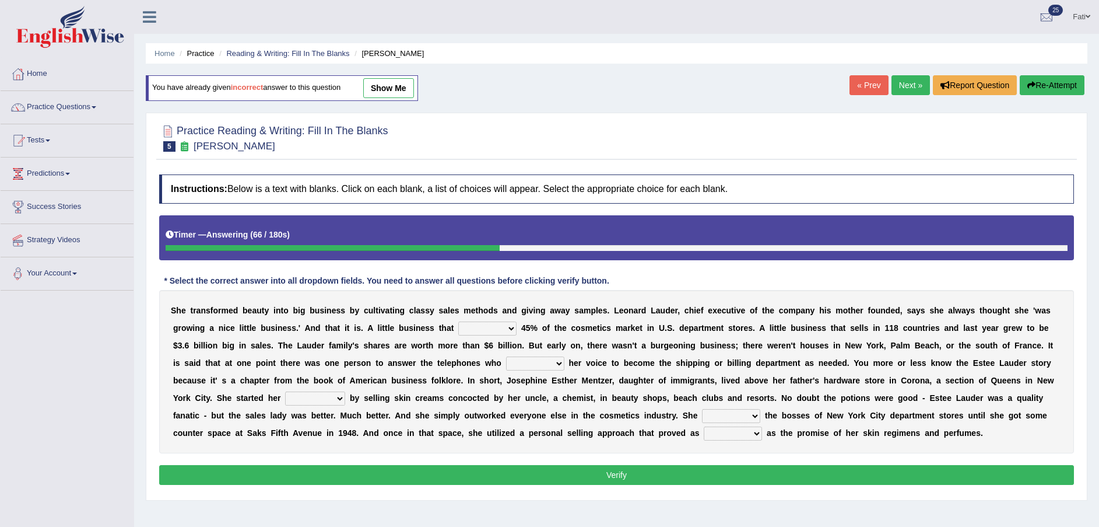
click at [458, 326] on select "has controls makes maintains" at bounding box center [487, 328] width 58 height 14
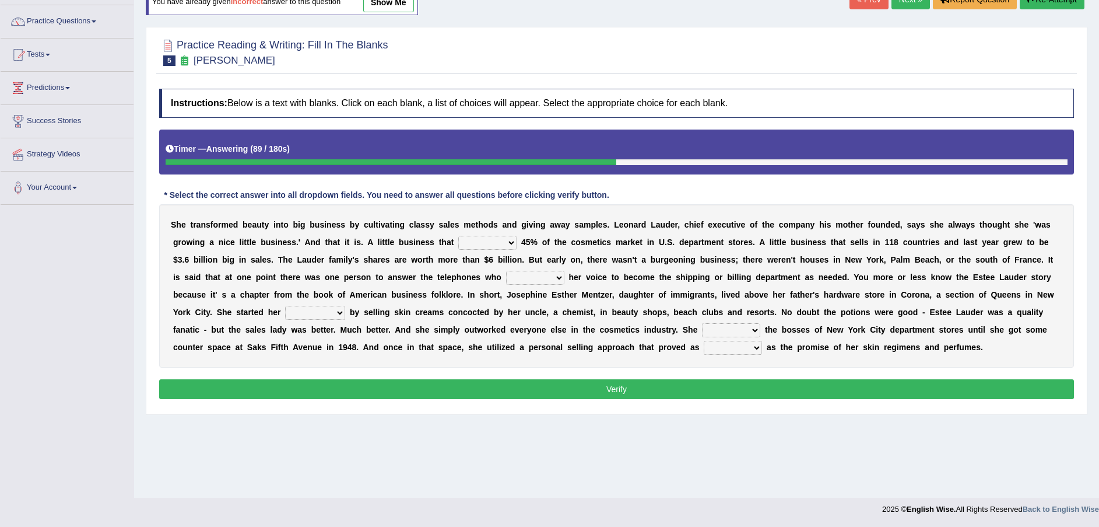
click at [458, 244] on select "has controls makes maintains" at bounding box center [487, 243] width 58 height 14
click at [490, 303] on div "S h e t r a n s f o r m e d b e a u t y i n t o b i g b u s i n e s s b y c u l…" at bounding box center [616, 285] width 915 height 163
click at [458, 241] on select "has controls makes maintains" at bounding box center [487, 243] width 58 height 14
click at [515, 286] on div "S h e t r a n s f o r m e d b e a u t y i n t o b i g b u s i n e s s b y c u l…" at bounding box center [616, 285] width 915 height 163
click at [458, 246] on select "has controls makes maintains" at bounding box center [487, 243] width 58 height 14
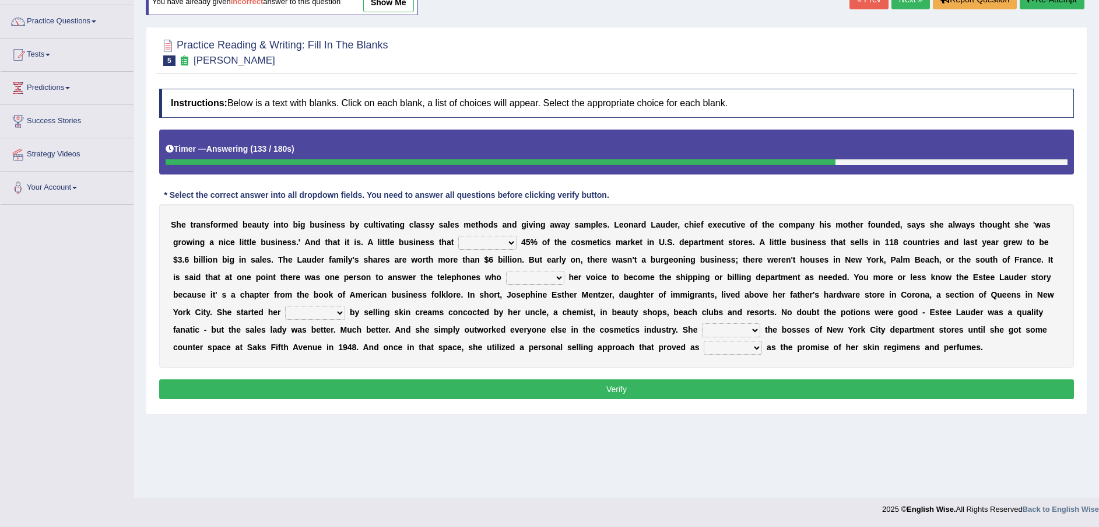
click at [490, 285] on div "S h e t r a n s f o r m e d b e a u t y i n t o b i g b u s i n e s s b y c u l…" at bounding box center [616, 285] width 915 height 163
click at [506, 276] on select "switched changed raised used" at bounding box center [535, 278] width 58 height 14
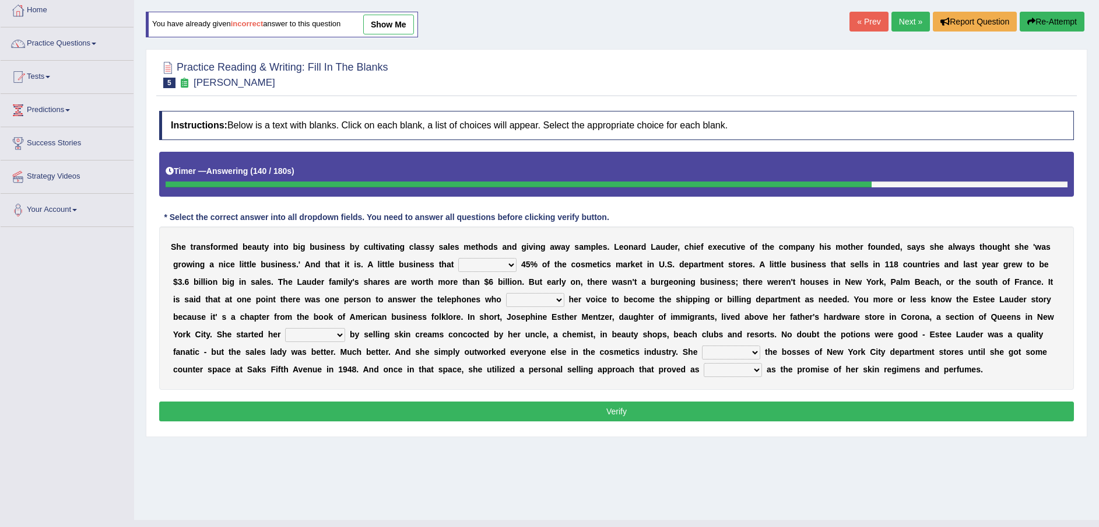
scroll to position [0, 0]
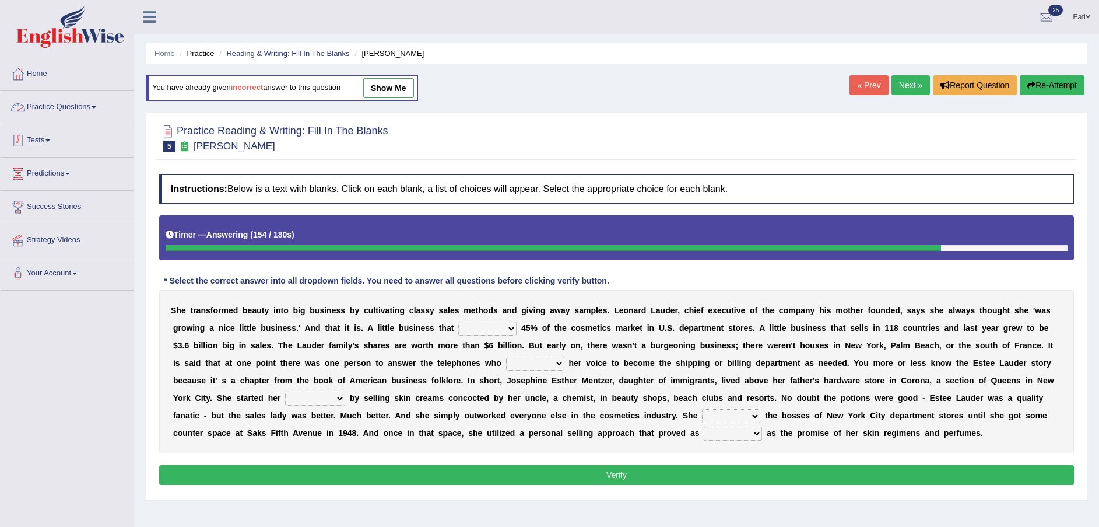
click at [34, 139] on link "Tests" at bounding box center [67, 138] width 133 height 29
click at [70, 167] on link "Take Practice Sectional Test" at bounding box center [76, 167] width 109 height 21
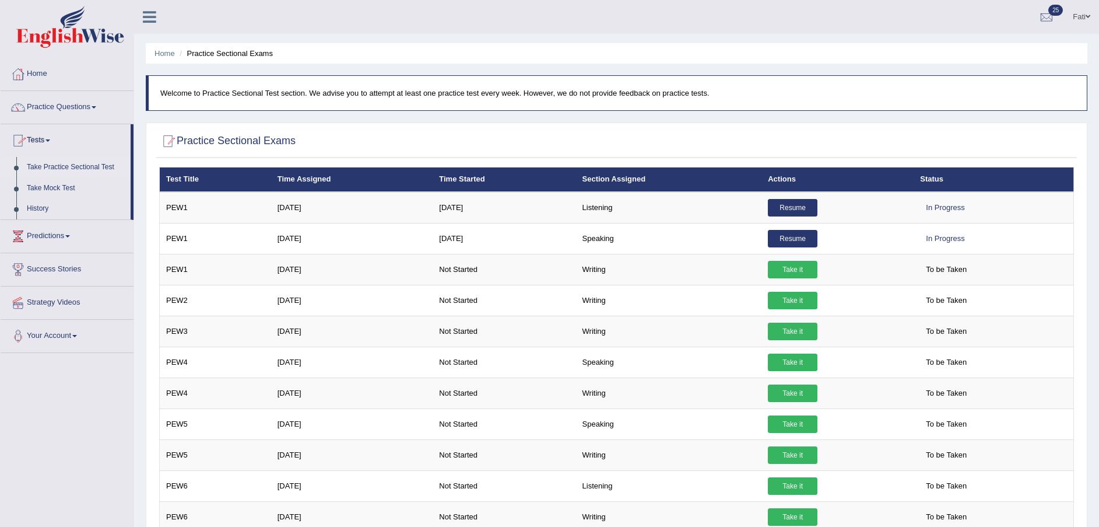
click at [40, 209] on link "History" at bounding box center [76, 208] width 109 height 21
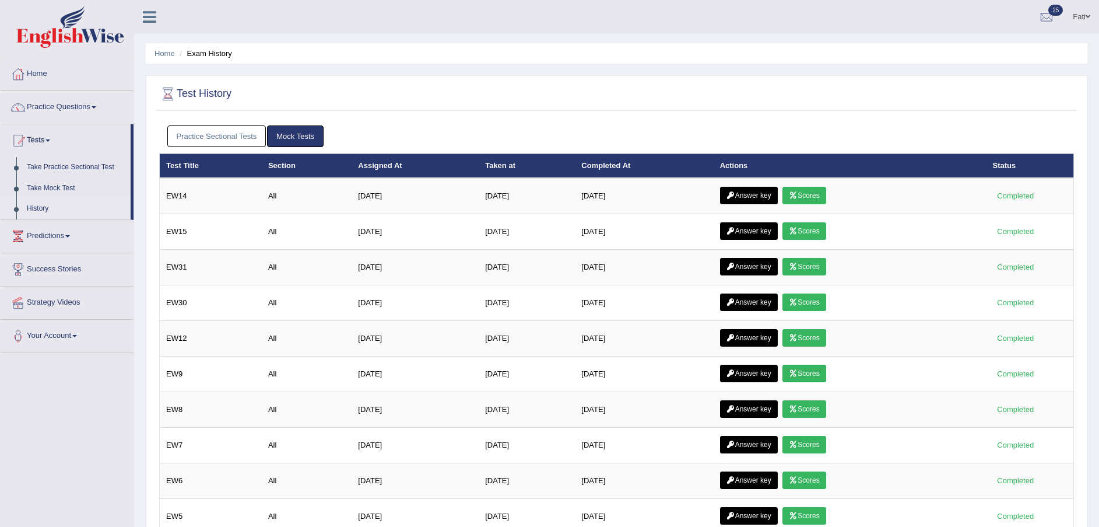
click at [52, 142] on link "Tests" at bounding box center [66, 138] width 130 height 29
click at [50, 141] on span at bounding box center [47, 140] width 5 height 2
click at [74, 104] on link "Practice Questions" at bounding box center [67, 105] width 133 height 29
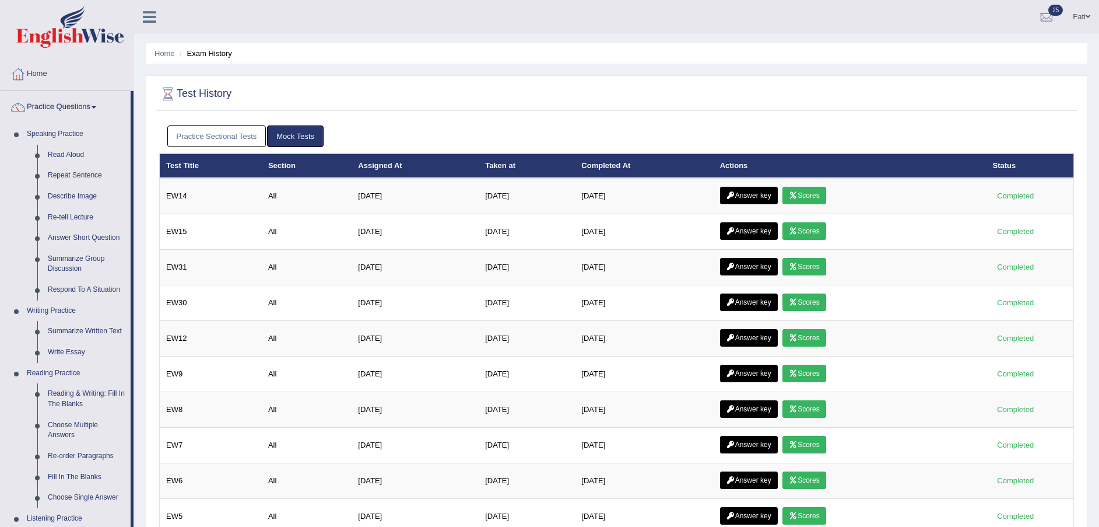
click at [61, 134] on link "Speaking Practice" at bounding box center [76, 134] width 109 height 21
click at [57, 128] on link "Speaking Practice" at bounding box center [76, 134] width 109 height 21
click at [37, 131] on link "Speaking Practice" at bounding box center [76, 134] width 109 height 21
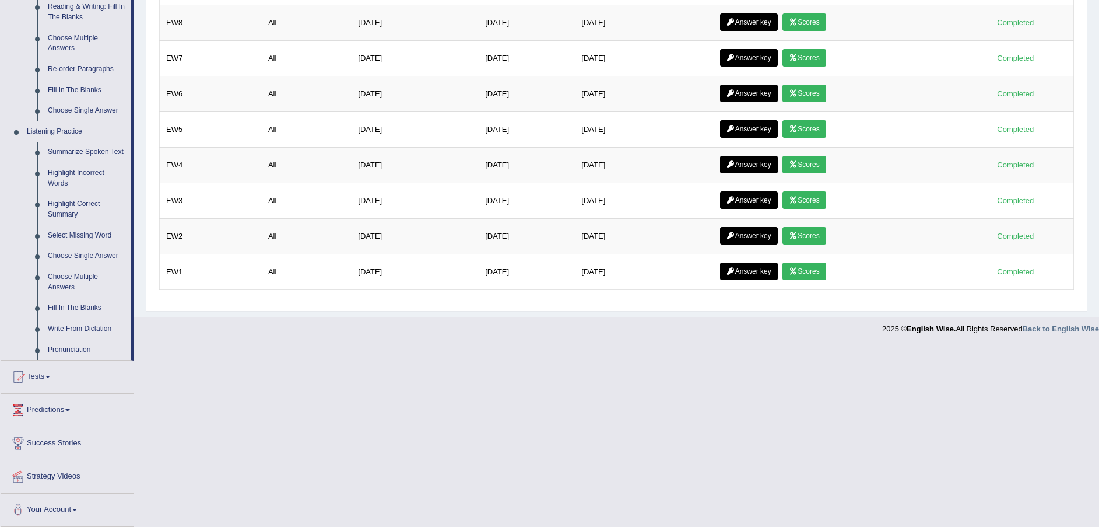
scroll to position [387, 0]
click at [48, 380] on link "Tests" at bounding box center [67, 374] width 133 height 29
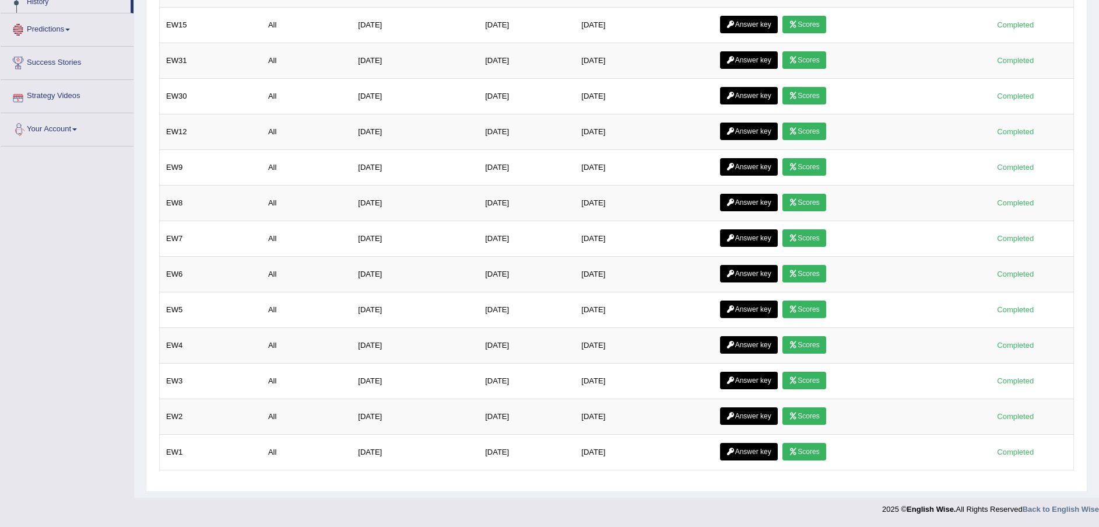
scroll to position [0, 0]
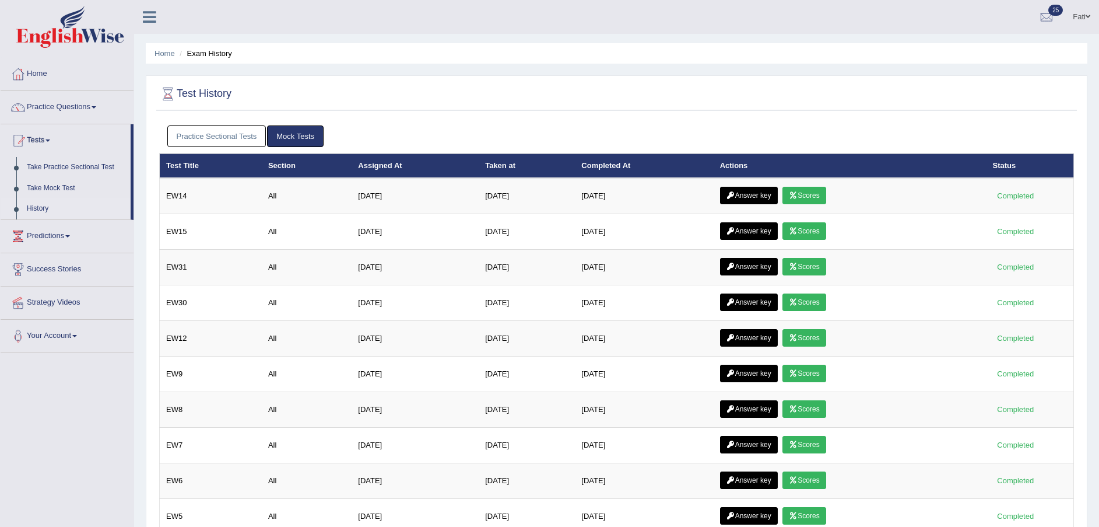
click at [38, 206] on link "History" at bounding box center [76, 208] width 109 height 21
click at [218, 136] on link "Practice Sectional Tests" at bounding box center [216, 136] width 99 height 22
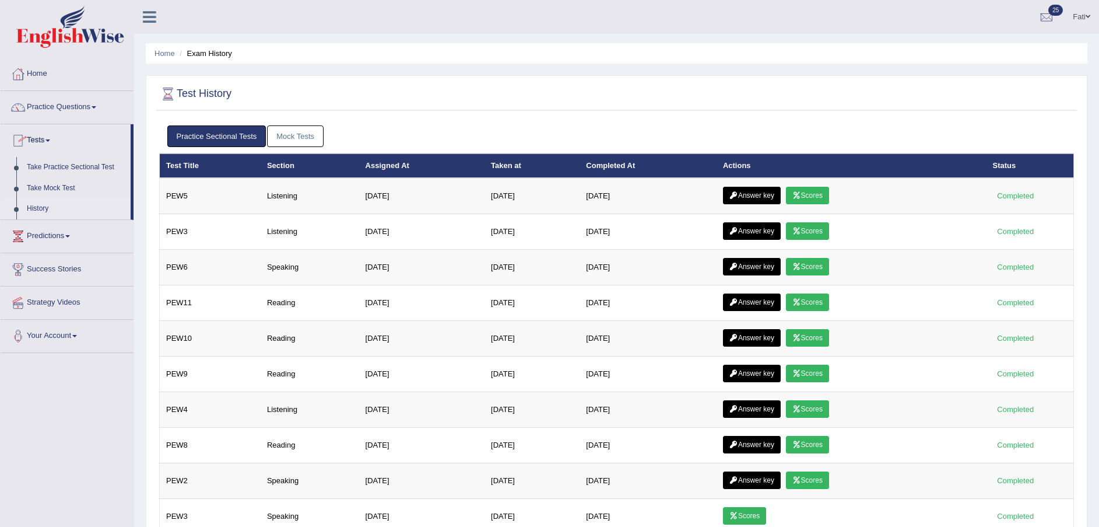
click at [60, 161] on link "Take Practice Sectional Test" at bounding box center [76, 167] width 109 height 21
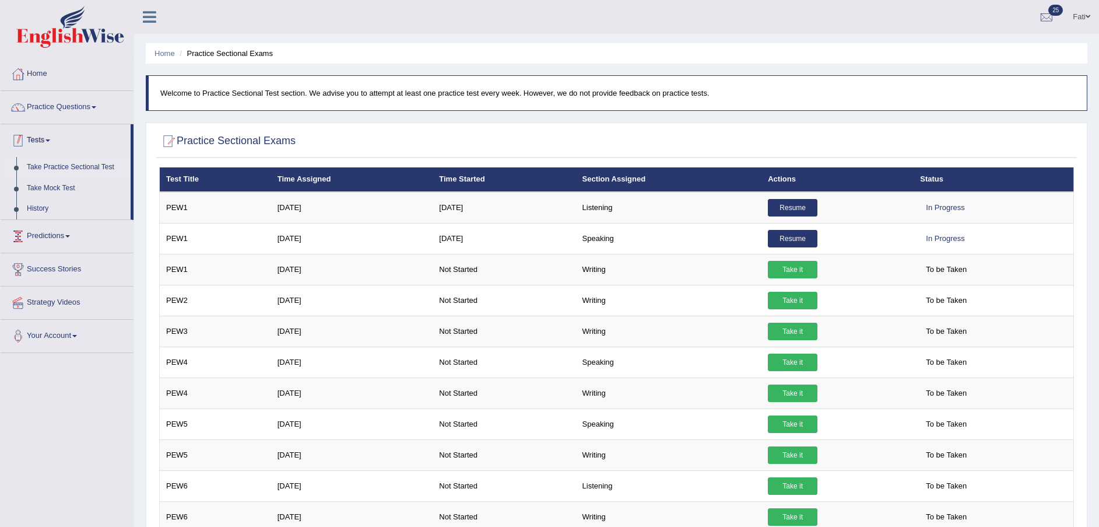
click at [54, 138] on link "Tests" at bounding box center [66, 138] width 130 height 29
click at [33, 144] on link "Tests" at bounding box center [67, 138] width 133 height 29
click at [62, 184] on link "Take Mock Test" at bounding box center [76, 188] width 109 height 21
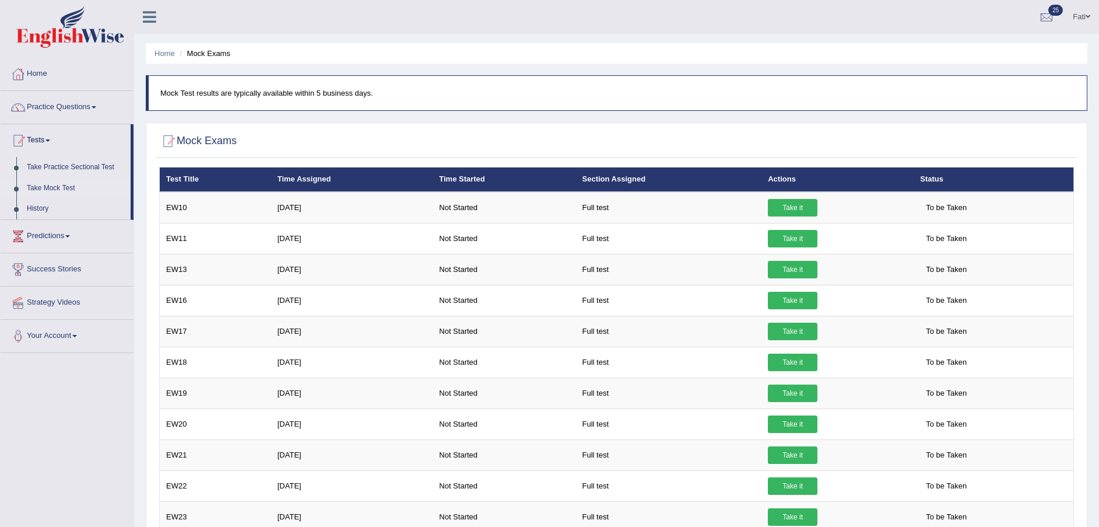
click at [51, 143] on link "Tests" at bounding box center [66, 138] width 130 height 29
click at [79, 109] on link "Practice Questions" at bounding box center [67, 105] width 133 height 29
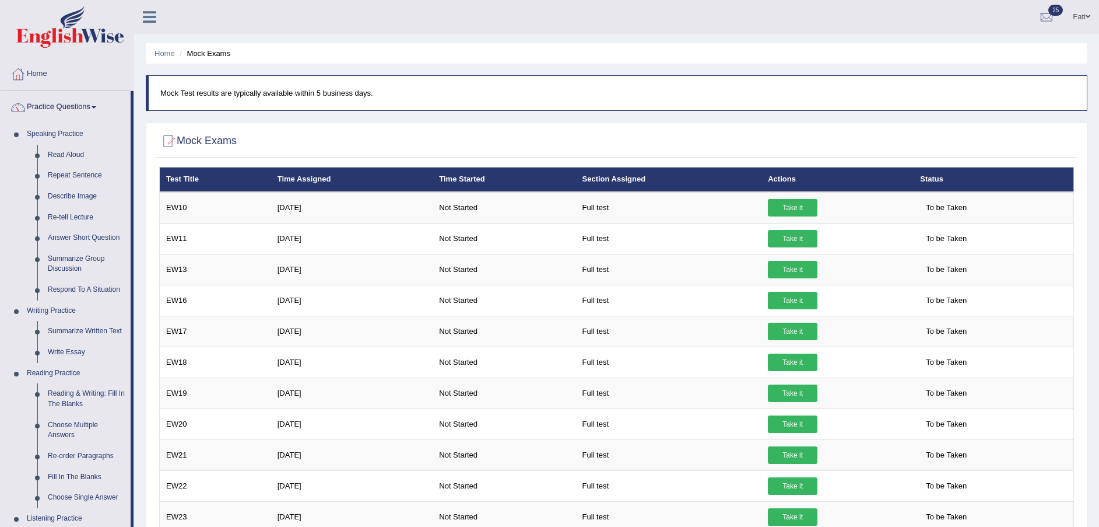
click at [70, 113] on link "Practice Questions" at bounding box center [66, 105] width 130 height 29
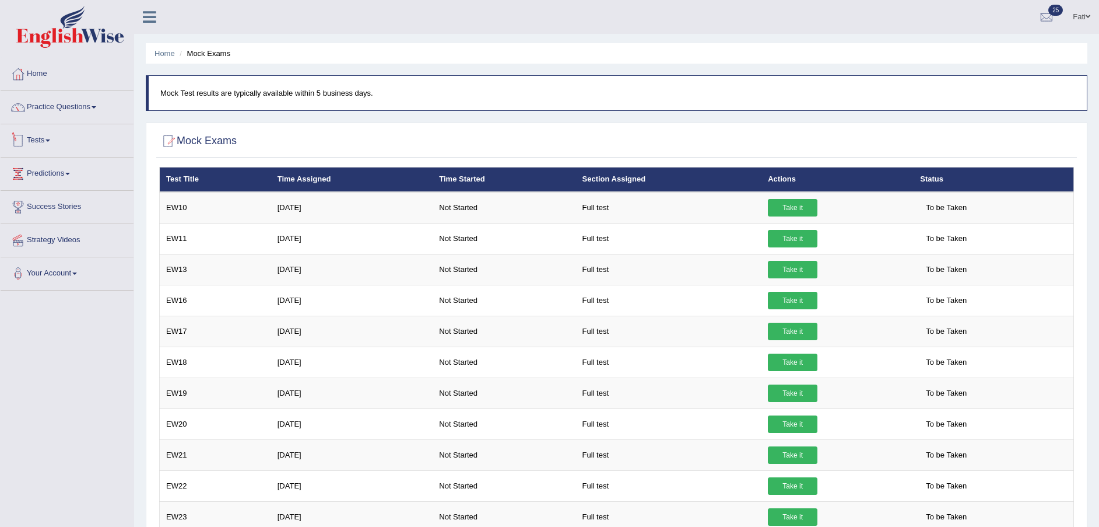
click at [45, 142] on link "Tests" at bounding box center [67, 138] width 133 height 29
click at [38, 206] on link "History" at bounding box center [76, 208] width 109 height 21
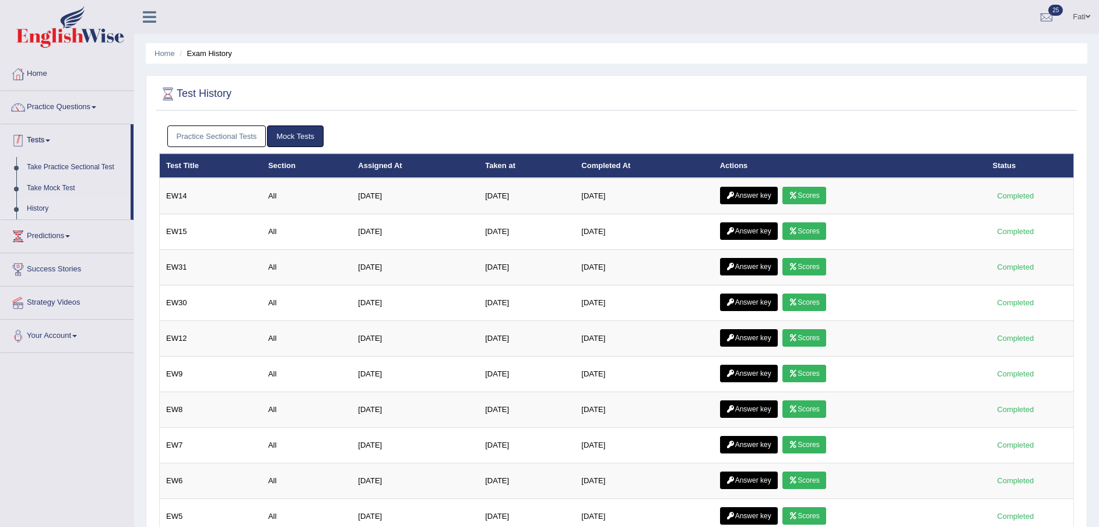
click at [49, 148] on link "Tests" at bounding box center [66, 138] width 130 height 29
click at [222, 132] on link "Practice Sectional Tests" at bounding box center [216, 136] width 99 height 22
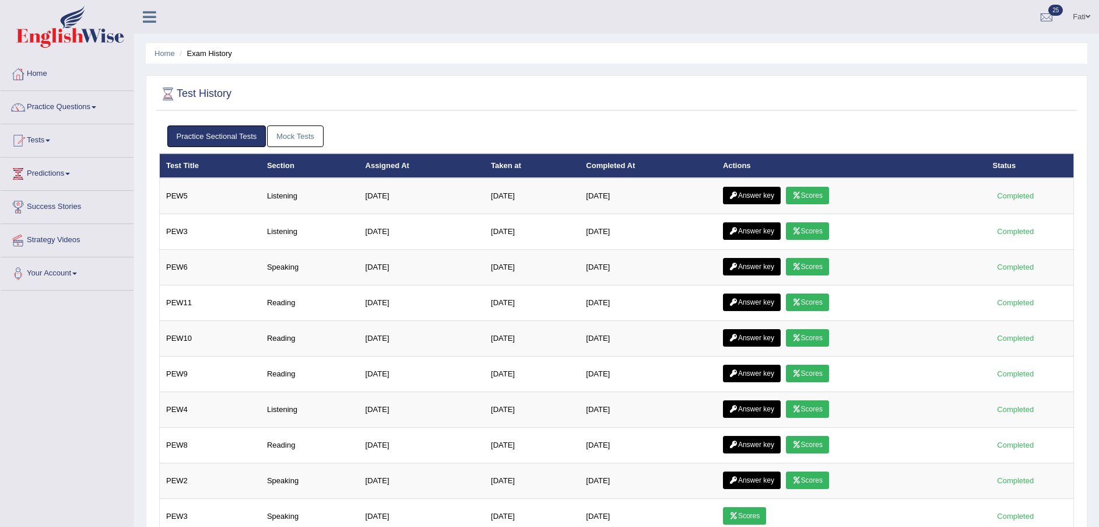
click at [299, 138] on link "Mock Tests" at bounding box center [295, 136] width 57 height 22
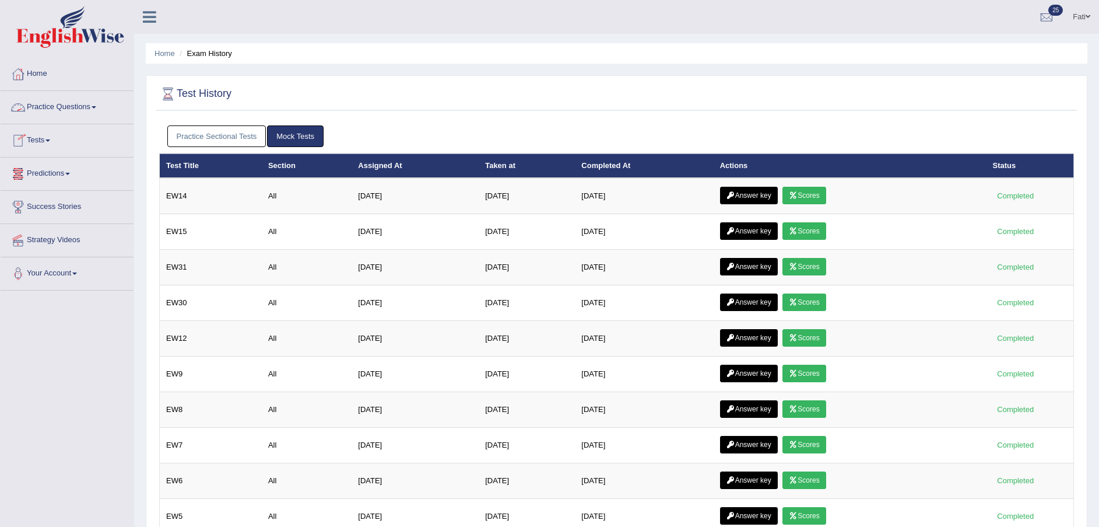
click at [69, 108] on link "Practice Questions" at bounding box center [67, 105] width 133 height 29
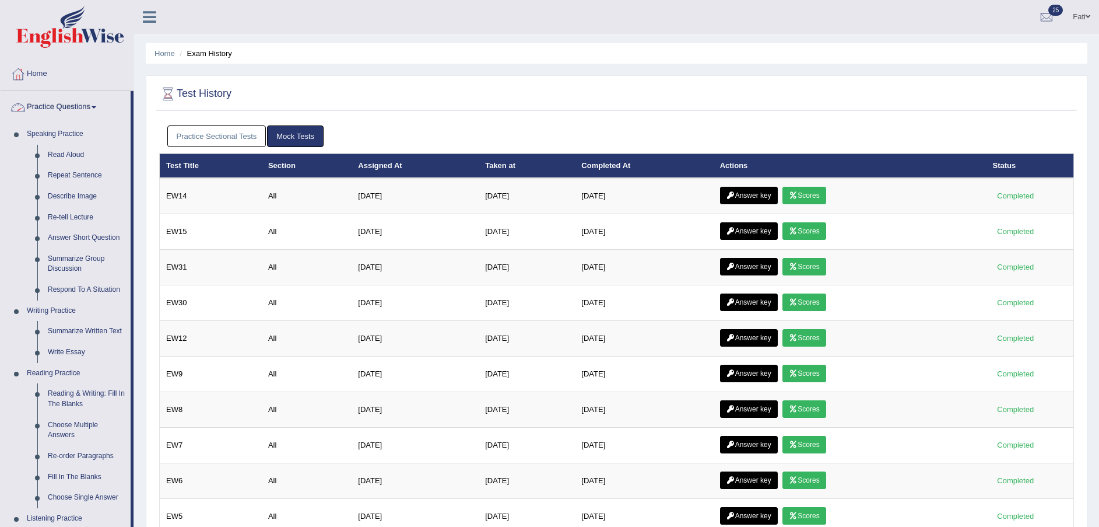
click at [69, 108] on link "Practice Questions" at bounding box center [66, 105] width 130 height 29
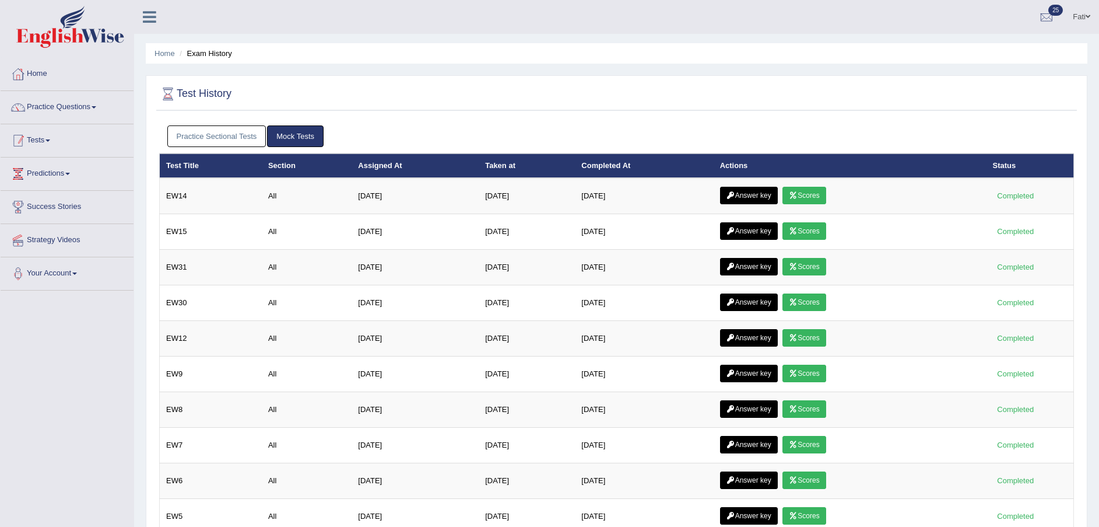
click at [37, 144] on link "Tests" at bounding box center [67, 138] width 133 height 29
click at [42, 142] on link "Tests" at bounding box center [66, 138] width 130 height 29
click at [44, 136] on link "Tests" at bounding box center [67, 138] width 133 height 29
click at [47, 132] on link "Tests" at bounding box center [66, 138] width 130 height 29
click at [47, 144] on link "Tests" at bounding box center [67, 138] width 133 height 29
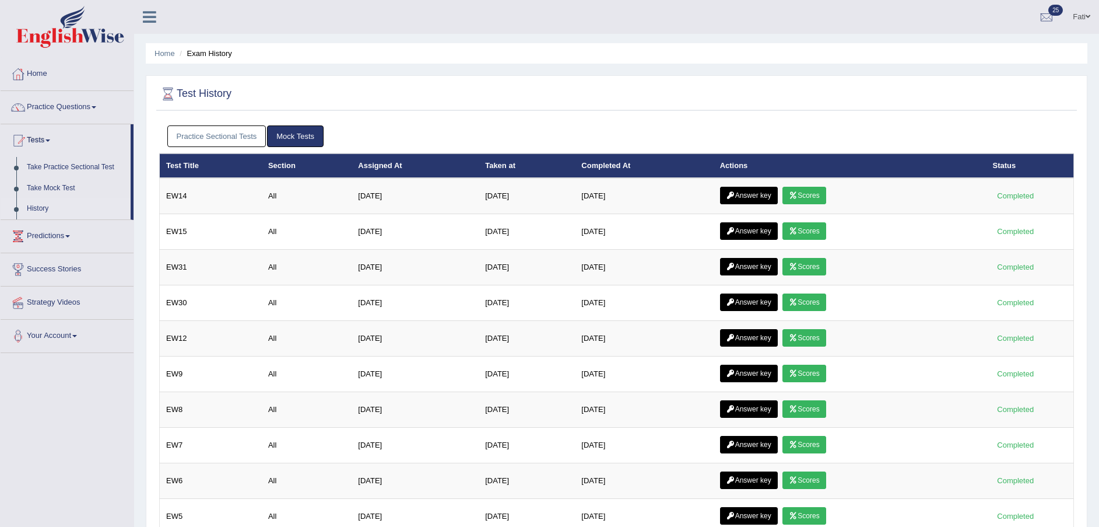
click at [47, 144] on link "Tests" at bounding box center [66, 138] width 130 height 29
click at [50, 139] on link "Tests" at bounding box center [67, 138] width 133 height 29
click at [50, 139] on link "Tests" at bounding box center [66, 138] width 130 height 29
click at [61, 108] on link "Practice Questions" at bounding box center [67, 105] width 133 height 29
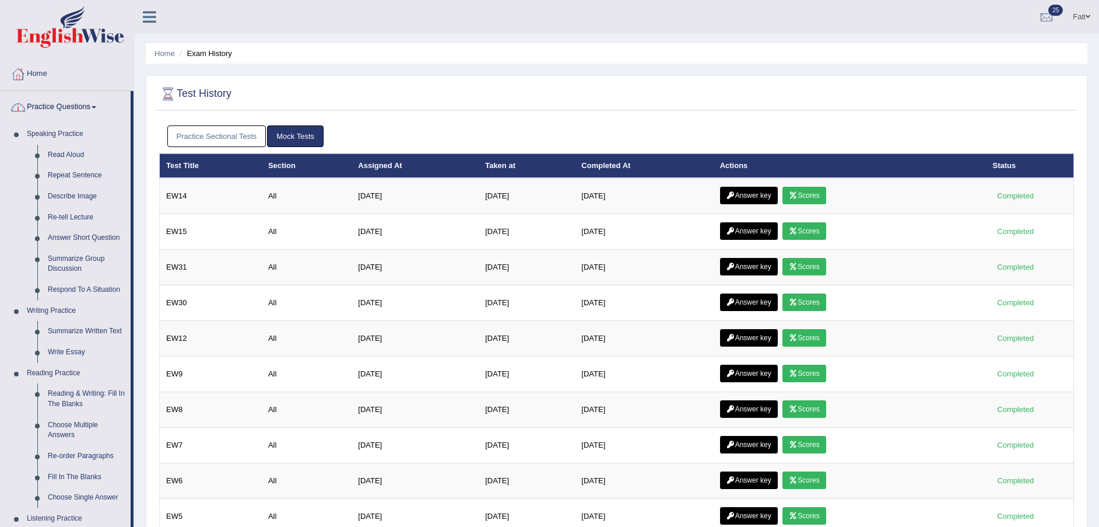
click at [69, 107] on link "Practice Questions" at bounding box center [66, 105] width 130 height 29
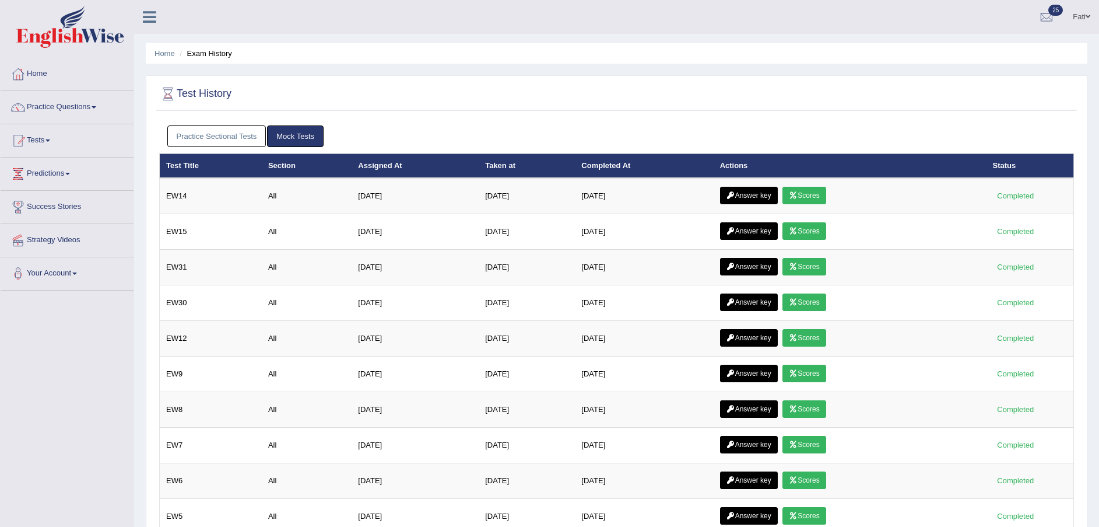
click at [49, 142] on link "Tests" at bounding box center [67, 138] width 133 height 29
click at [49, 142] on link "Tests" at bounding box center [66, 138] width 130 height 29
click at [68, 110] on link "Practice Questions" at bounding box center [67, 105] width 133 height 29
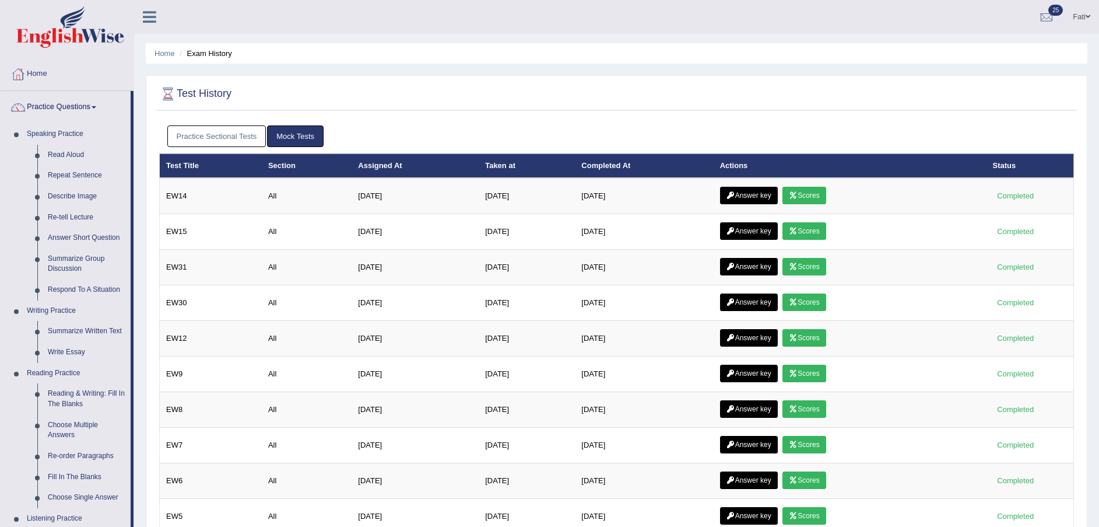
click at [68, 107] on link "Practice Questions" at bounding box center [66, 105] width 130 height 29
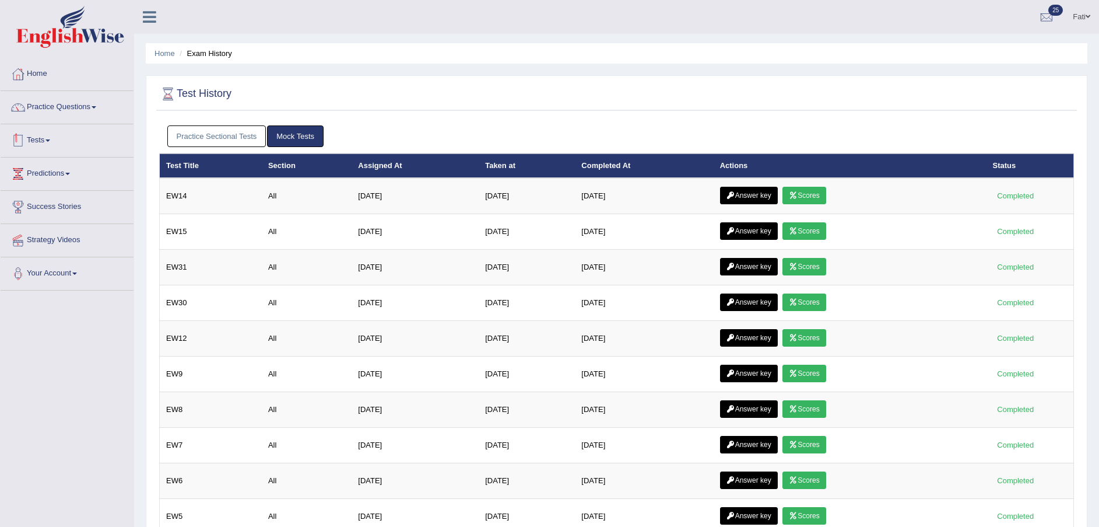
click at [44, 140] on link "Tests" at bounding box center [67, 138] width 133 height 29
click at [43, 140] on link "Tests" at bounding box center [66, 138] width 130 height 29
click at [43, 138] on link "Tests" at bounding box center [67, 138] width 133 height 29
click at [56, 135] on link "Tests" at bounding box center [66, 138] width 130 height 29
click at [193, 148] on div "Practice Sectional Tests Mock Tests" at bounding box center [616, 137] width 915 height 34
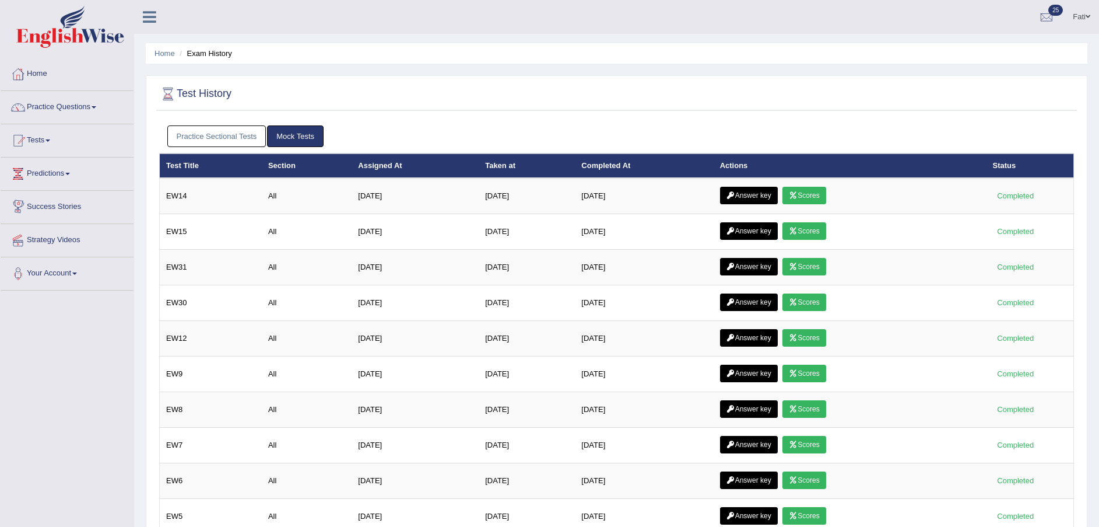
click at [198, 141] on link "Practice Sectional Tests" at bounding box center [216, 136] width 99 height 22
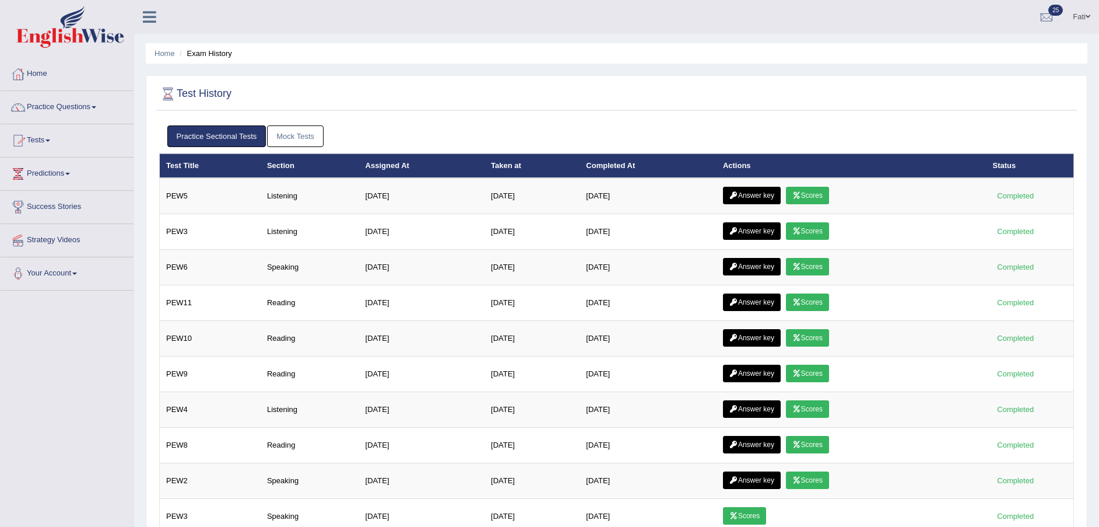
click at [301, 143] on link "Mock Tests" at bounding box center [295, 136] width 57 height 22
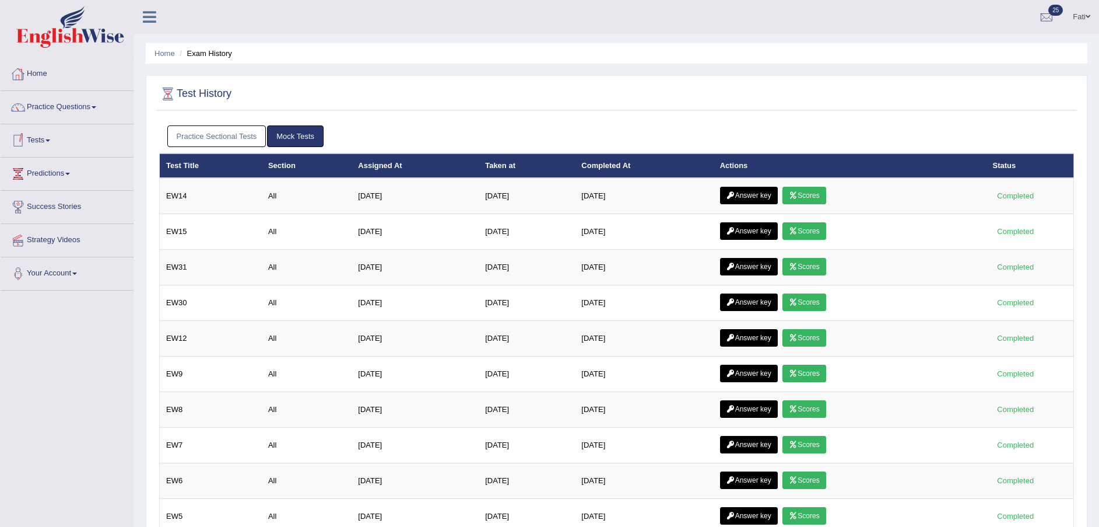
click at [202, 138] on link "Practice Sectional Tests" at bounding box center [216, 136] width 99 height 22
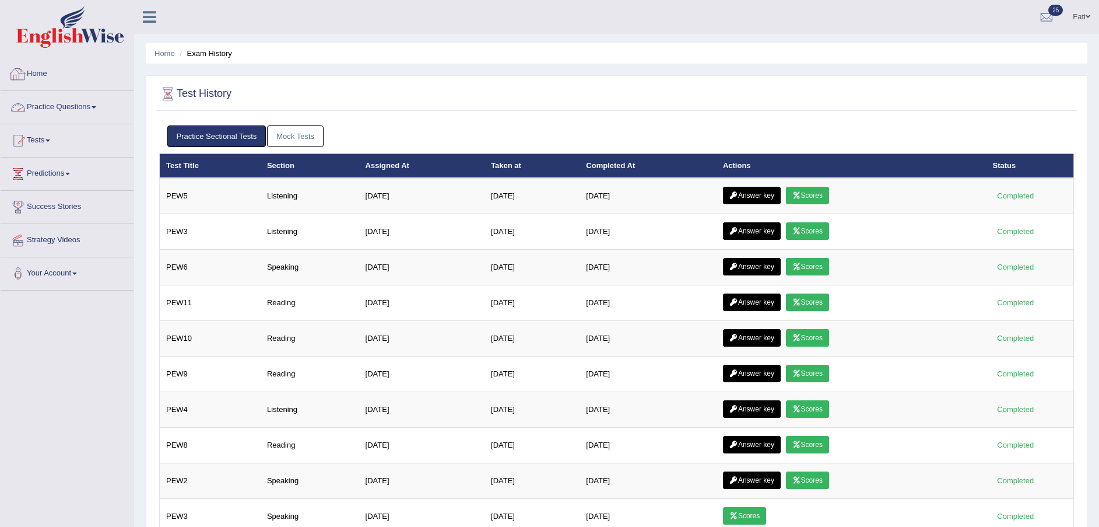
click at [71, 101] on link "Practice Questions" at bounding box center [67, 105] width 133 height 29
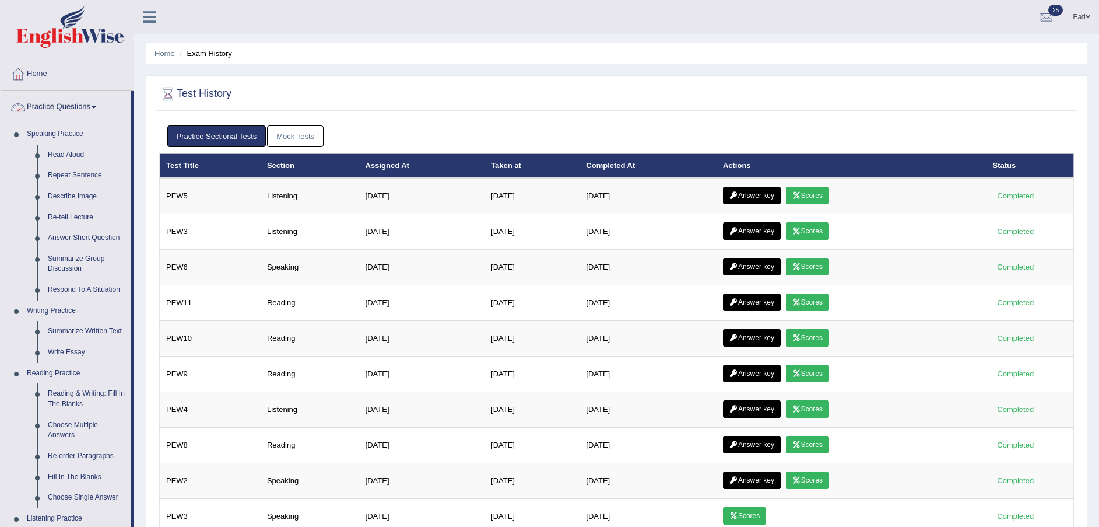
click at [83, 107] on link "Practice Questions" at bounding box center [66, 105] width 130 height 29
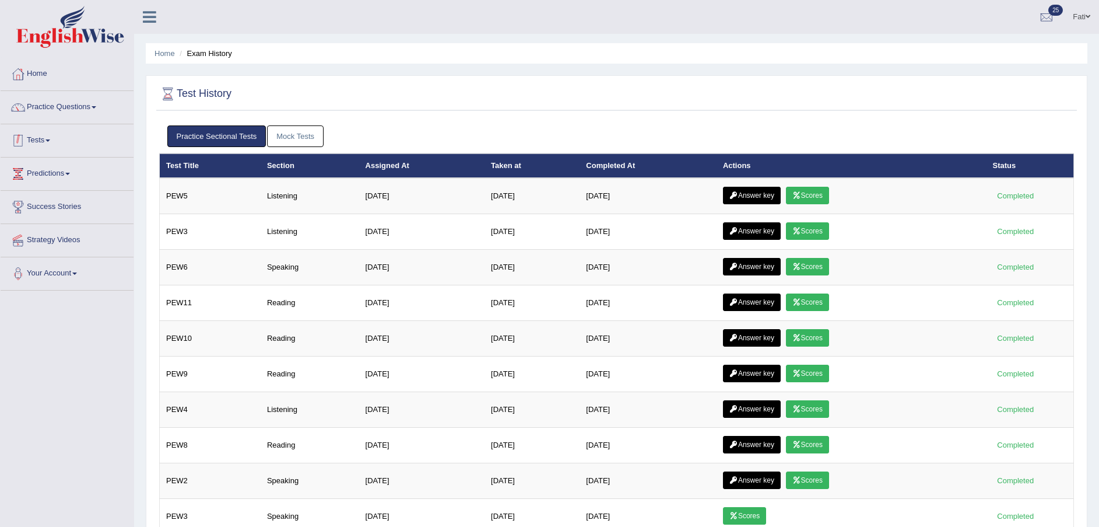
click at [49, 145] on link "Tests" at bounding box center [67, 138] width 133 height 29
click at [49, 143] on link "Tests" at bounding box center [66, 138] width 130 height 29
click at [50, 140] on span at bounding box center [47, 140] width 5 height 2
click at [81, 110] on link "Practice Questions" at bounding box center [67, 105] width 133 height 29
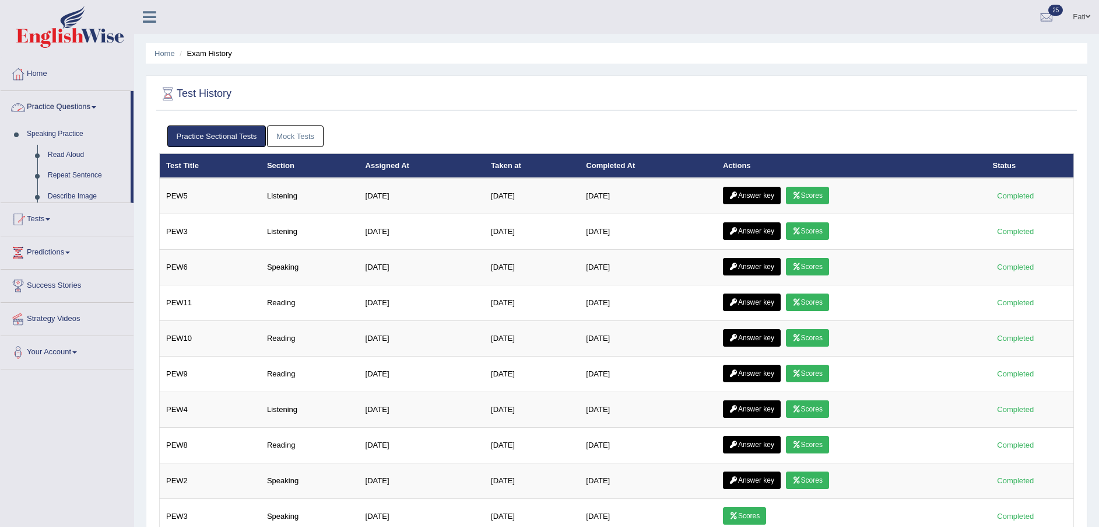
click at [82, 108] on link "Practice Questions" at bounding box center [66, 105] width 130 height 29
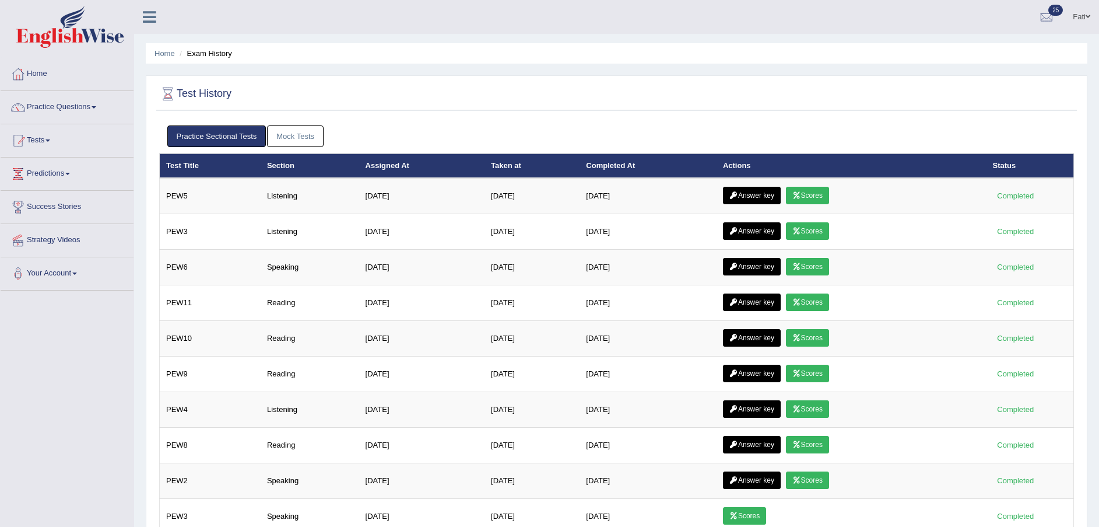
click at [308, 133] on link "Mock Tests" at bounding box center [295, 136] width 57 height 22
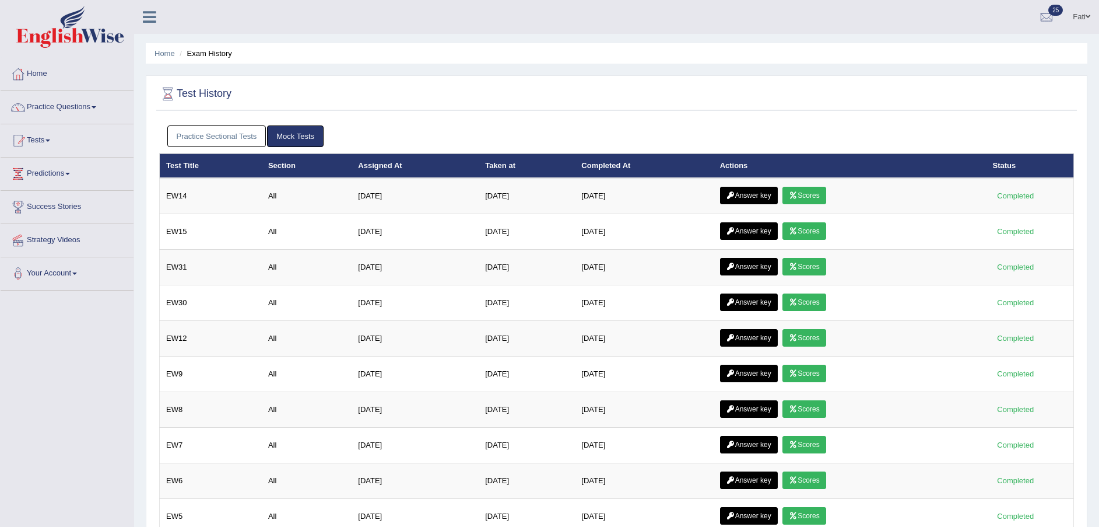
click at [71, 108] on link "Practice Questions" at bounding box center [67, 105] width 133 height 29
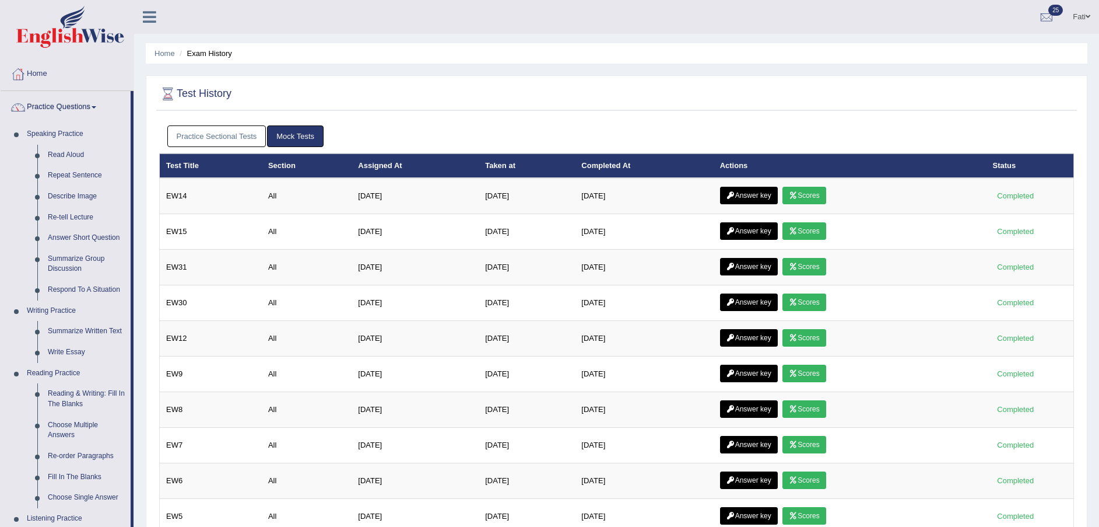
click at [79, 108] on link "Practice Questions" at bounding box center [66, 105] width 130 height 29
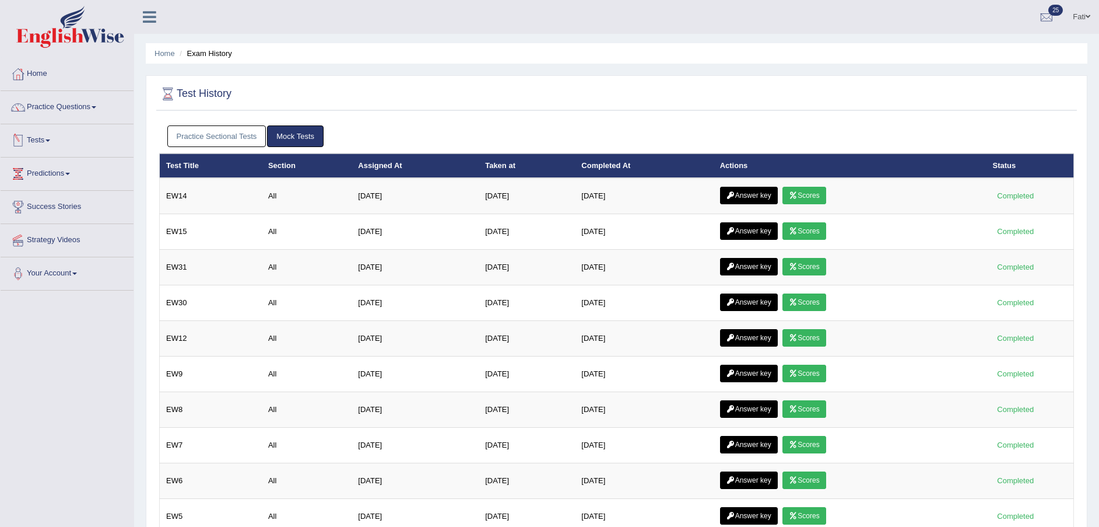
click at [40, 142] on link "Tests" at bounding box center [67, 138] width 133 height 29
click at [40, 138] on link "Tests" at bounding box center [66, 138] width 130 height 29
click at [57, 136] on link "Tests" at bounding box center [67, 138] width 133 height 29
click at [51, 149] on link "Tests" at bounding box center [66, 138] width 130 height 29
click at [61, 113] on link "Practice Questions" at bounding box center [67, 105] width 133 height 29
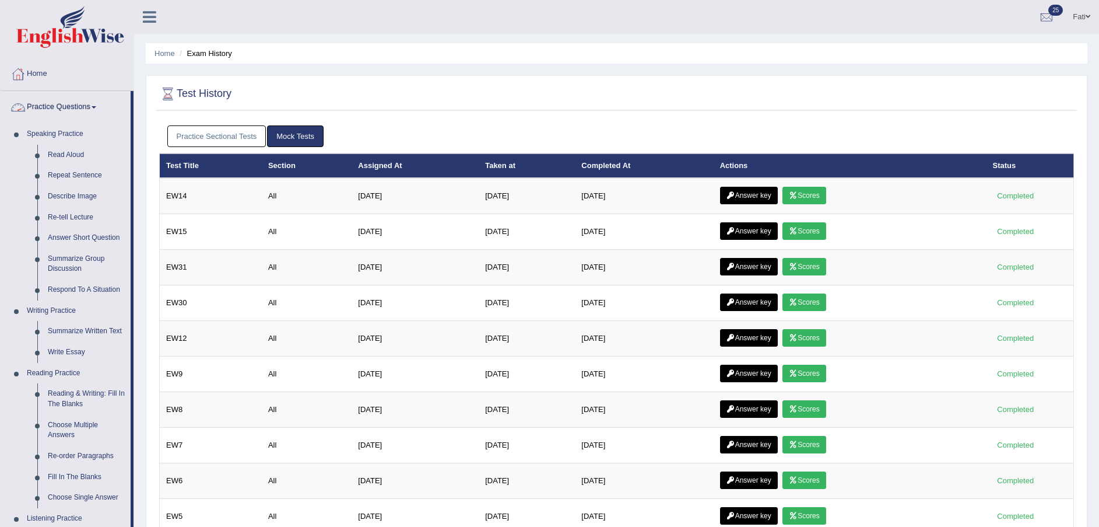
click at [65, 108] on link "Practice Questions" at bounding box center [66, 105] width 130 height 29
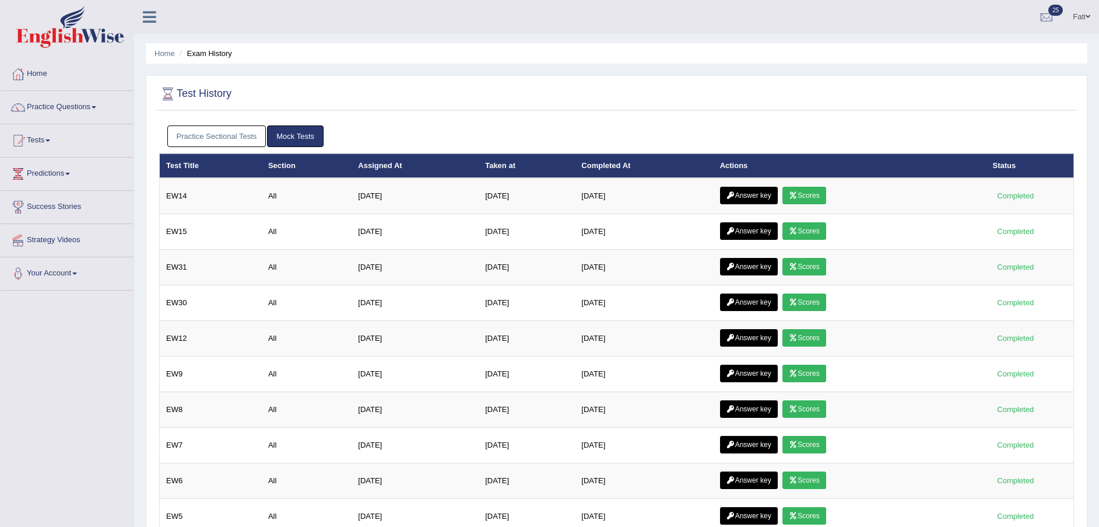
click at [47, 141] on link "Tests" at bounding box center [67, 138] width 133 height 29
click at [49, 138] on link "Tests" at bounding box center [66, 138] width 130 height 29
click at [50, 136] on link "Tests" at bounding box center [67, 138] width 133 height 29
click at [50, 136] on link "Tests" at bounding box center [66, 138] width 130 height 29
click at [55, 143] on link "Tests" at bounding box center [67, 138] width 133 height 29
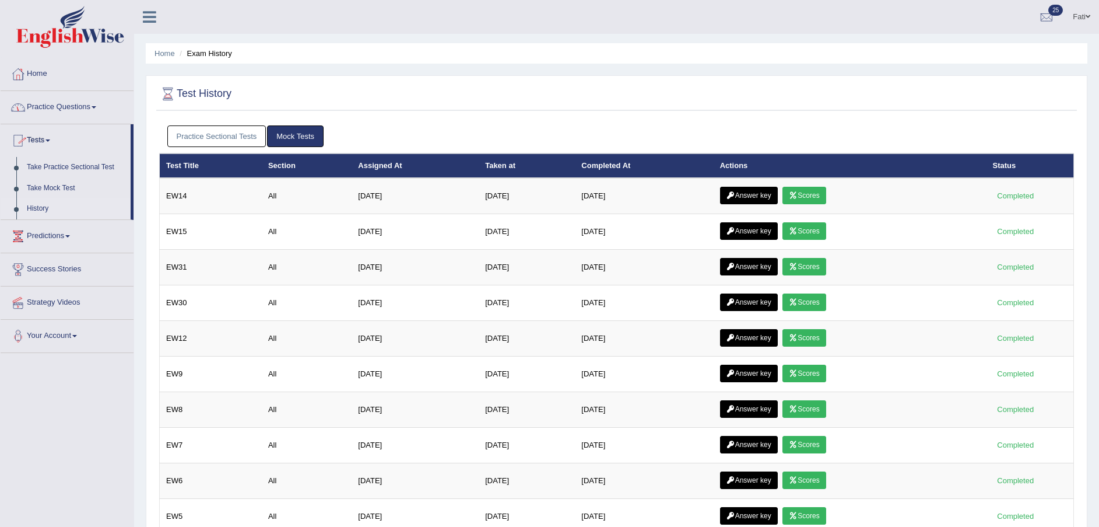
click at [52, 143] on link "Tests" at bounding box center [66, 138] width 130 height 29
click at [85, 108] on link "Practice Questions" at bounding box center [67, 105] width 133 height 29
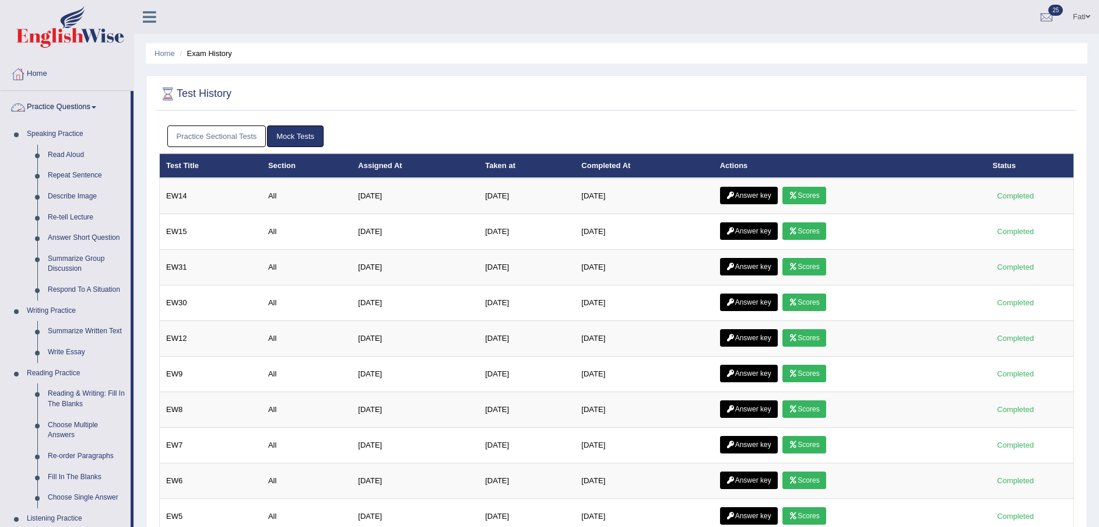
click at [87, 108] on link "Practice Questions" at bounding box center [66, 105] width 130 height 29
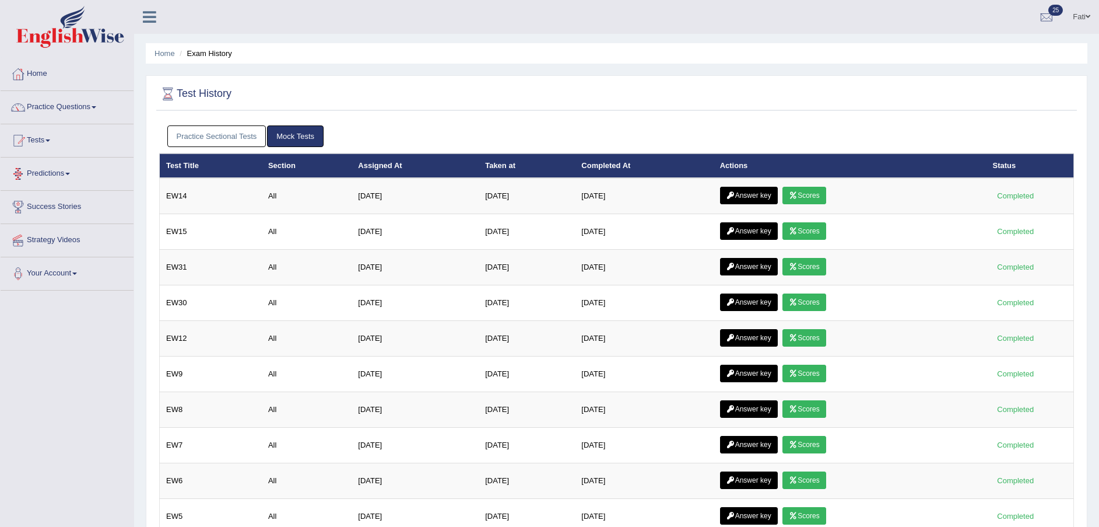
click at [57, 154] on li "Tests Take Practice Sectional Test Take Mock Test History" at bounding box center [67, 140] width 133 height 33
click at [58, 152] on link "Tests" at bounding box center [66, 138] width 130 height 29
click at [46, 136] on link "Tests" at bounding box center [67, 138] width 133 height 29
click at [47, 134] on link "Tests" at bounding box center [66, 138] width 130 height 29
click at [201, 141] on link "Practice Sectional Tests" at bounding box center [216, 136] width 99 height 22
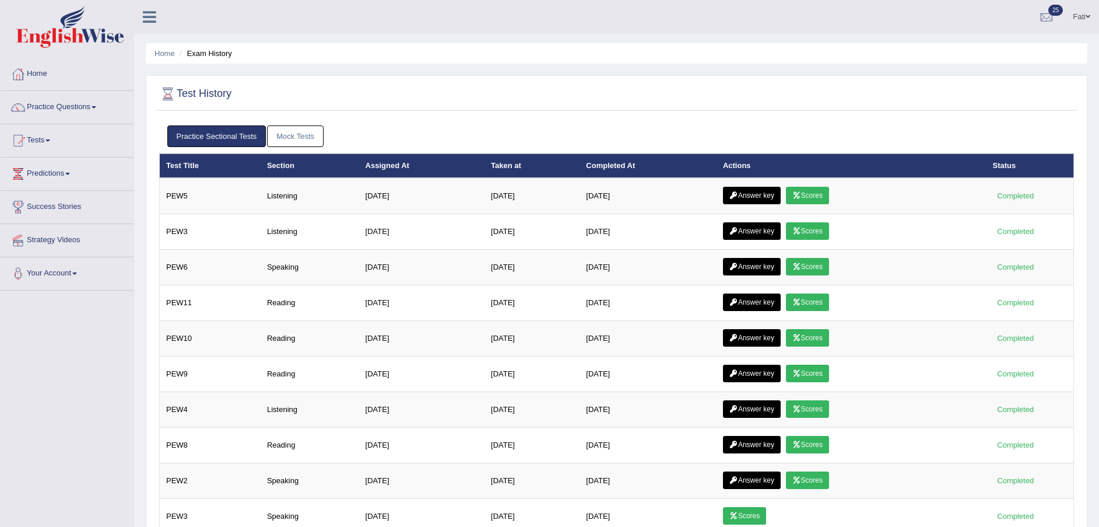
click at [83, 108] on link "Practice Questions" at bounding box center [67, 105] width 133 height 29
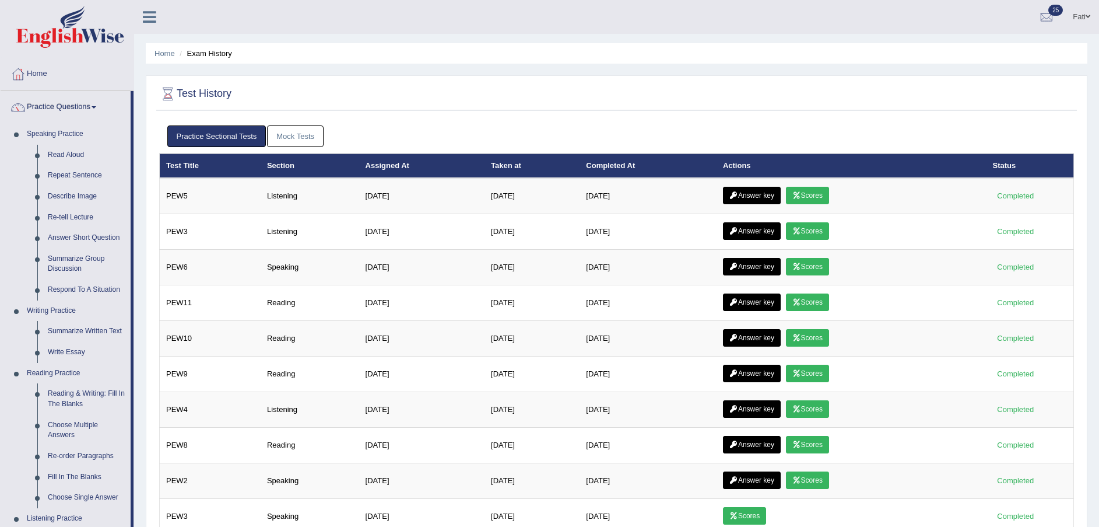
click at [83, 108] on link "Practice Questions" at bounding box center [66, 105] width 130 height 29
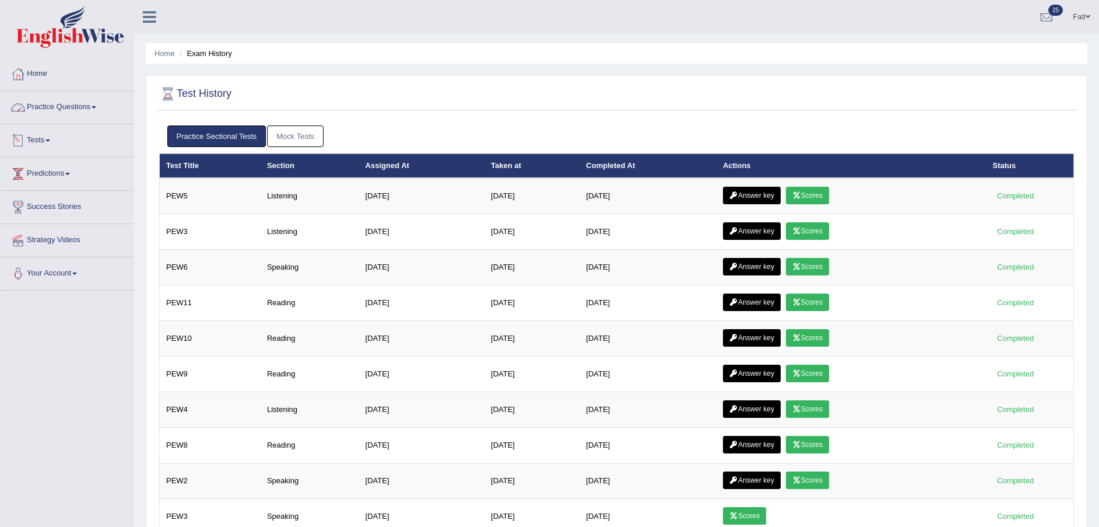
click at [41, 132] on link "Tests" at bounding box center [67, 138] width 133 height 29
click at [60, 147] on link "Tests" at bounding box center [66, 138] width 130 height 29
click at [77, 111] on link "Practice Questions" at bounding box center [67, 105] width 133 height 29
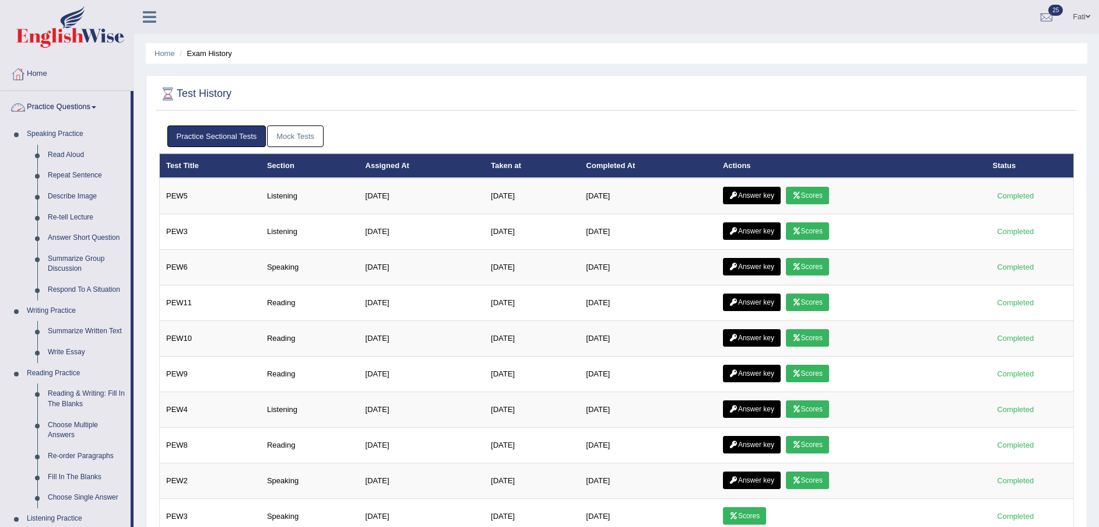
click at [80, 110] on link "Practice Questions" at bounding box center [66, 105] width 130 height 29
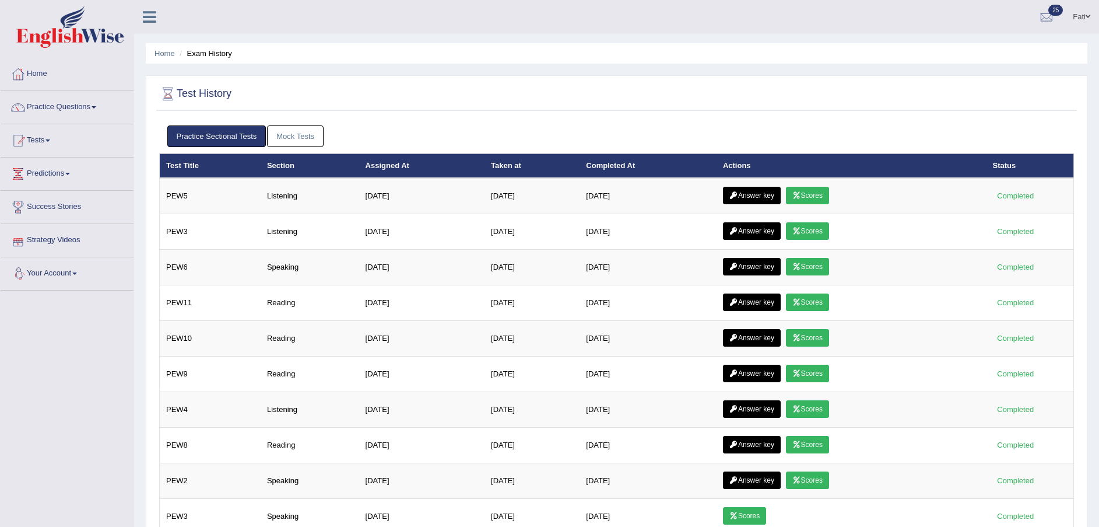
drag, startPoint x: 363, startPoint y: 97, endPoint x: 370, endPoint y: 132, distance: 36.2
click at [367, 117] on div "Test History Practice Sectional Tests Mock Tests Test Title Section Assigned At…" at bounding box center [617, 487] width 942 height 824
click at [360, 103] on div at bounding box center [616, 94] width 915 height 24
click at [315, 138] on link "Mock Tests" at bounding box center [295, 136] width 57 height 22
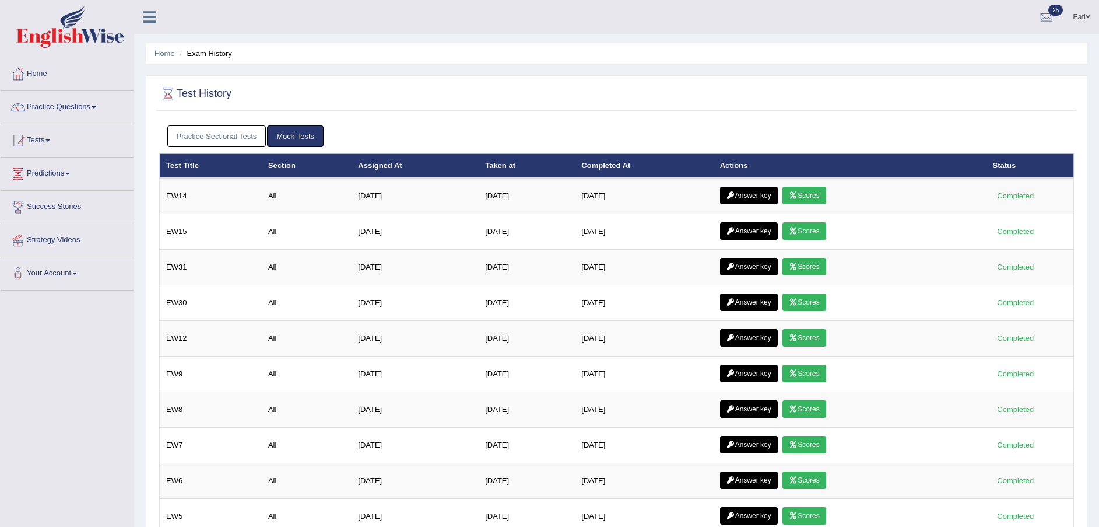
click at [219, 135] on link "Practice Sectional Tests" at bounding box center [216, 136] width 99 height 22
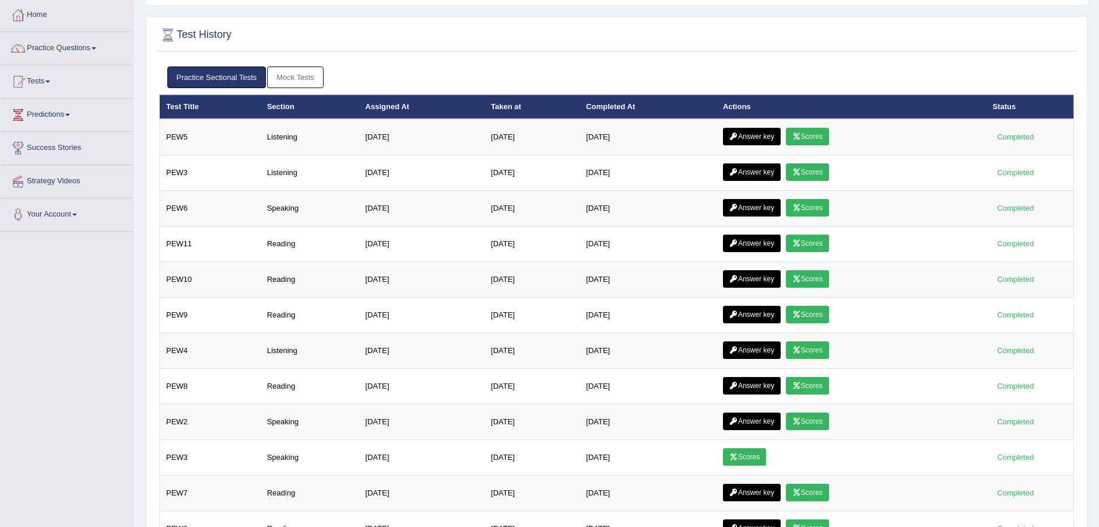
scroll to position [58, 0]
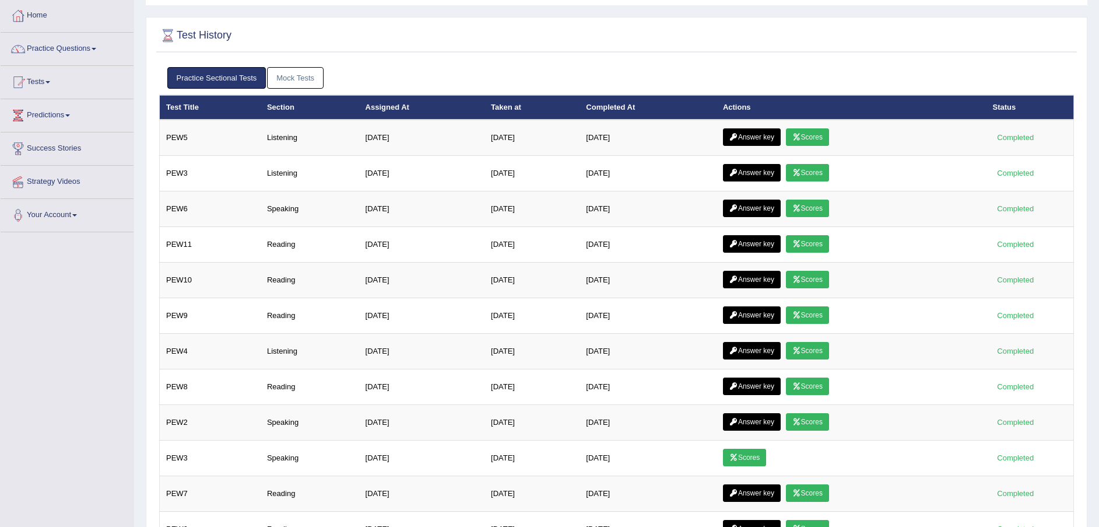
click at [311, 82] on link "Mock Tests" at bounding box center [295, 78] width 57 height 22
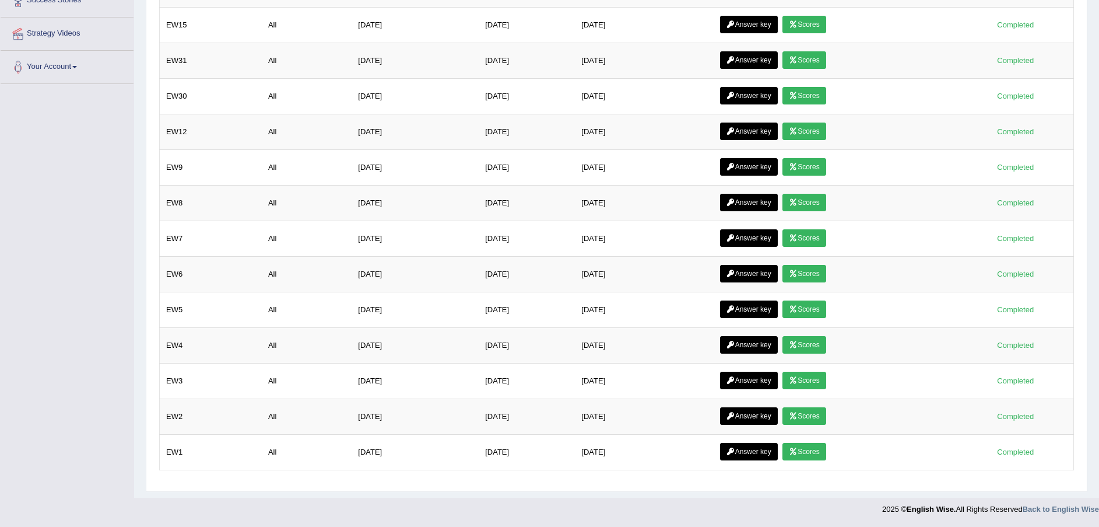
scroll to position [0, 0]
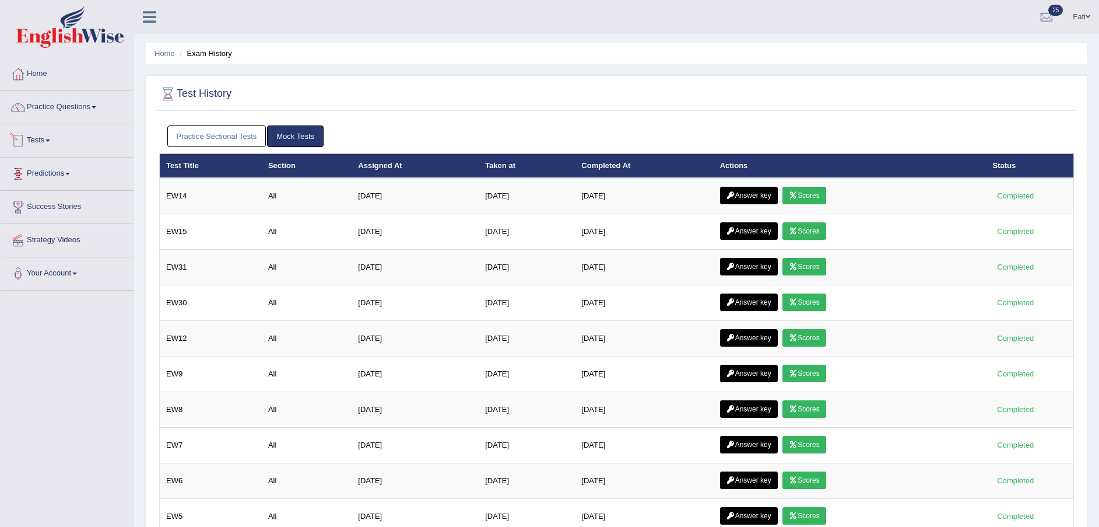
click at [50, 136] on link "Tests" at bounding box center [67, 138] width 133 height 29
click at [50, 136] on link "Tests" at bounding box center [66, 138] width 130 height 29
click at [229, 133] on link "Practice Sectional Tests" at bounding box center [216, 136] width 99 height 22
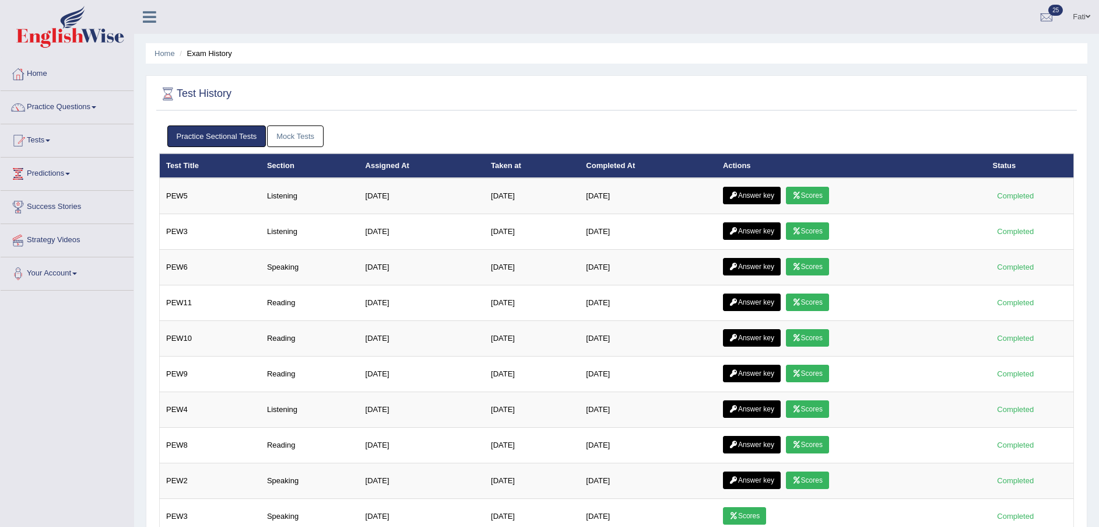
click at [296, 136] on link "Mock Tests" at bounding box center [295, 136] width 57 height 22
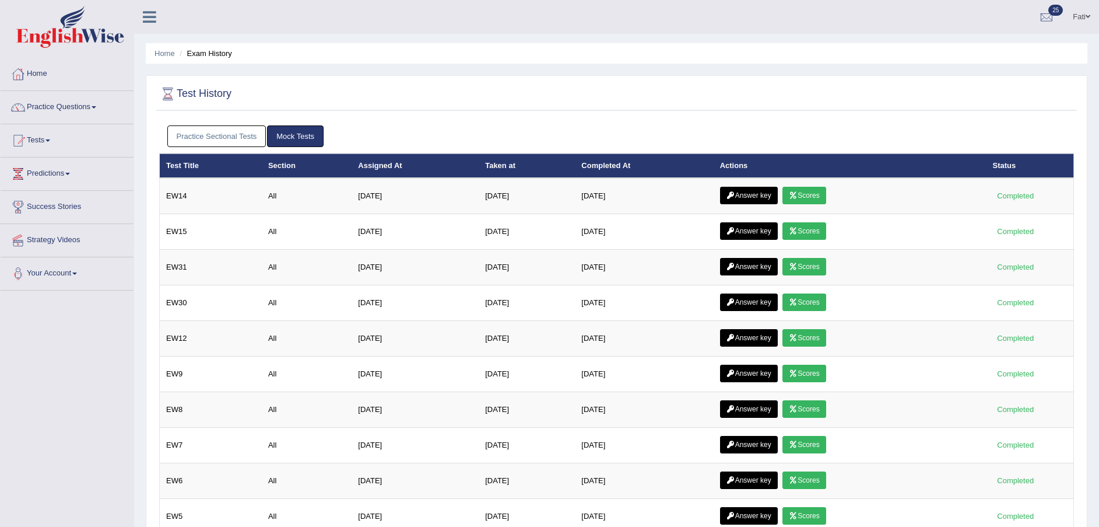
click at [231, 134] on link "Practice Sectional Tests" at bounding box center [216, 136] width 99 height 22
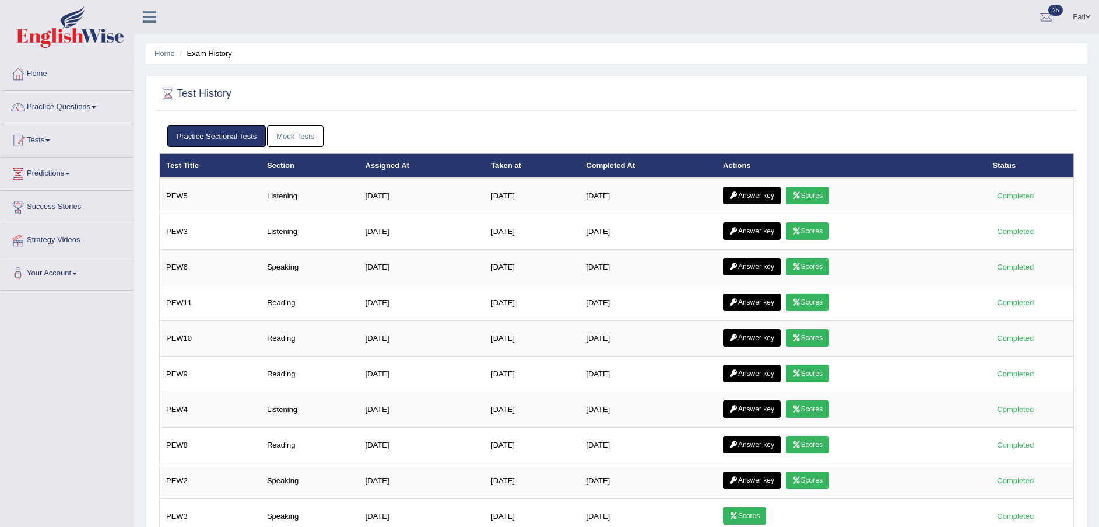
click at [286, 137] on link "Mock Tests" at bounding box center [295, 136] width 57 height 22
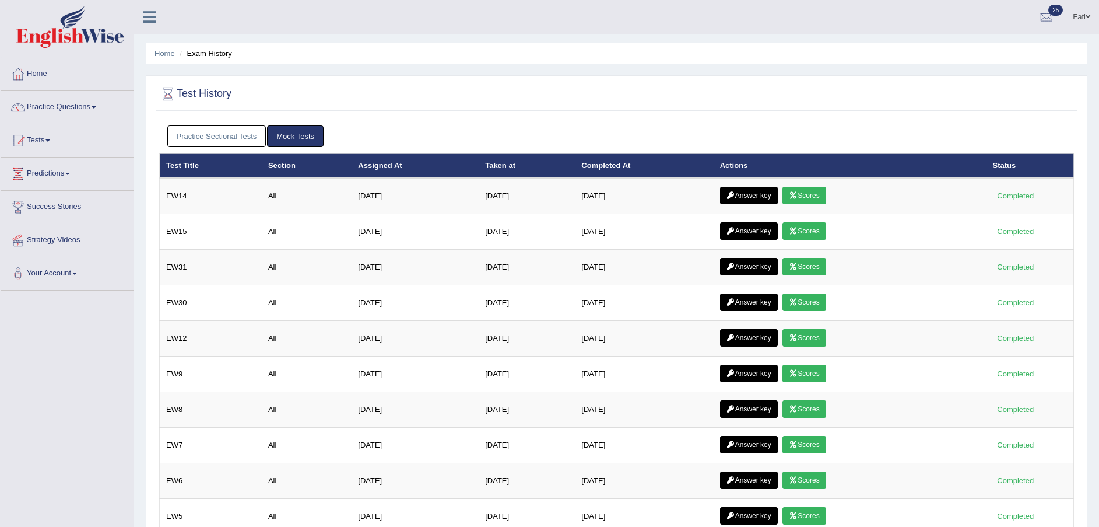
click at [236, 135] on link "Practice Sectional Tests" at bounding box center [216, 136] width 99 height 22
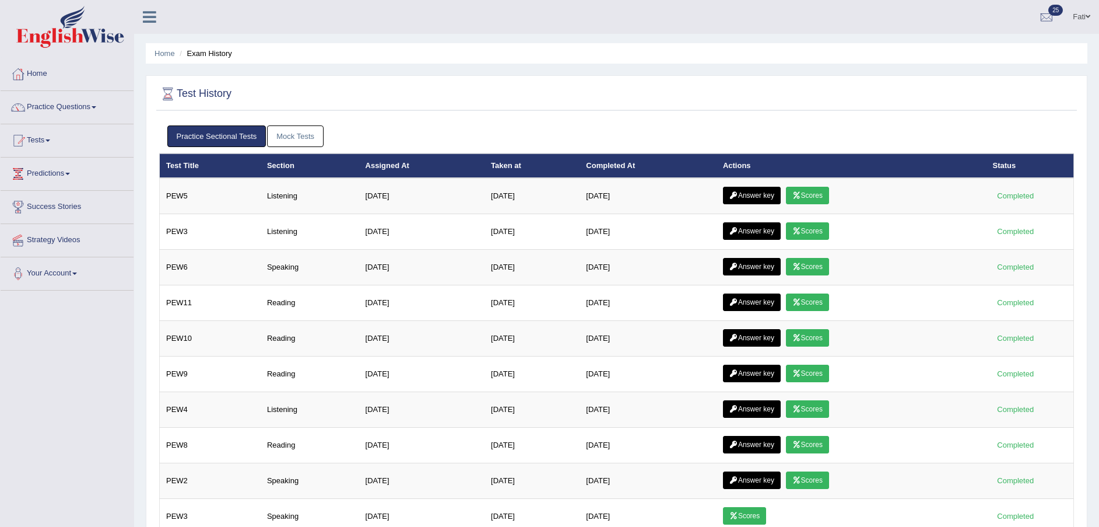
click at [292, 135] on link "Mock Tests" at bounding box center [295, 136] width 57 height 22
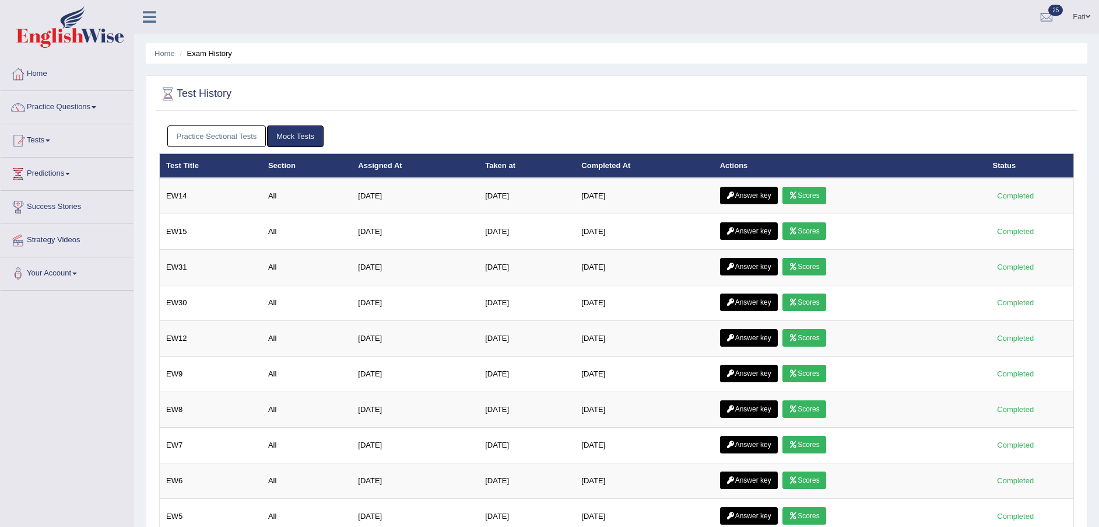
click at [238, 129] on link "Practice Sectional Tests" at bounding box center [216, 136] width 99 height 22
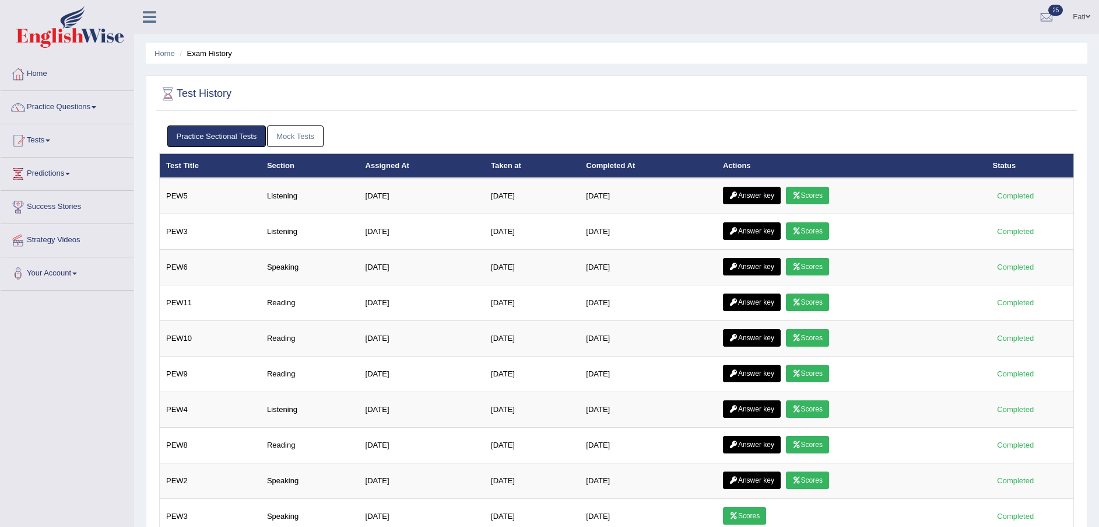
click at [314, 136] on link "Mock Tests" at bounding box center [295, 136] width 57 height 22
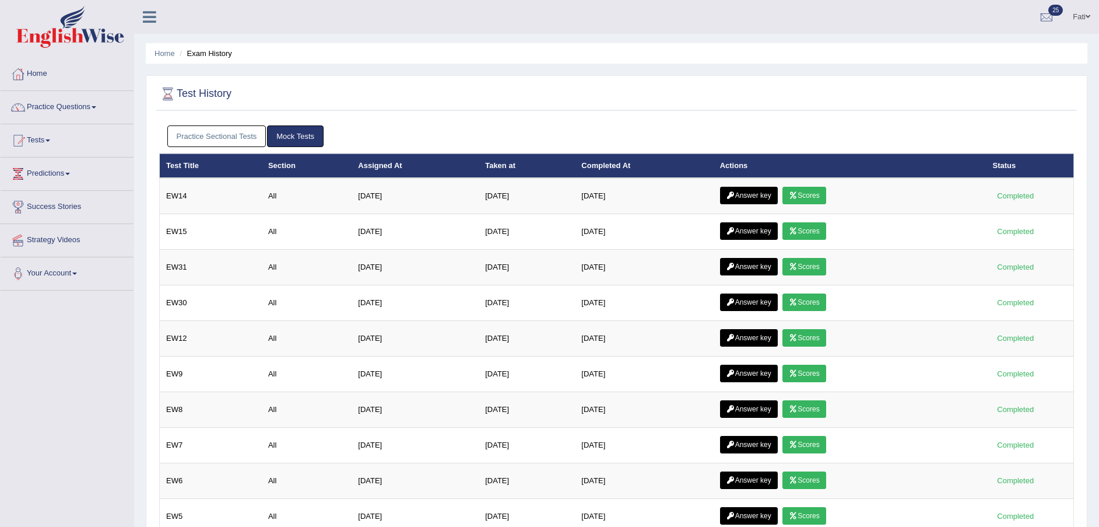
click at [218, 137] on link "Practice Sectional Tests" at bounding box center [216, 136] width 99 height 22
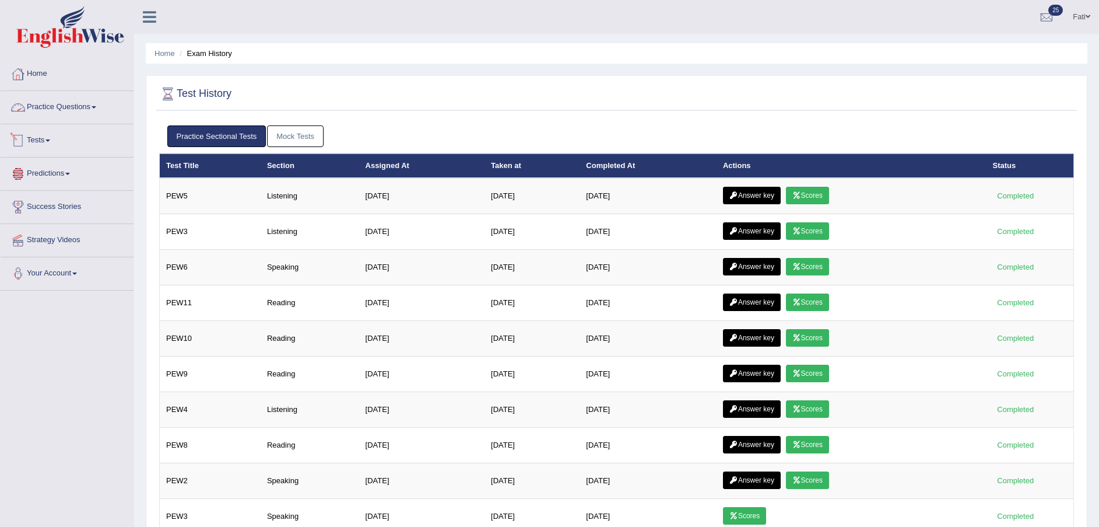
click at [51, 138] on link "Tests" at bounding box center [67, 138] width 133 height 29
click at [65, 166] on link "Take Practice Sectional Test" at bounding box center [76, 167] width 109 height 21
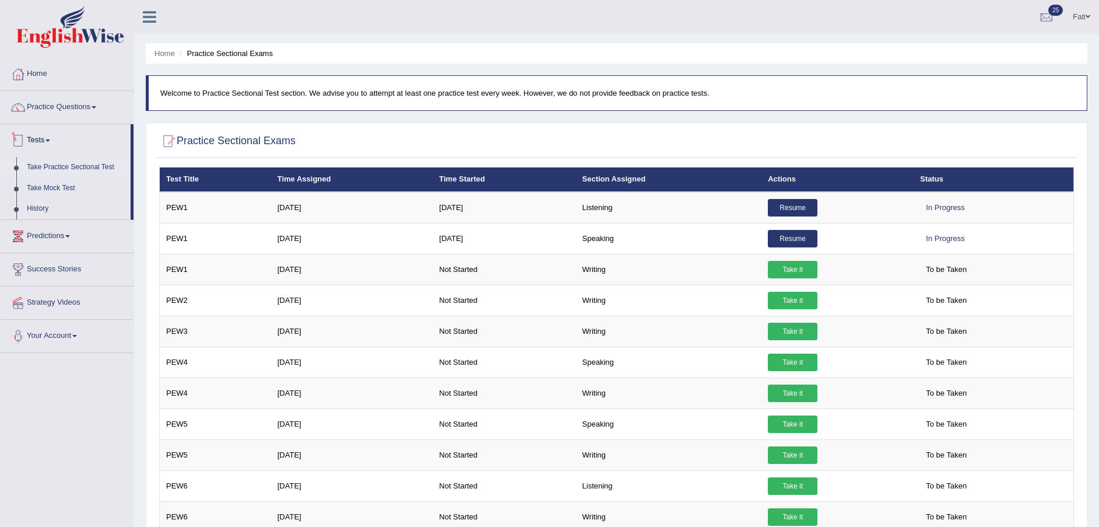
click at [47, 135] on link "Tests" at bounding box center [66, 138] width 130 height 29
click at [61, 100] on link "Practice Questions" at bounding box center [67, 105] width 133 height 29
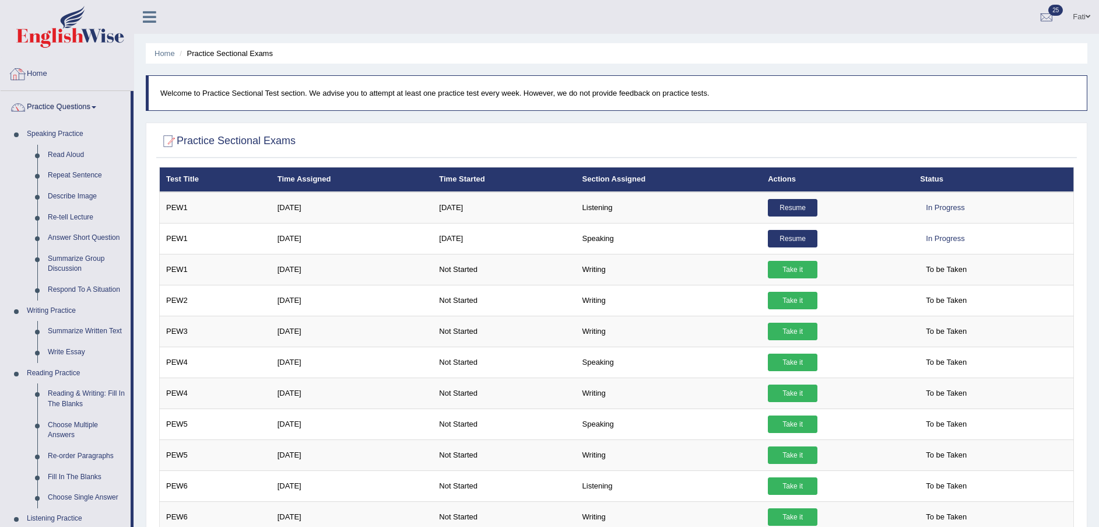
click at [83, 75] on link "Home" at bounding box center [67, 72] width 133 height 29
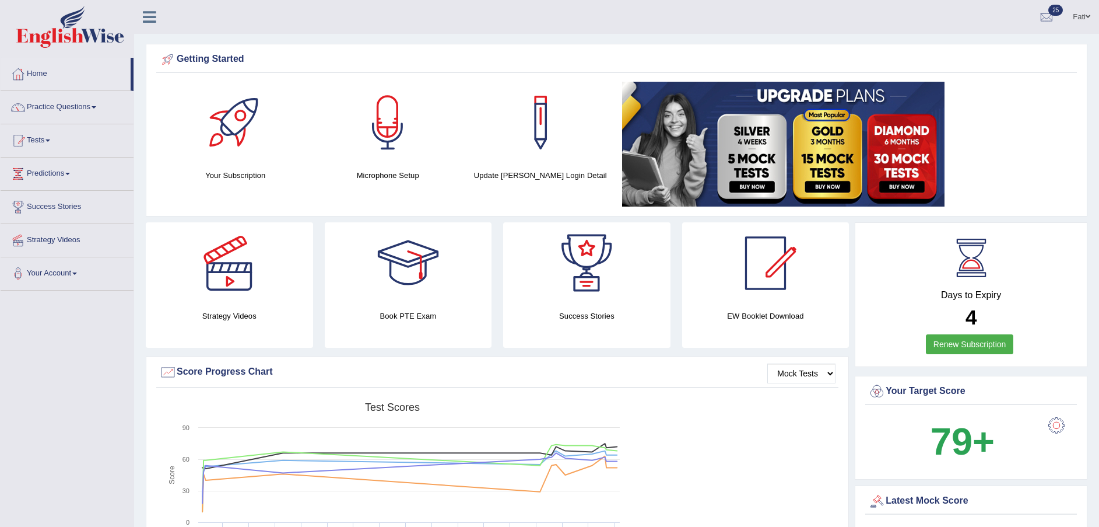
click at [79, 106] on link "Practice Questions" at bounding box center [67, 105] width 133 height 29
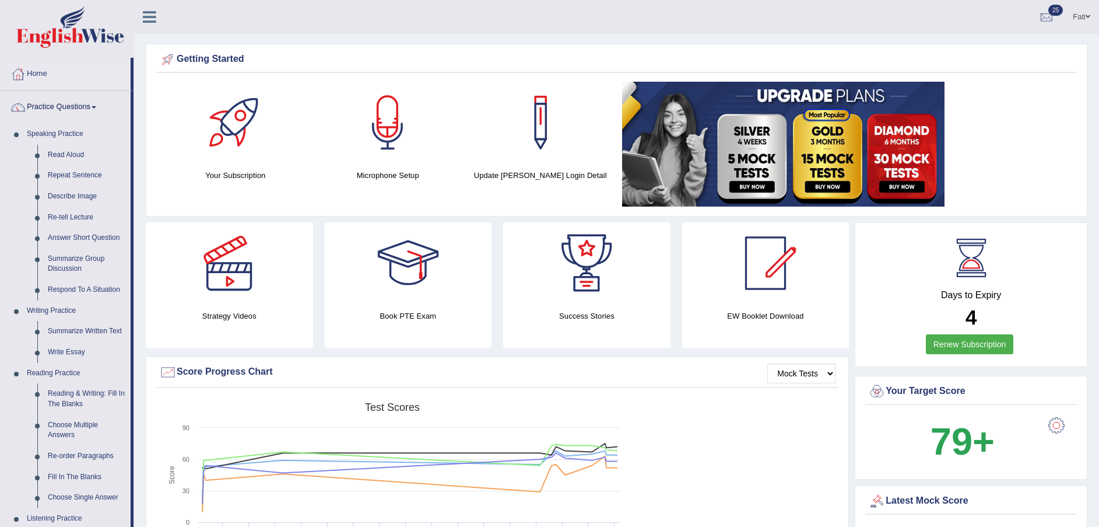
click at [79, 107] on link "Practice Questions" at bounding box center [66, 105] width 130 height 29
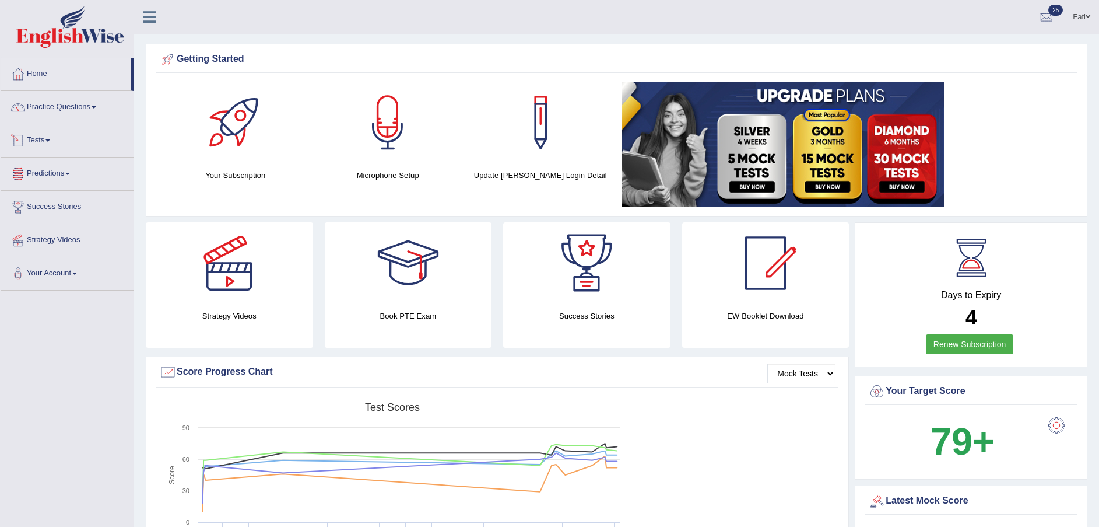
click at [50, 145] on link "Tests" at bounding box center [67, 138] width 133 height 29
click at [56, 184] on link "Take Mock Test" at bounding box center [76, 188] width 109 height 21
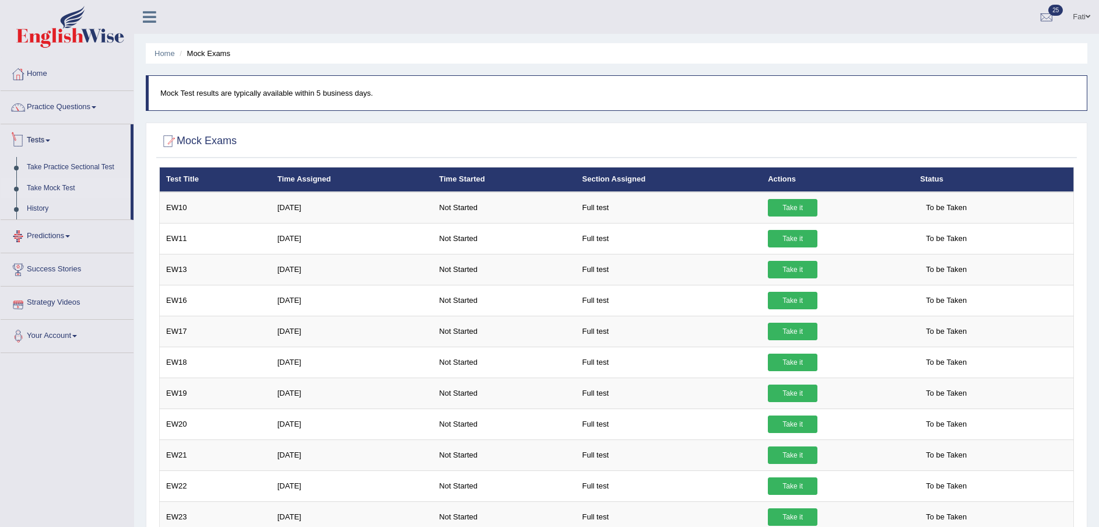
click at [43, 135] on link "Tests" at bounding box center [66, 138] width 130 height 29
click at [62, 102] on link "Practice Questions" at bounding box center [67, 105] width 133 height 29
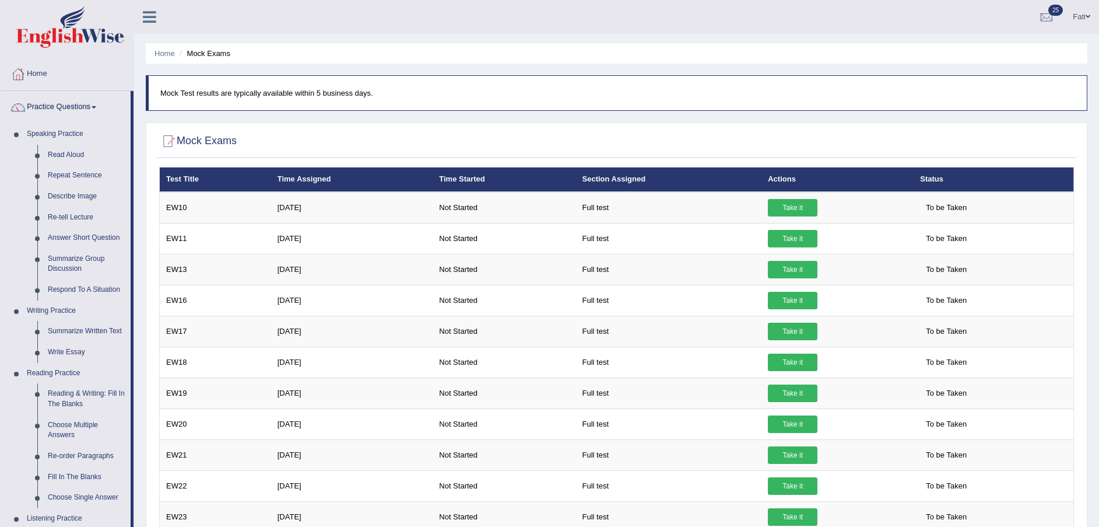
click at [62, 102] on link "Practice Questions" at bounding box center [66, 105] width 130 height 29
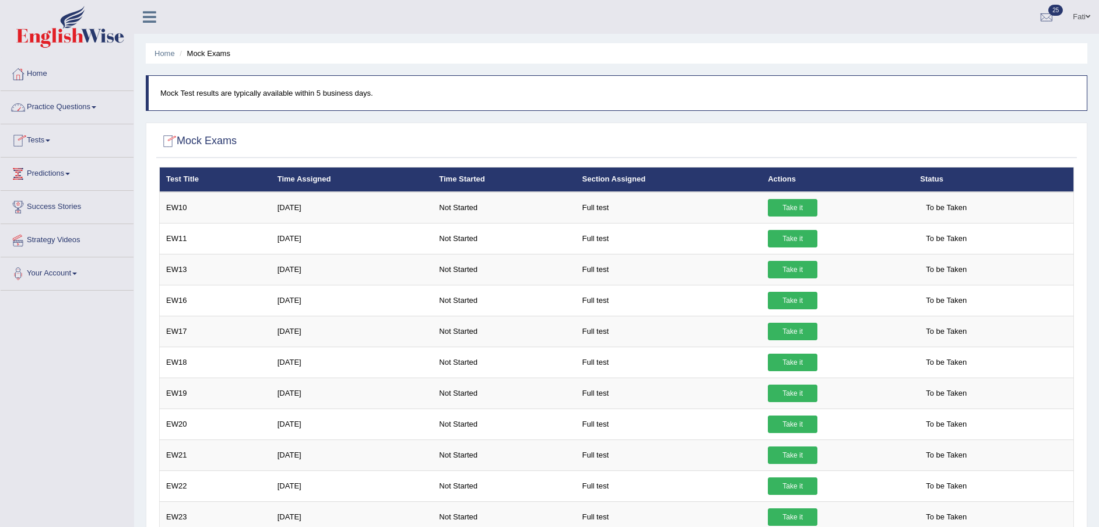
click at [72, 106] on link "Practice Questions" at bounding box center [67, 105] width 133 height 29
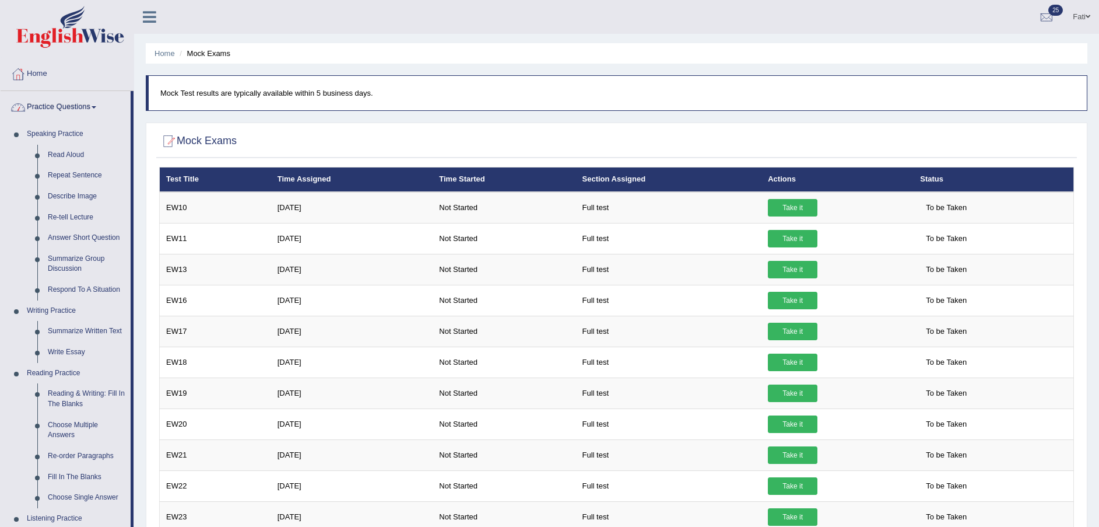
click at [72, 106] on link "Practice Questions" at bounding box center [66, 105] width 130 height 29
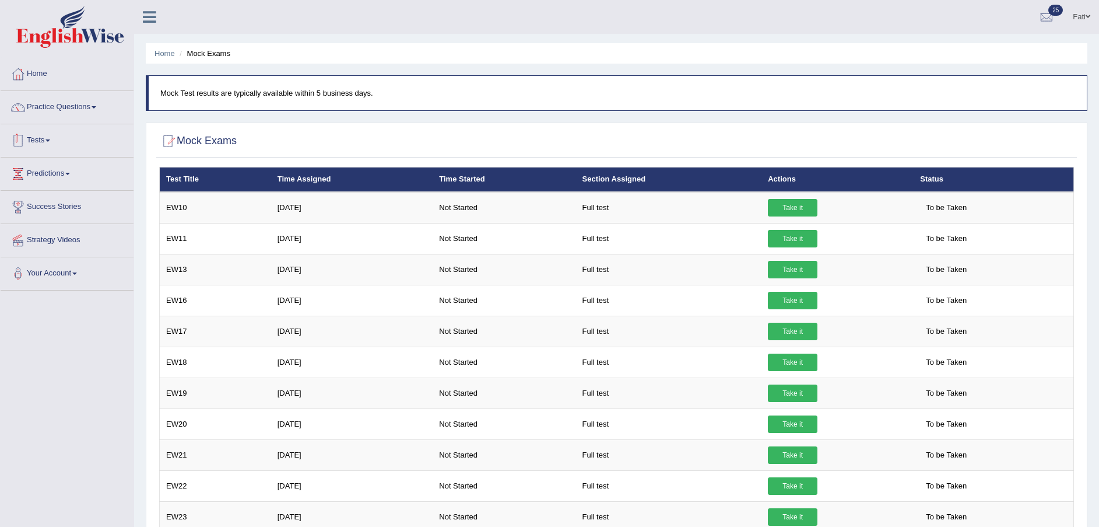
click at [57, 134] on link "Tests" at bounding box center [67, 138] width 133 height 29
click at [49, 184] on link "Take Mock Test" at bounding box center [76, 188] width 109 height 21
click at [55, 164] on link "Take Practice Sectional Test" at bounding box center [76, 167] width 109 height 21
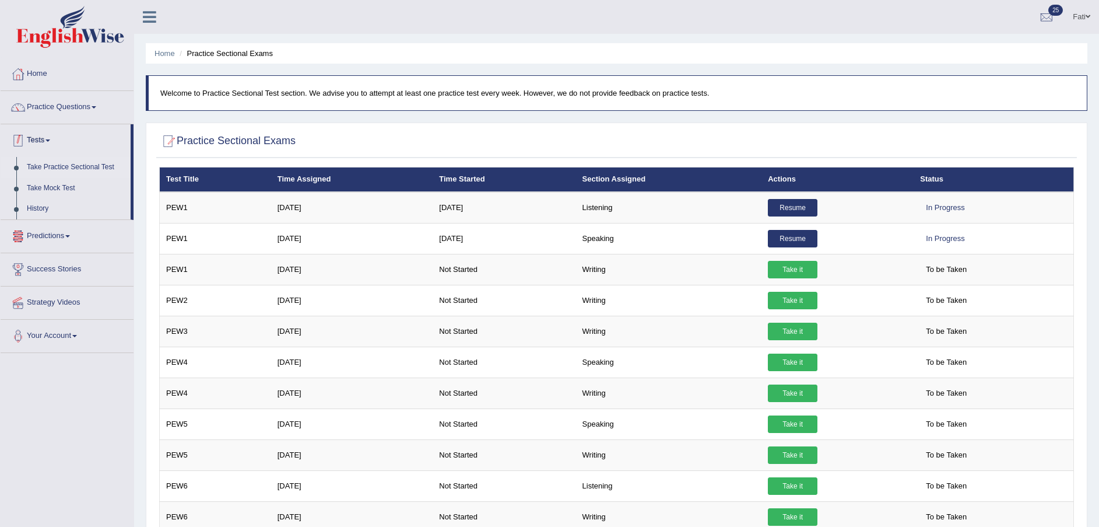
click at [37, 136] on link "Tests" at bounding box center [66, 138] width 130 height 29
click at [92, 106] on link "Practice Questions" at bounding box center [67, 105] width 133 height 29
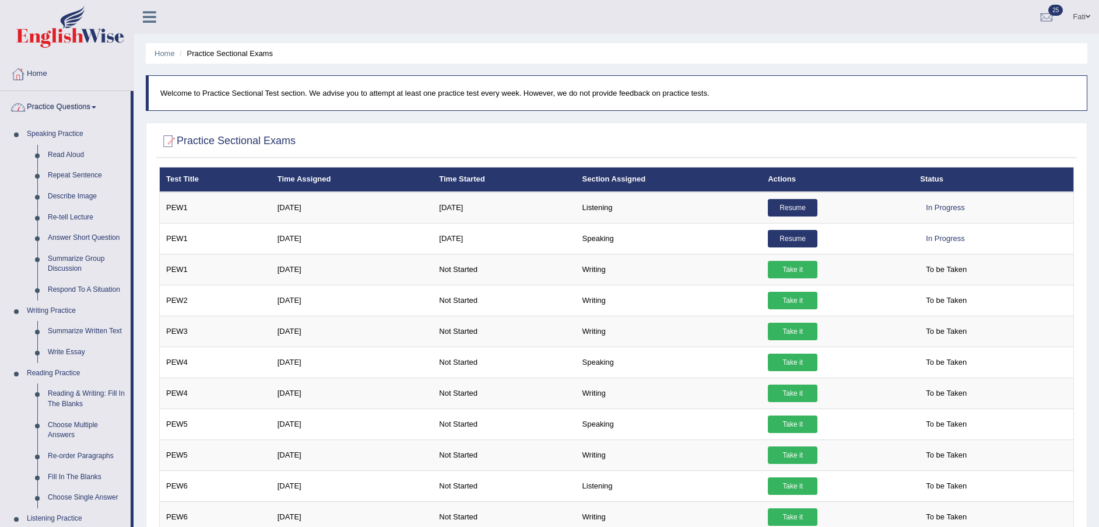
click at [92, 106] on link "Practice Questions" at bounding box center [66, 105] width 130 height 29
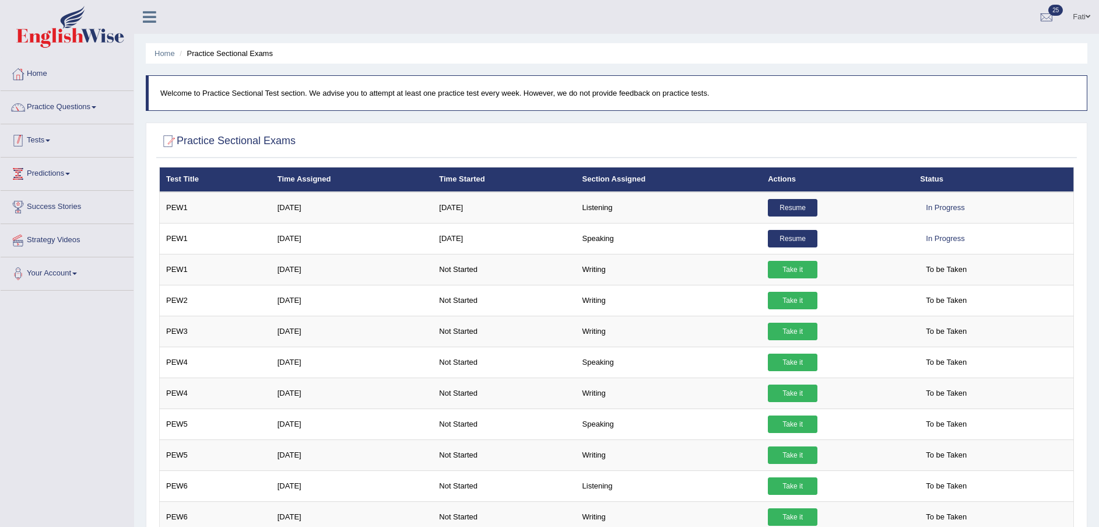
click at [48, 141] on link "Tests" at bounding box center [67, 138] width 133 height 29
click at [48, 141] on link "Tests" at bounding box center [66, 138] width 130 height 29
click at [88, 104] on link "Practice Questions" at bounding box center [67, 105] width 133 height 29
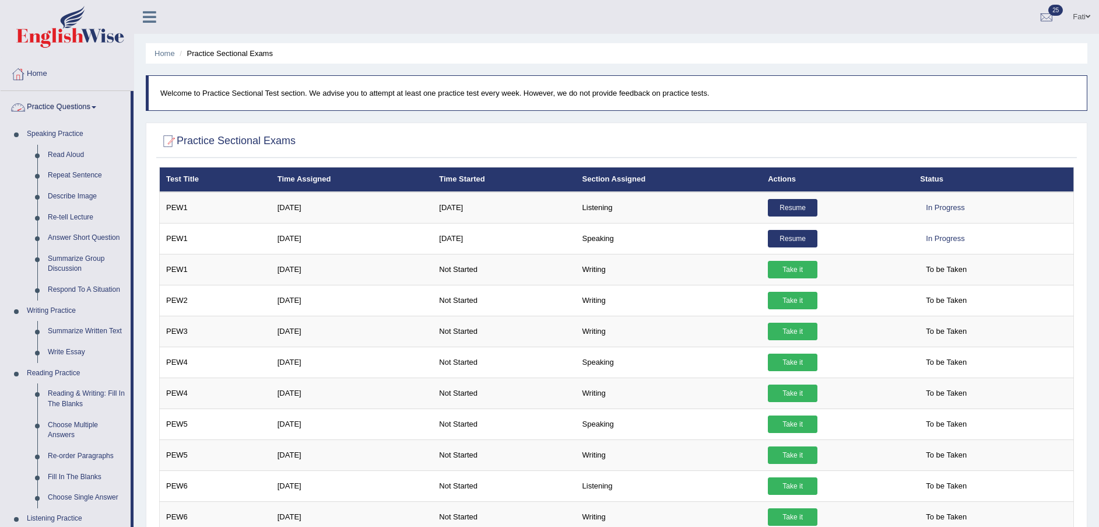
click at [92, 97] on link "Practice Questions" at bounding box center [66, 105] width 130 height 29
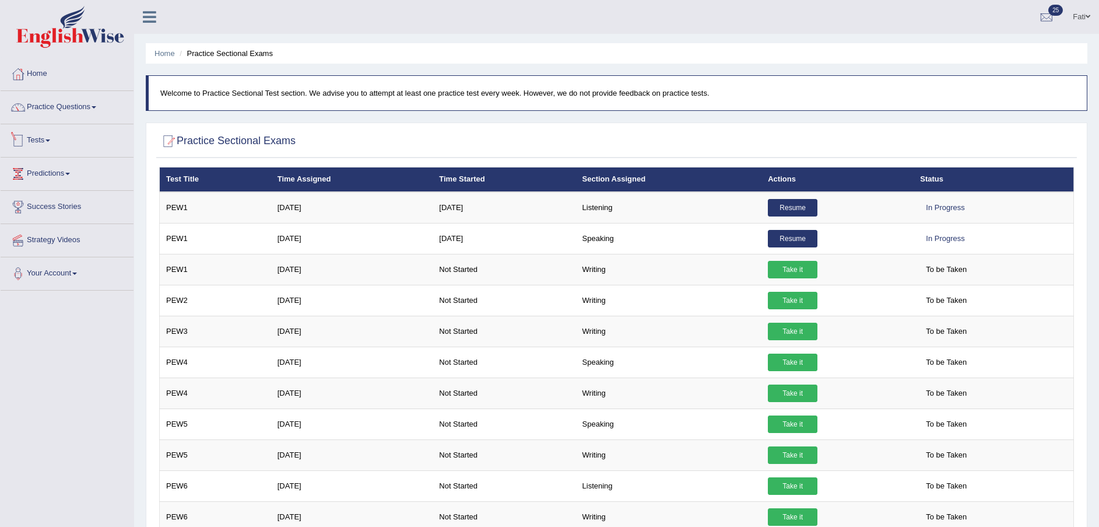
click at [58, 140] on link "Tests" at bounding box center [67, 138] width 133 height 29
click at [40, 145] on link "Tests" at bounding box center [66, 138] width 130 height 29
click at [53, 138] on link "Tests" at bounding box center [67, 138] width 133 height 29
click at [53, 138] on link "Tests" at bounding box center [66, 138] width 130 height 29
click at [51, 147] on link "Tests" at bounding box center [67, 138] width 133 height 29
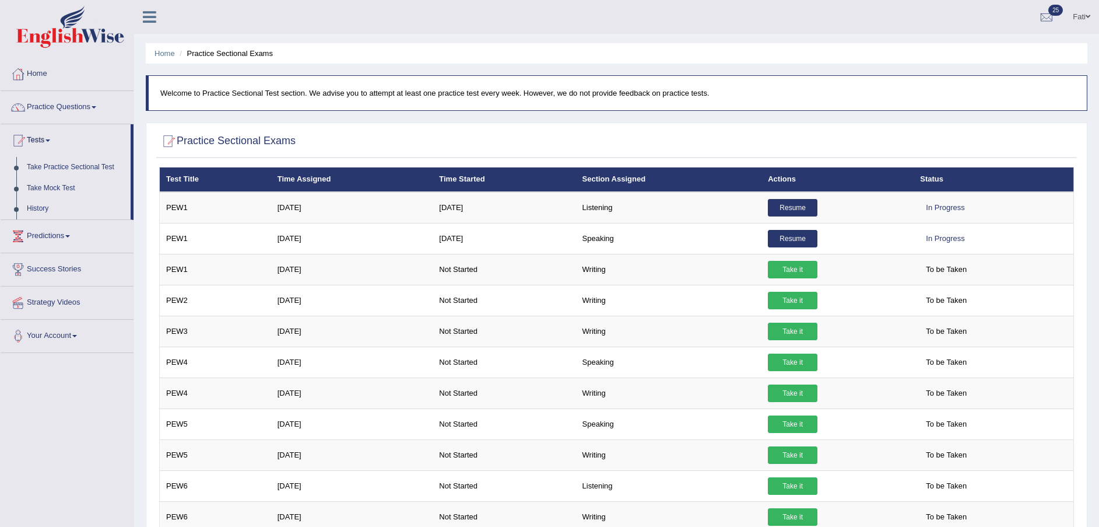
click at [47, 209] on link "History" at bounding box center [76, 208] width 109 height 21
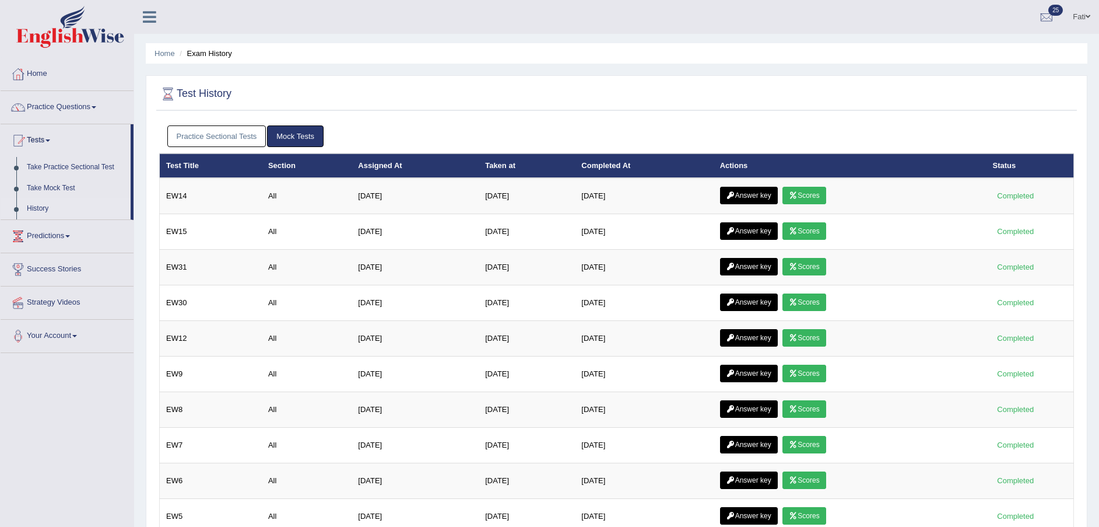
click at [44, 137] on link "Tests" at bounding box center [66, 138] width 130 height 29
click at [65, 106] on link "Practice Questions" at bounding box center [67, 105] width 133 height 29
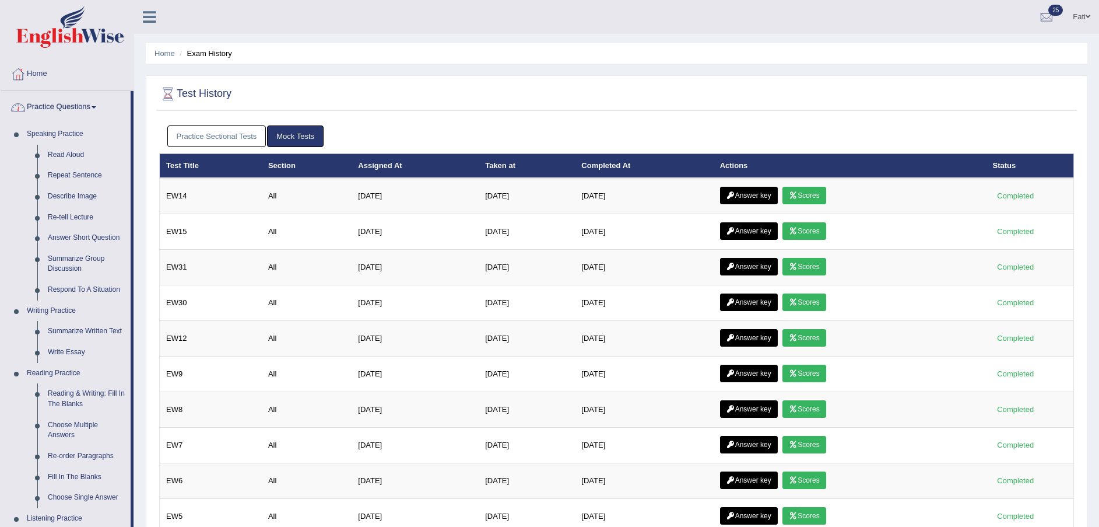
click at [73, 108] on link "Practice Questions" at bounding box center [66, 105] width 130 height 29
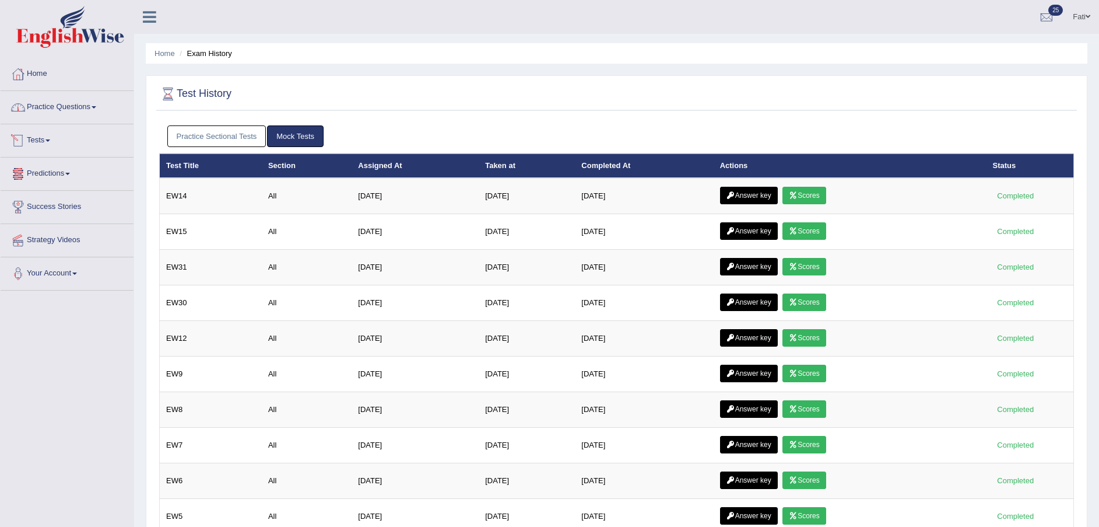
click at [51, 143] on link "Tests" at bounding box center [67, 138] width 133 height 29
click at [51, 169] on link "Take Practice Sectional Test" at bounding box center [76, 167] width 109 height 21
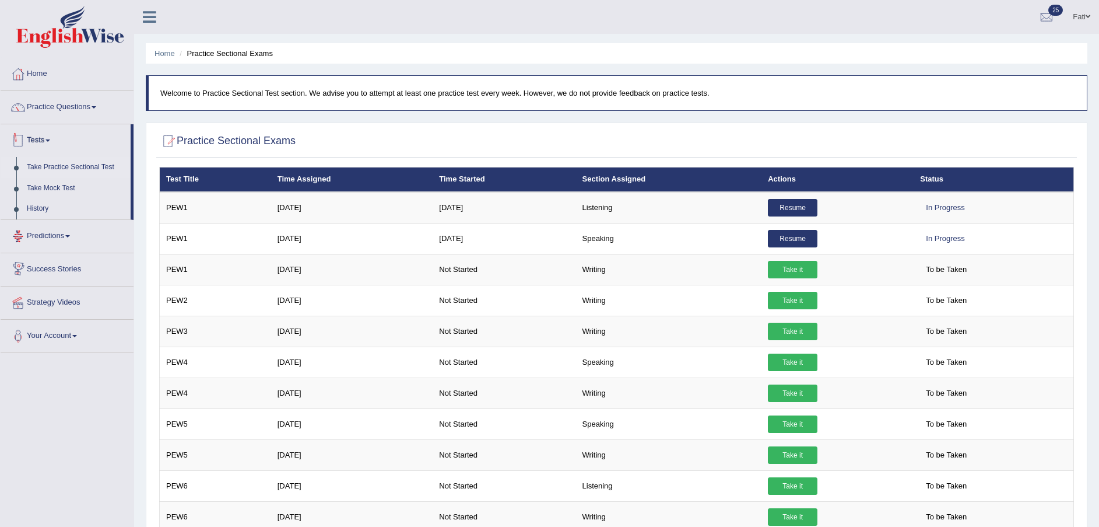
click at [57, 141] on link "Tests" at bounding box center [66, 138] width 130 height 29
click at [43, 139] on link "Tests" at bounding box center [67, 138] width 133 height 29
click at [43, 139] on link "Tests" at bounding box center [66, 138] width 130 height 29
click at [46, 177] on link "Predictions" at bounding box center [67, 171] width 133 height 29
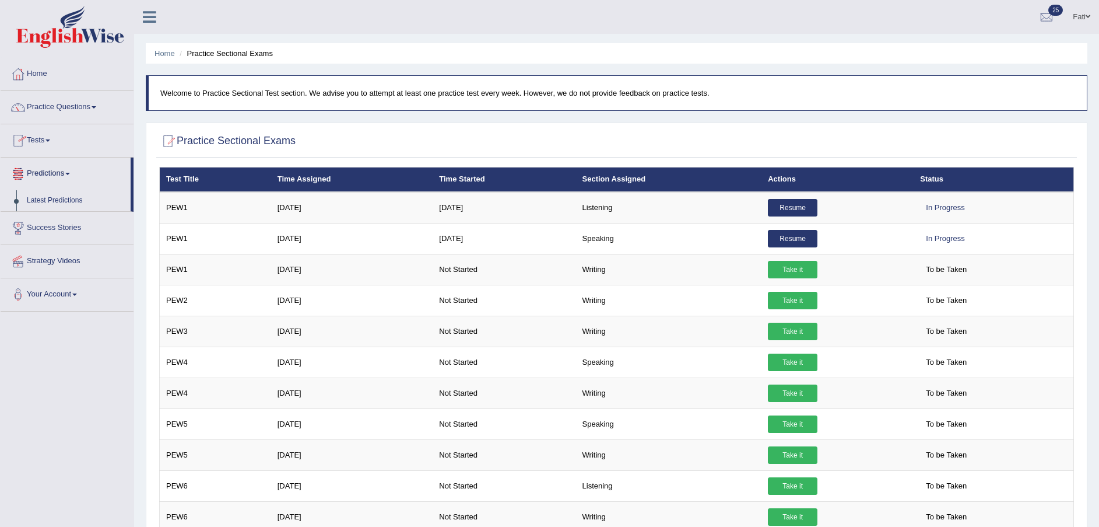
click at [53, 174] on link "Predictions" at bounding box center [66, 171] width 130 height 29
click at [53, 174] on link "Predictions" at bounding box center [67, 171] width 133 height 29
click at [57, 171] on link "Predictions" at bounding box center [66, 171] width 130 height 29
click at [40, 107] on link "Practice Questions" at bounding box center [67, 105] width 133 height 29
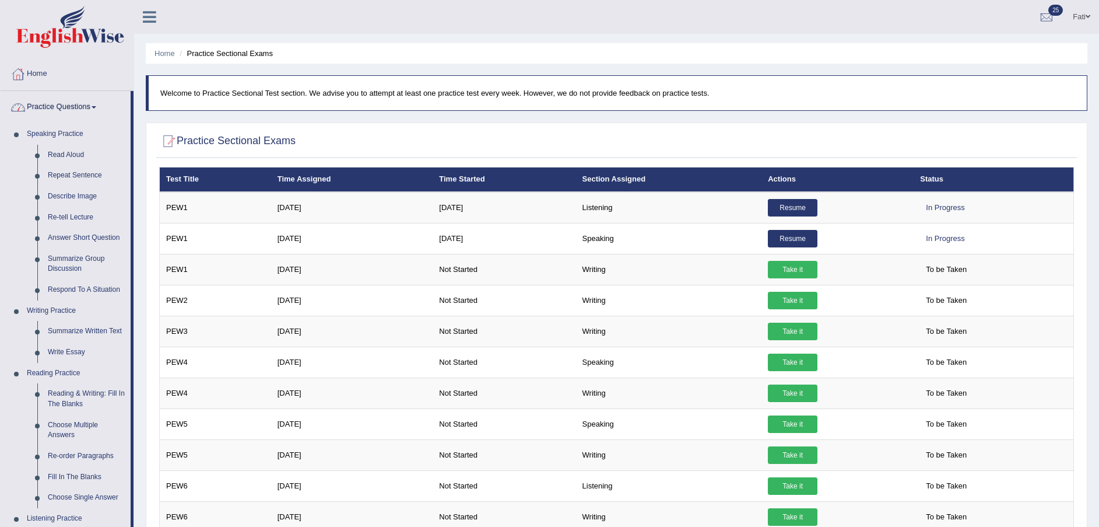
click at [40, 107] on link "Practice Questions" at bounding box center [66, 105] width 130 height 29
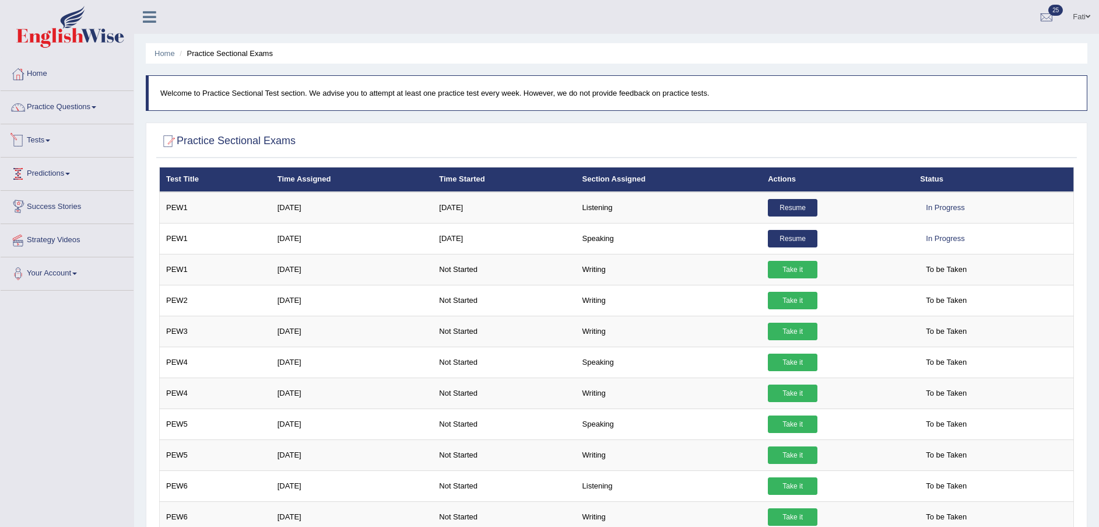
click at [48, 138] on link "Tests" at bounding box center [67, 138] width 133 height 29
click at [48, 138] on link "Tests" at bounding box center [66, 138] width 130 height 29
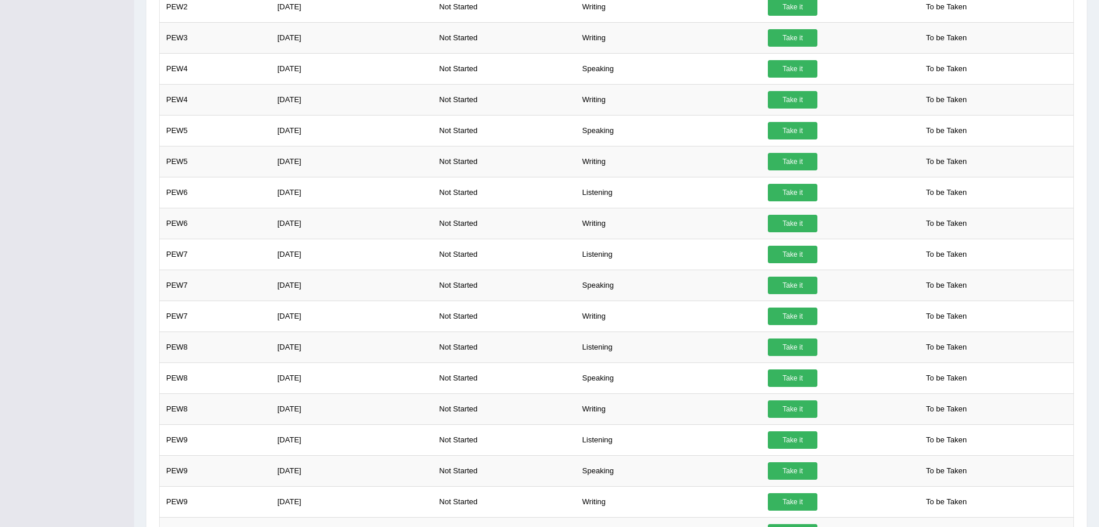
scroll to position [349, 0]
